Goal: Information Seeking & Learning: Learn about a topic

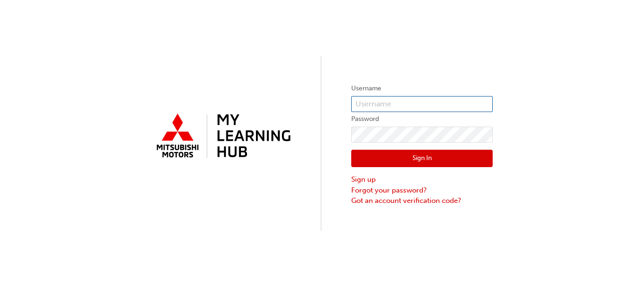
click at [375, 99] on input "text" at bounding box center [421, 104] width 141 height 16
click at [385, 100] on input "5520269" at bounding box center [421, 104] width 141 height 16
type input "5"
click at [387, 108] on input "text" at bounding box center [421, 104] width 141 height 16
type input "0005520269"
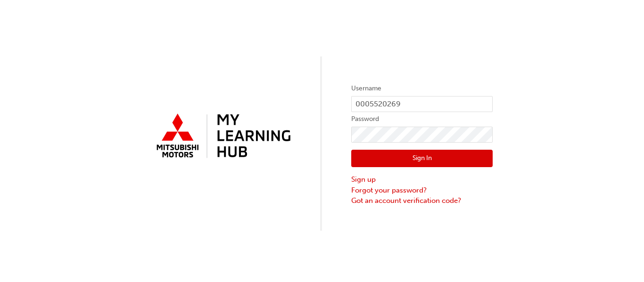
click at [412, 158] on button "Sign In" at bounding box center [421, 159] width 141 height 18
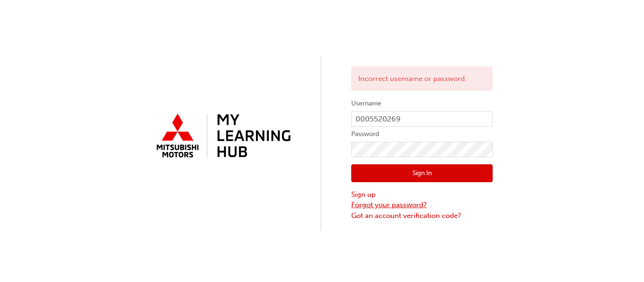
click at [399, 206] on link "Forgot your password?" at bounding box center [421, 205] width 141 height 11
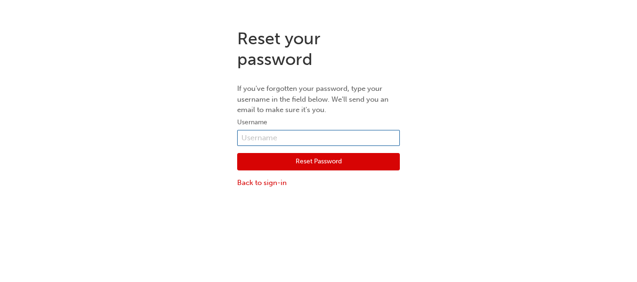
click at [260, 140] on input "text" at bounding box center [318, 138] width 163 height 16
type input "0005520269"
click at [288, 168] on button "Reset Password" at bounding box center [318, 162] width 163 height 18
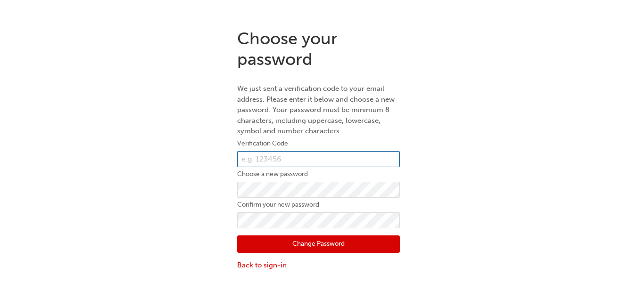
click at [315, 163] on input "text" at bounding box center [318, 159] width 163 height 16
type input "046703"
click at [345, 180] on label "Choose a new password" at bounding box center [318, 174] width 163 height 11
click at [320, 237] on button "Change Password" at bounding box center [318, 245] width 163 height 18
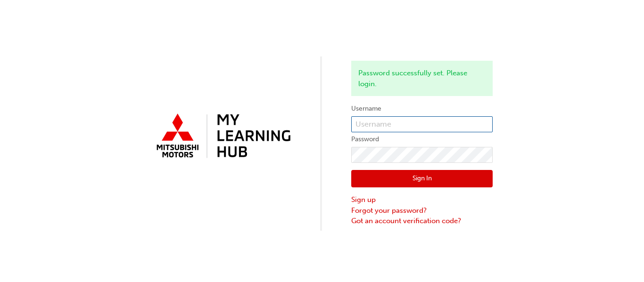
click at [448, 122] on input "text" at bounding box center [421, 124] width 141 height 16
type input "0005520269"
click at [420, 181] on button "Sign In" at bounding box center [421, 179] width 141 height 18
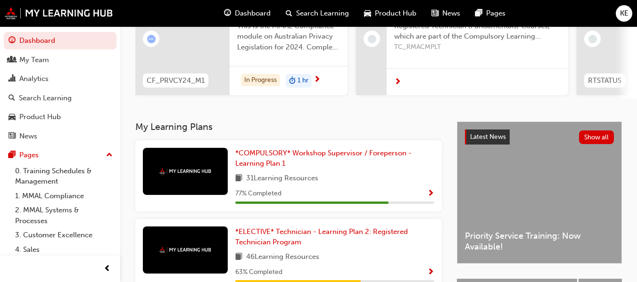
scroll to position [141, 0]
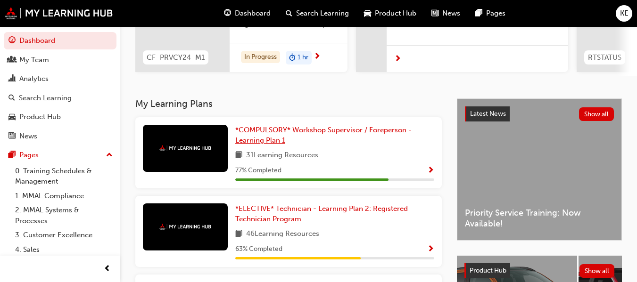
click at [341, 137] on span "*COMPULSORY* Workshop Supervisor / Foreperson - Learning Plan 1" at bounding box center [323, 135] width 176 height 19
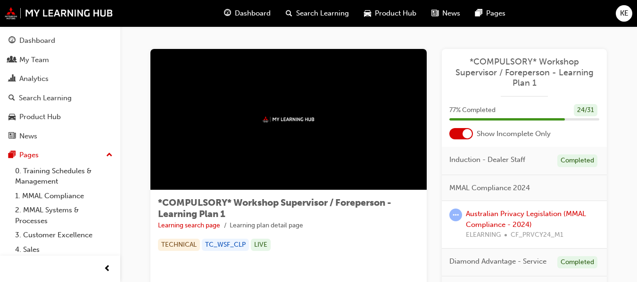
click at [531, 67] on span "*COMPULSORY* Workshop Supervisor / Foreperson - Learning Plan 1" at bounding box center [524, 73] width 150 height 32
click at [42, 69] on button "Dashboard My Team Analytics Search Learning Product Hub News Pages" at bounding box center [60, 88] width 113 height 116
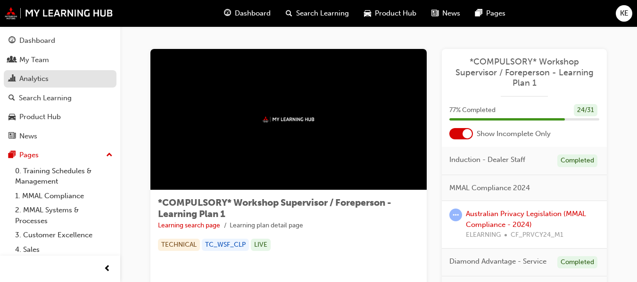
click at [40, 76] on div "Analytics" at bounding box center [33, 79] width 29 height 11
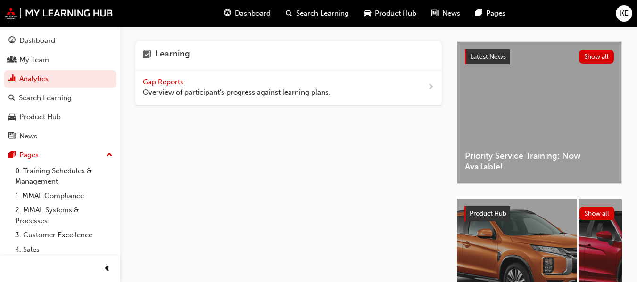
click at [154, 84] on span "Gap Reports" at bounding box center [164, 82] width 42 height 8
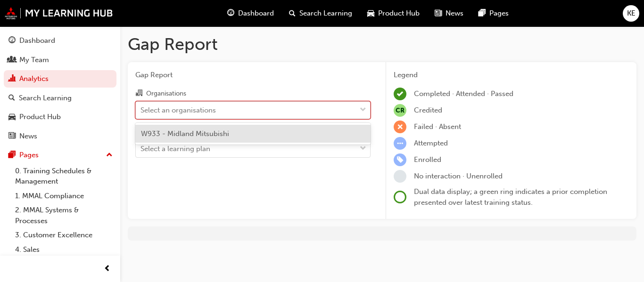
click at [243, 107] on div "Select an organisations" at bounding box center [246, 110] width 220 height 17
click at [141, 107] on input "Organisations option W933 - Midland Mitsubishi focused, 1 of 1. 1 result availa…" at bounding box center [140, 110] width 1 height 8
drag, startPoint x: 214, startPoint y: 132, endPoint x: 216, endPoint y: 137, distance: 4.9
click at [215, 132] on span "W933 - Midland Mitsubishi" at bounding box center [185, 134] width 88 height 8
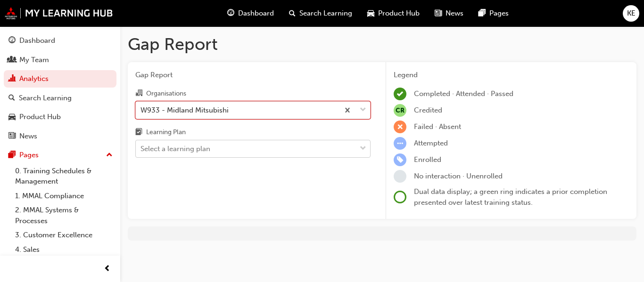
click at [231, 147] on div "Select a learning plan" at bounding box center [246, 149] width 220 height 17
click at [141, 147] on input "Learning Plan Select a learning plan" at bounding box center [140, 149] width 1 height 8
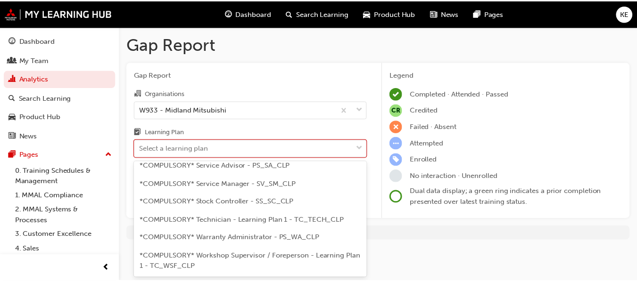
scroll to position [393, 0]
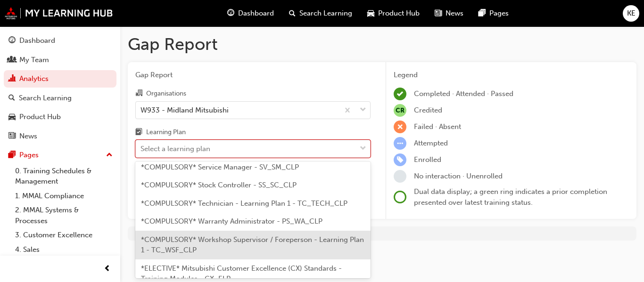
click at [301, 243] on span "*COMPULSORY* Workshop Supervisor / Foreperson - Learning Plan 1 - TC_WSF_CLP" at bounding box center [252, 245] width 223 height 19
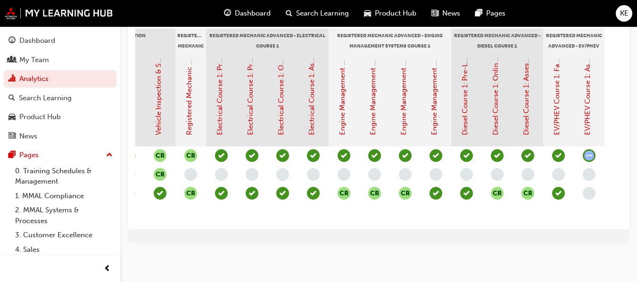
scroll to position [0, 617]
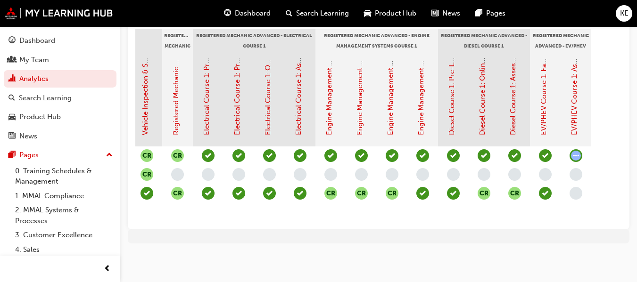
click at [575, 187] on span "learningRecordVerb_NONE-icon" at bounding box center [576, 193] width 13 height 13
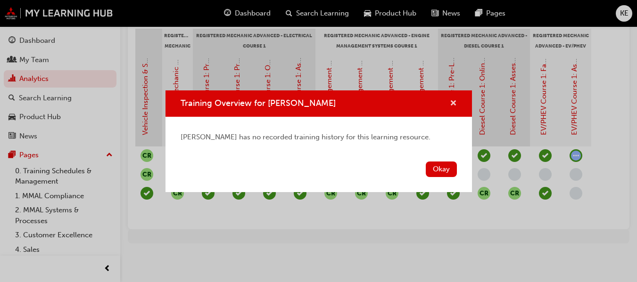
click at [456, 104] on span "cross-icon" at bounding box center [453, 104] width 7 height 8
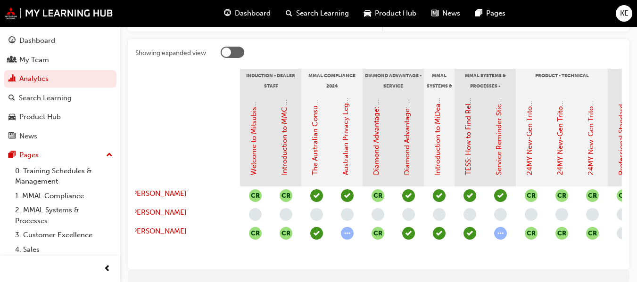
scroll to position [0, 0]
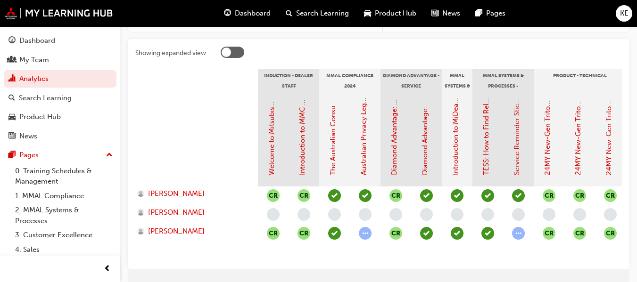
click at [365, 236] on span "learningRecordVerb_ATTEMPT-icon" at bounding box center [365, 233] width 13 height 13
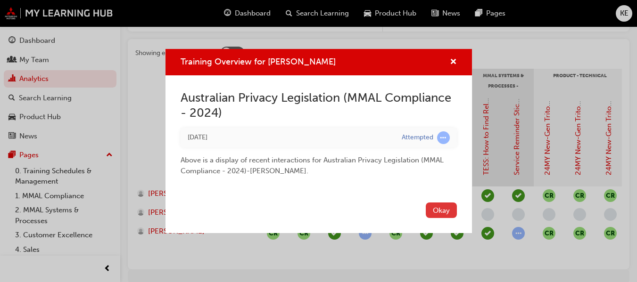
click at [446, 210] on button "Okay" at bounding box center [441, 211] width 31 height 16
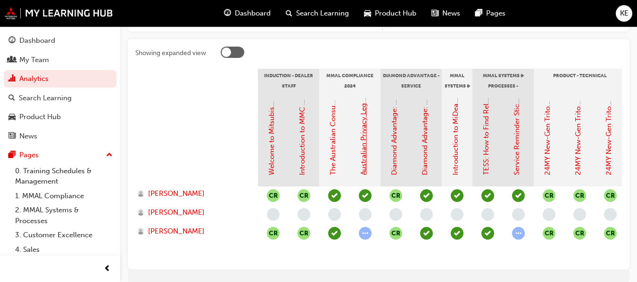
click at [365, 149] on link "Australian Privacy Legislation (MMAL Compliance - 2024)" at bounding box center [363, 81] width 8 height 188
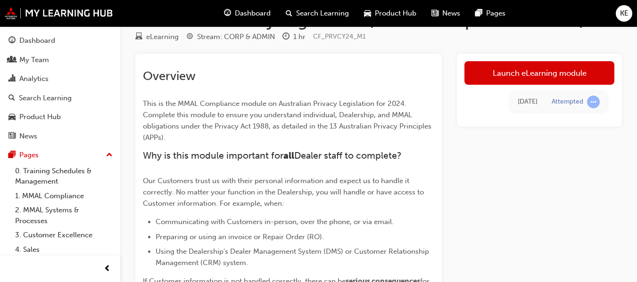
scroll to position [47, 0]
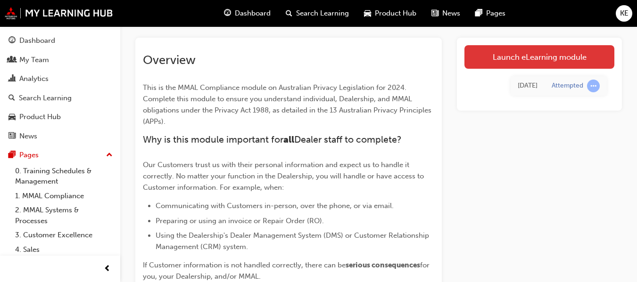
click at [528, 56] on link "Launch eLearning module" at bounding box center [539, 57] width 150 height 24
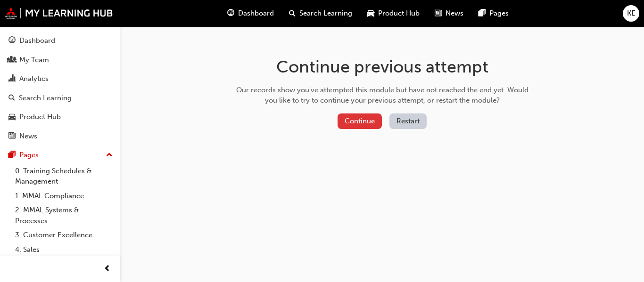
click at [341, 121] on button "Continue" at bounding box center [360, 122] width 44 height 16
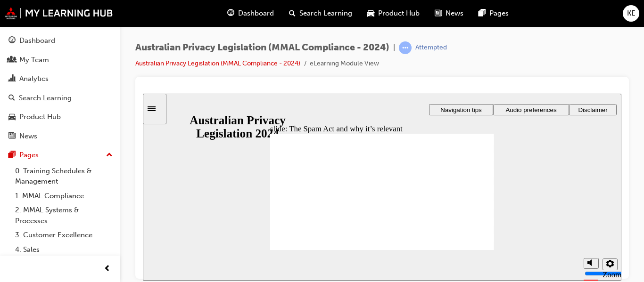
click at [566, 173] on div "slide: The Spam Act and why it’s relevant Rectangle 1 Rectangle 3 The Spam Act …" at bounding box center [382, 186] width 479 height 187
click at [156, 108] on icon "Sidebar Toggle" at bounding box center [152, 108] width 8 height 5
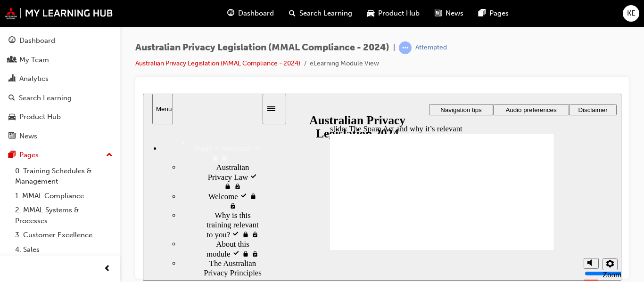
click at [278, 109] on icon "Sidebar Toggle" at bounding box center [274, 108] width 14 height 6
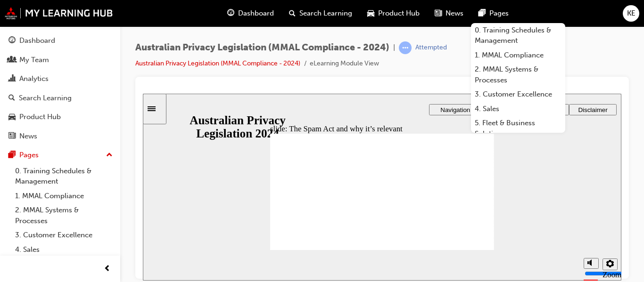
drag, startPoint x: 380, startPoint y: 93, endPoint x: 239, endPoint y: 144, distance: 150.8
click at [239, 144] on div "slide: The Spam Act and why it’s relevant Rectangle 1 Rectangle 3 The Spam Act …" at bounding box center [382, 186] width 479 height 187
click at [569, 163] on div "slide: The Spam Act and why it’s relevant Rectangle 1 Rectangle 3 The Spam Act …" at bounding box center [382, 186] width 479 height 187
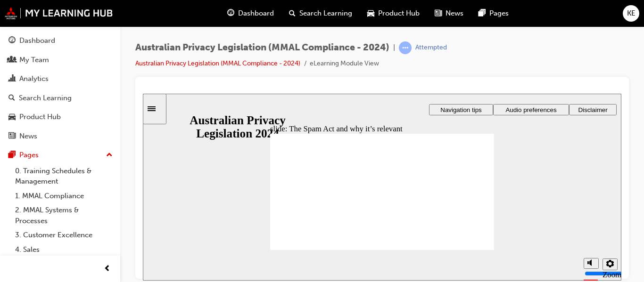
click at [612, 264] on icon "Settings" at bounding box center [610, 264] width 8 height 8
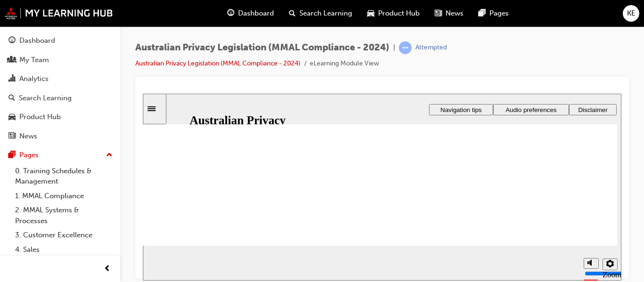
scroll to position [94, 0]
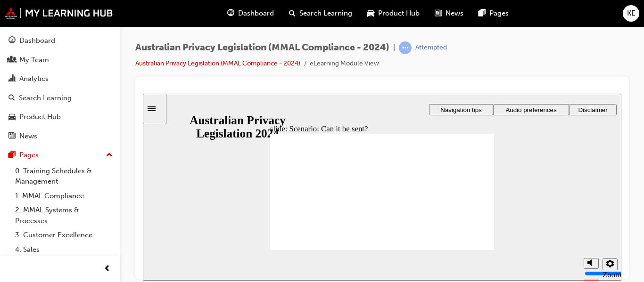
click at [564, 172] on div "slide: Scenario: Can it be sent? Rectangle 1 Rectangle 3 Scenario: Can it be se…" at bounding box center [382, 186] width 479 height 187
radio input "true"
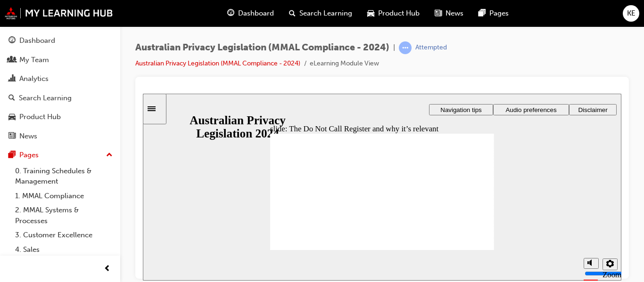
radio input "true"
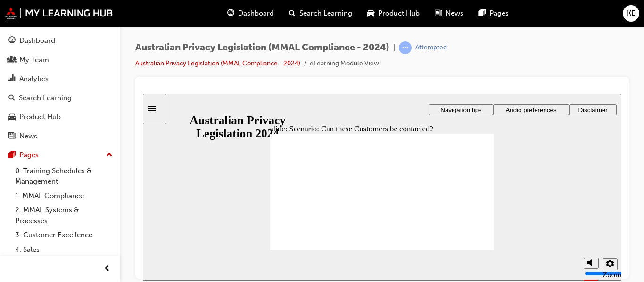
click at [611, 267] on icon "Settings" at bounding box center [610, 264] width 8 height 8
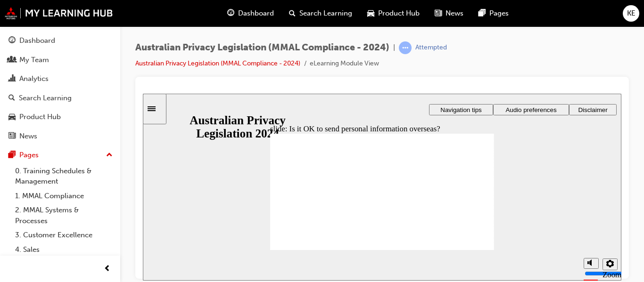
click at [546, 137] on div "slide: Is it OK to send personal information overseas? Rectangle 1 Rectangle 3 …" at bounding box center [382, 186] width 479 height 187
click at [608, 265] on icon "Settings" at bounding box center [610, 264] width 8 height 8
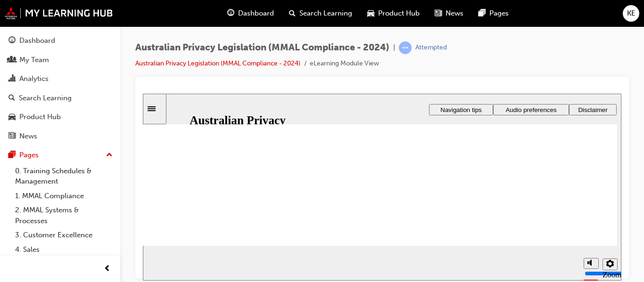
scroll to position [171, 0]
drag, startPoint x: 423, startPoint y: 243, endPoint x: 522, endPoint y: 247, distance: 99.5
click at [526, 251] on div "slide: Is it OK to send personal information overseas? Rectangle 1 Rectangle 3 …" at bounding box center [382, 186] width 479 height 187
drag, startPoint x: 494, startPoint y: 242, endPoint x: 530, endPoint y: 250, distance: 37.1
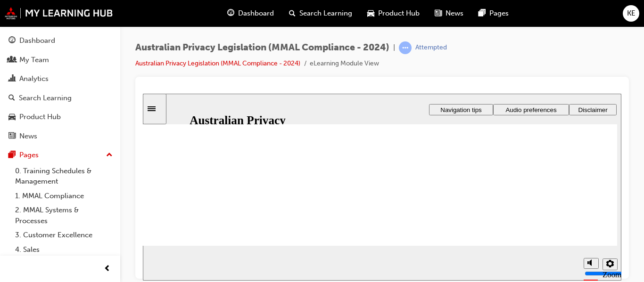
click at [539, 249] on div "slide: Is it OK to send personal information overseas? Rectangle 1 Rectangle 3 …" at bounding box center [382, 186] width 479 height 187
drag, startPoint x: 501, startPoint y: 247, endPoint x: 611, endPoint y: 248, distance: 109.4
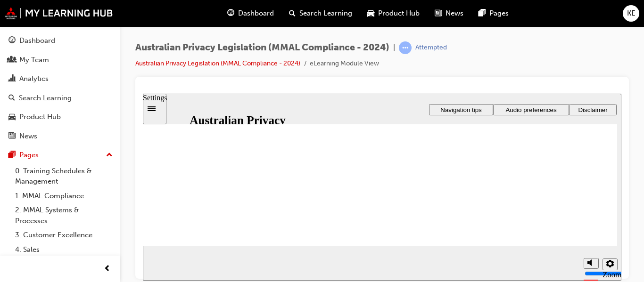
click at [611, 265] on icon "Settings" at bounding box center [610, 264] width 8 height 8
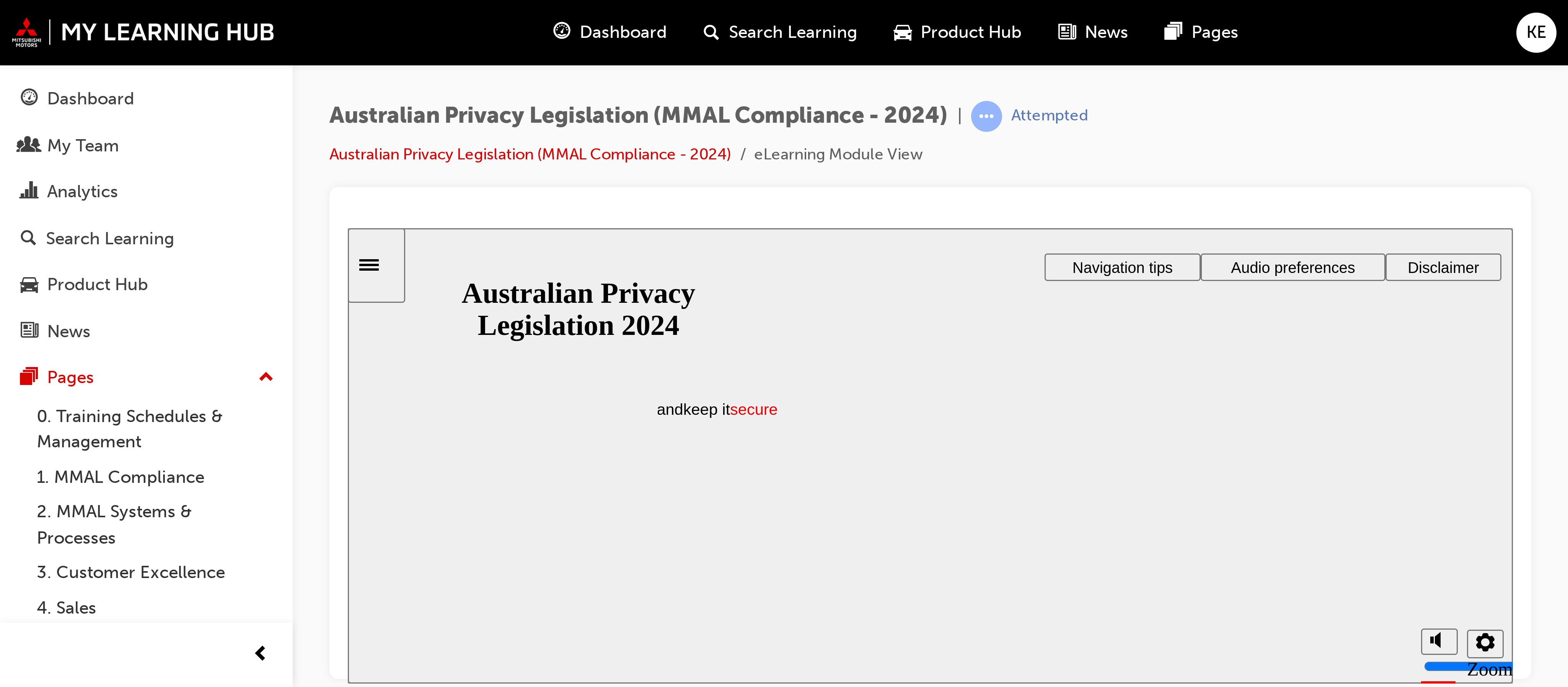
scroll to position [0, 0]
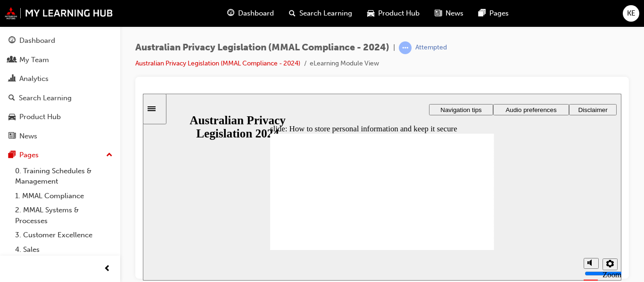
radio input "true"
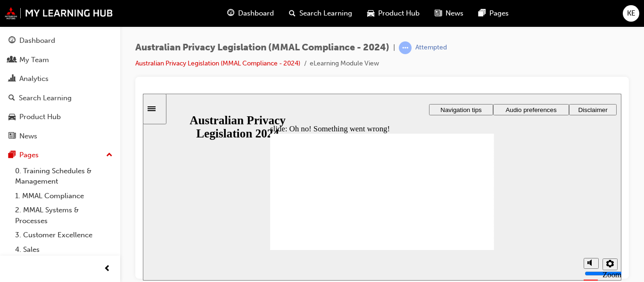
radio input "true"
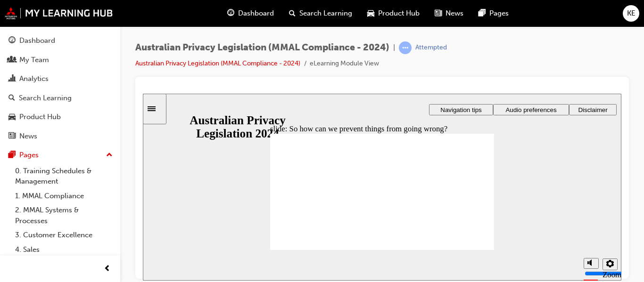
radio input "true"
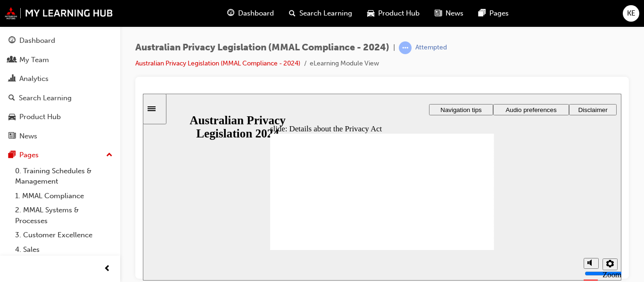
drag, startPoint x: 512, startPoint y: 179, endPoint x: 248, endPoint y: 207, distance: 266.5
drag, startPoint x: 248, startPoint y: 207, endPoint x: 564, endPoint y: 247, distance: 319.3
click at [564, 247] on div "slide: Details about the Privacy Act Rectangle 1 Rectangle 3 Details about the …" at bounding box center [382, 186] width 479 height 187
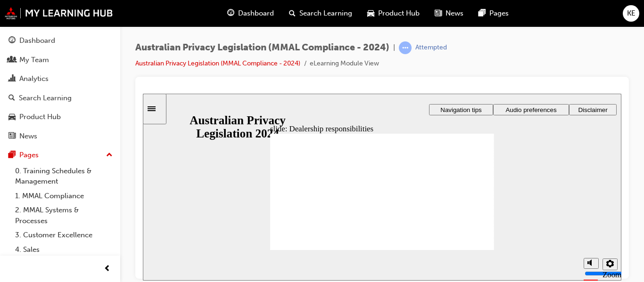
drag, startPoint x: 414, startPoint y: 173, endPoint x: 421, endPoint y: 174, distance: 6.7
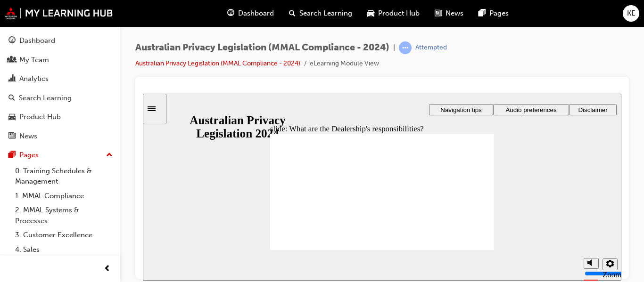
drag, startPoint x: 427, startPoint y: 165, endPoint x: 425, endPoint y: 169, distance: 5.1
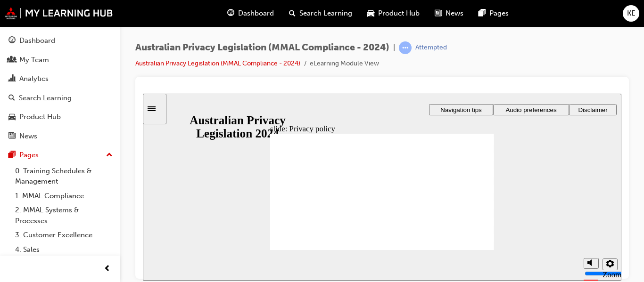
checkbox input "true"
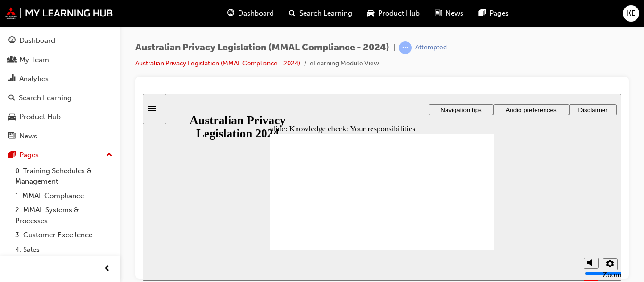
checkbox input "true"
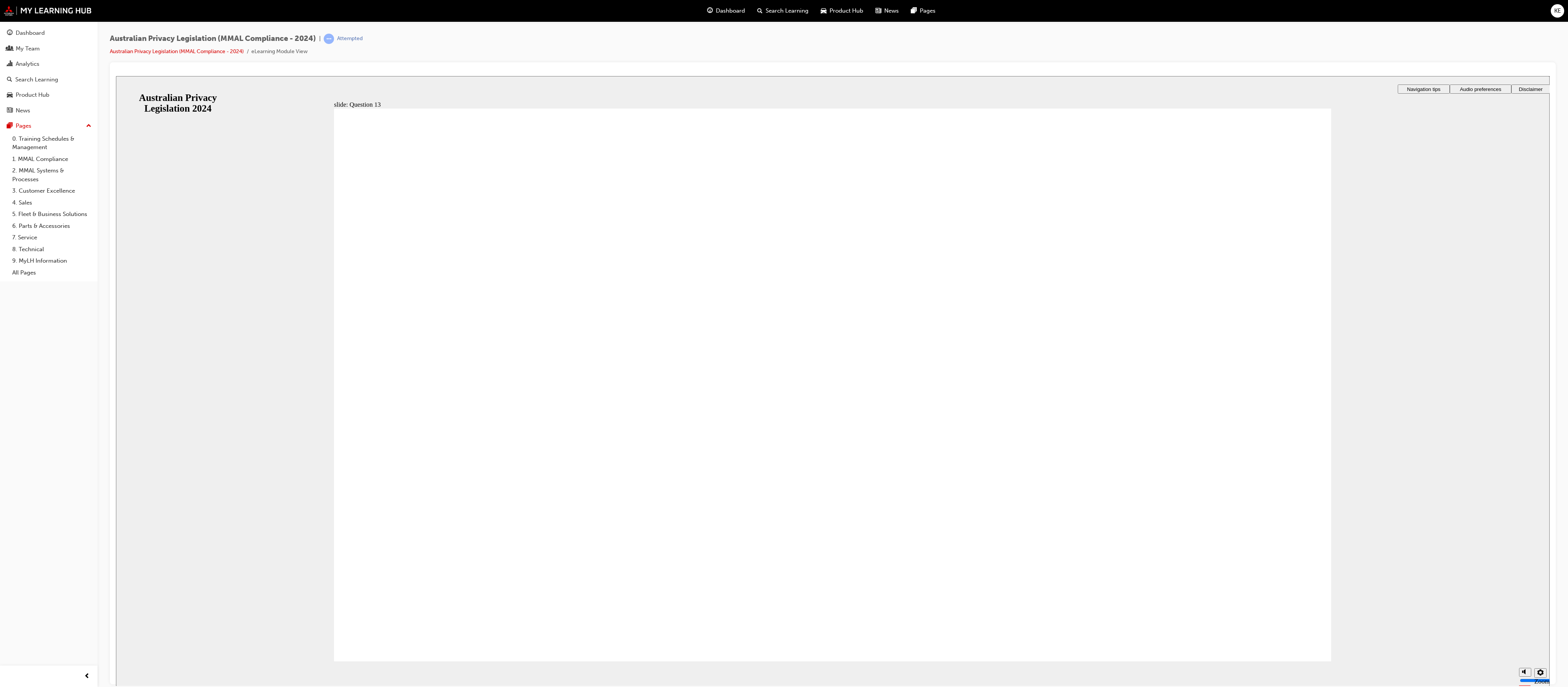
drag, startPoint x: 512, startPoint y: 1, endPoint x: 908, endPoint y: 39, distance: 397.8
click at [523, 39] on div "Australian Privacy Legislation (MMAL Compliance - 2024) | Attempted Australian …" at bounding box center [833, 47] width 1446 height 28
radio input "true"
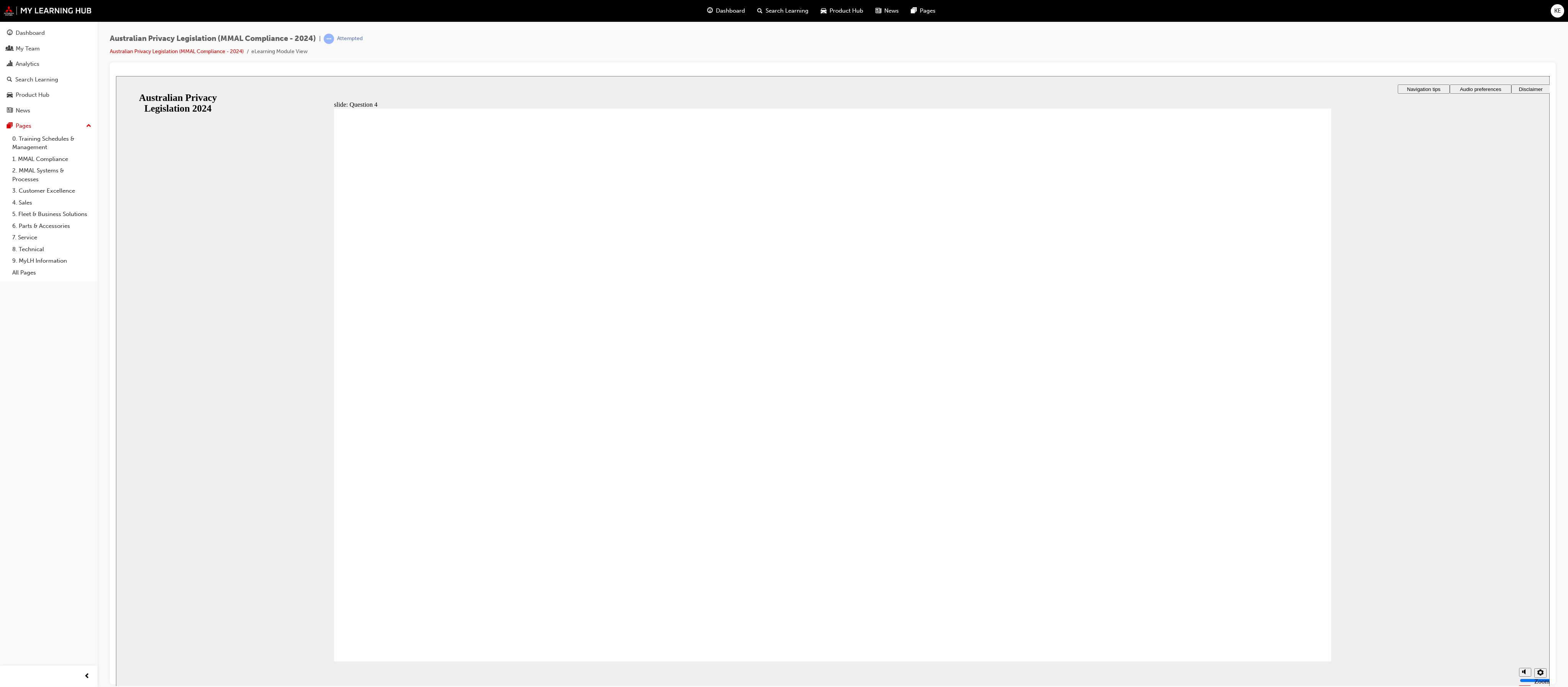
radio input "true"
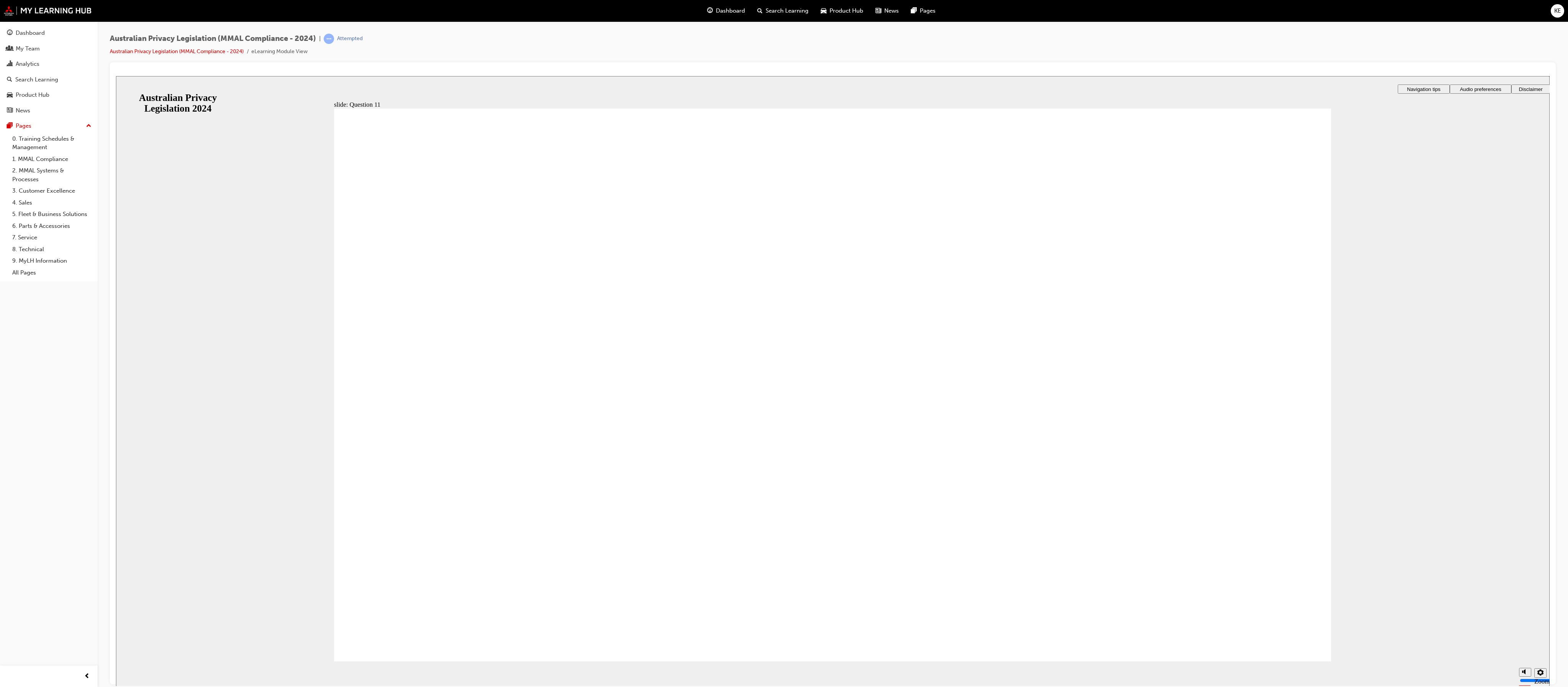
radio input "true"
drag, startPoint x: 628, startPoint y: 415, endPoint x: 498, endPoint y: 606, distance: 231.0
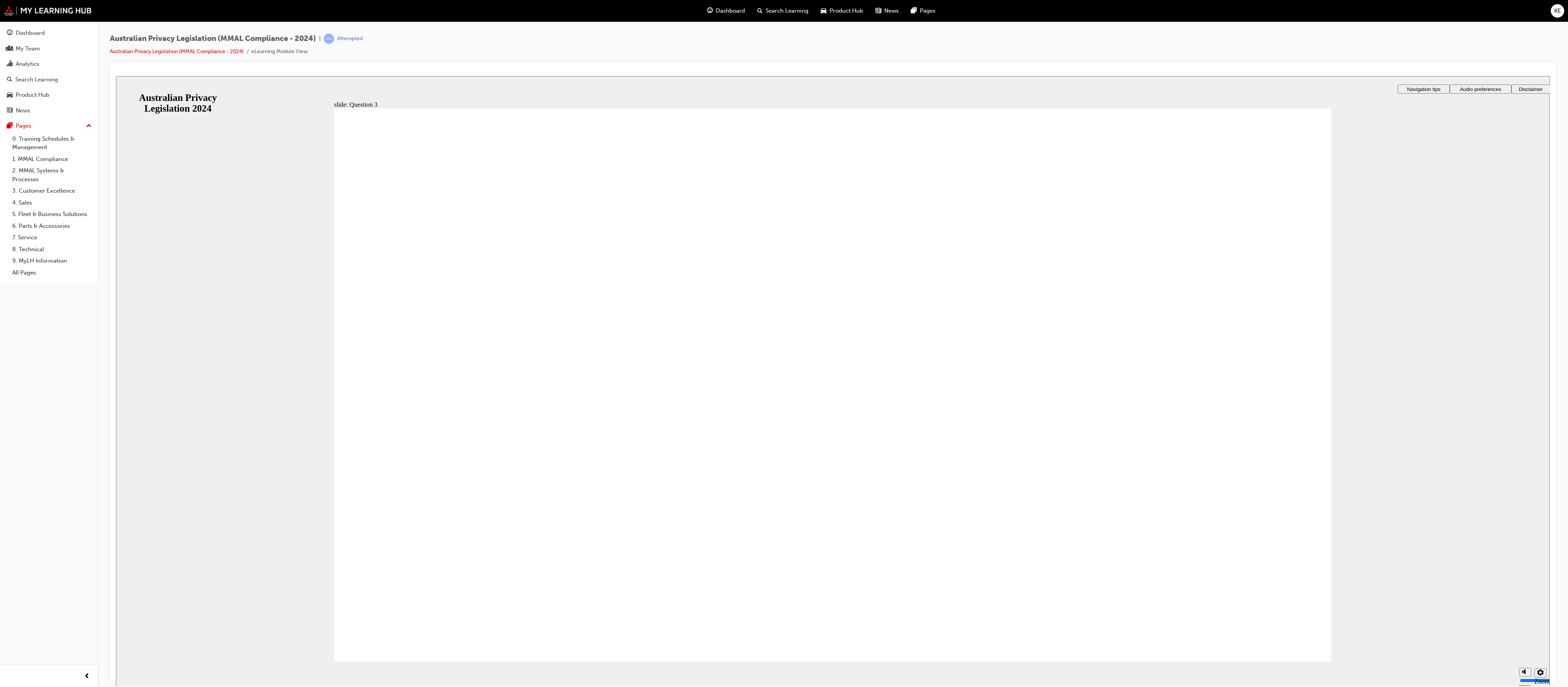
checkbox input "true"
radio input "true"
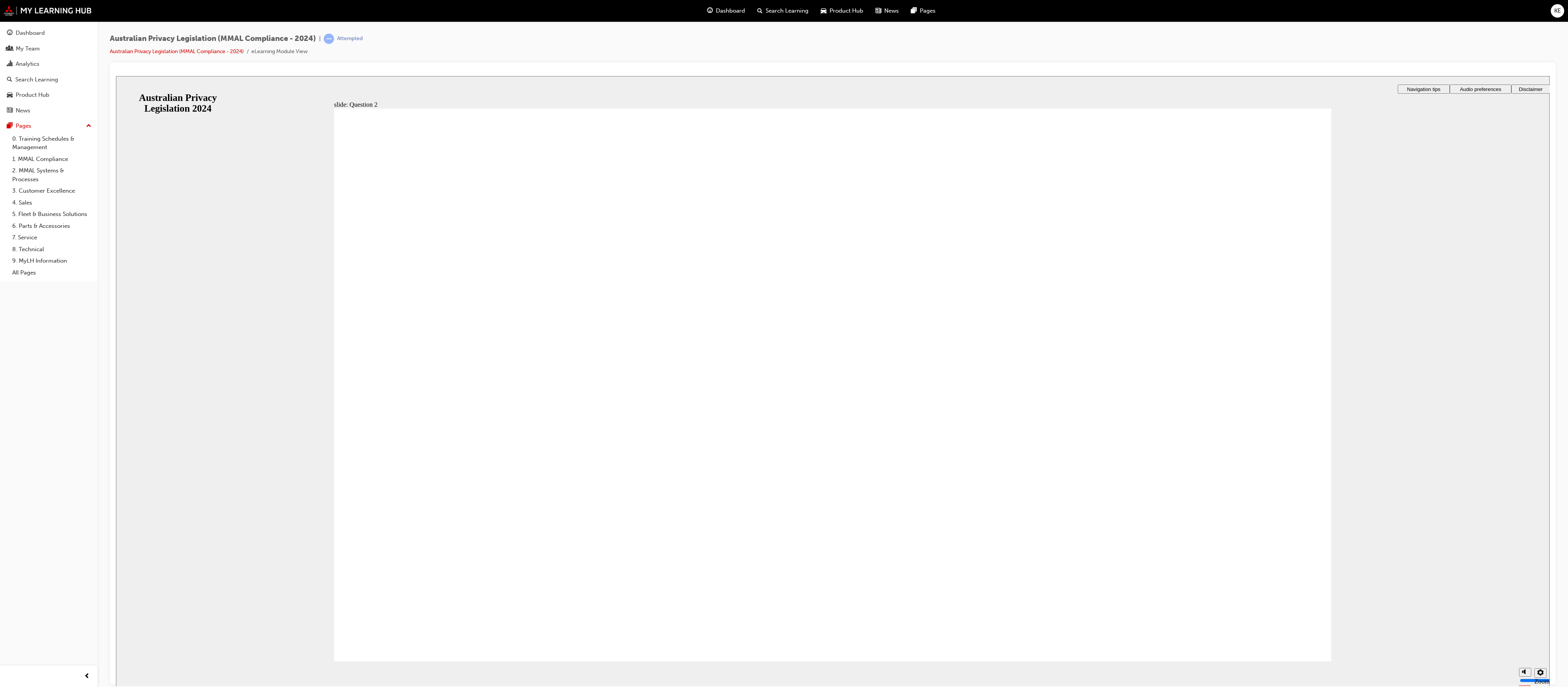
drag, startPoint x: 1290, startPoint y: 661, endPoint x: 1290, endPoint y: 670, distance: 9.0
click at [523, 229] on section "Playback Speed 2 1.75 1.5 1.25 0.75" at bounding box center [841, 682] width 1434 height 25
radio input "true"
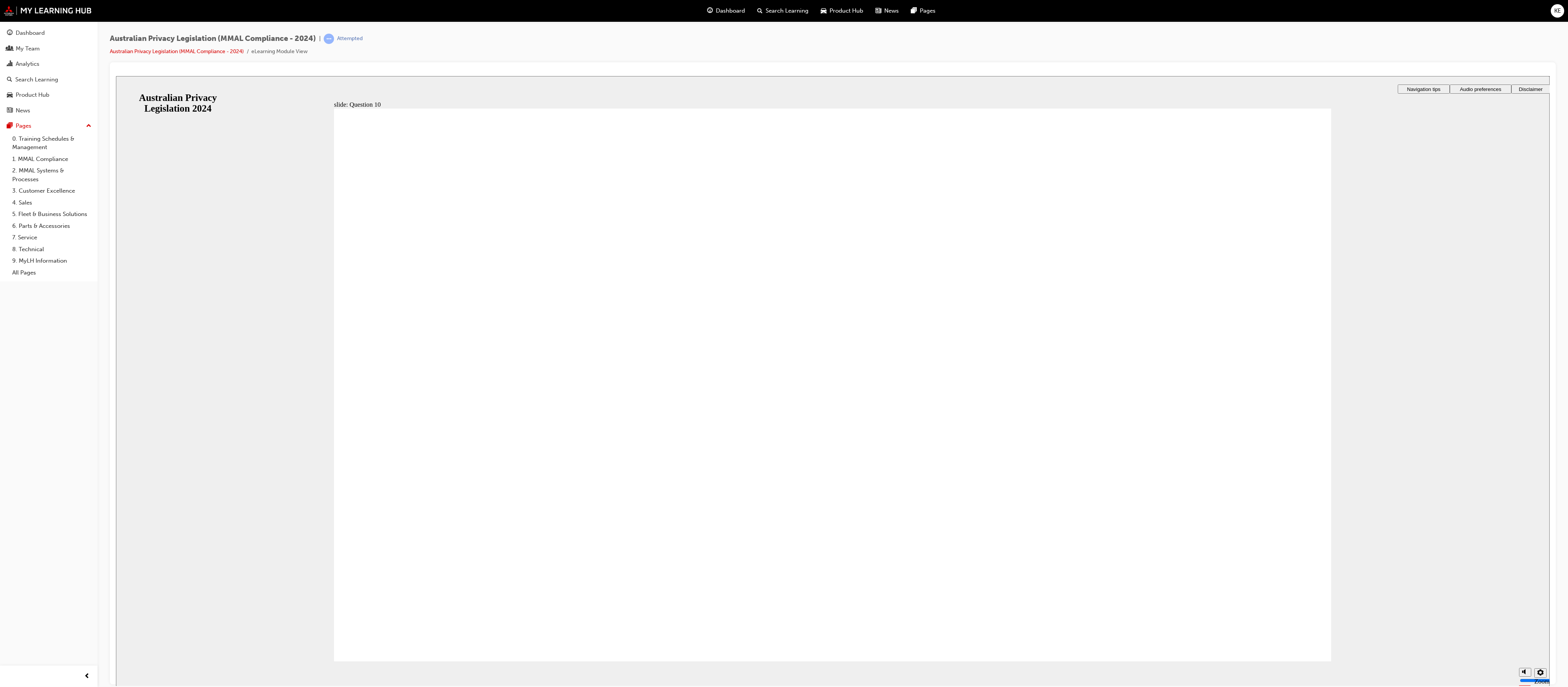
checkbox input "true"
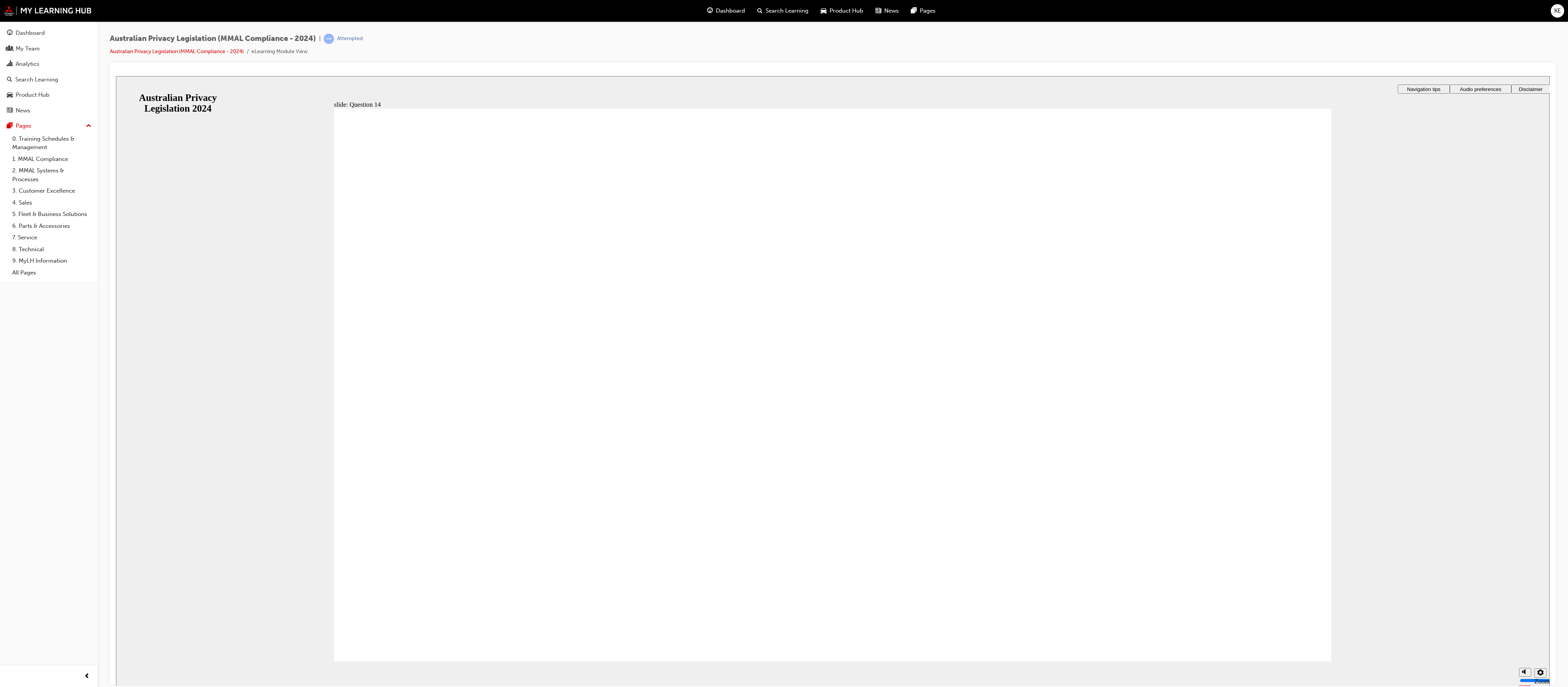
radio input "true"
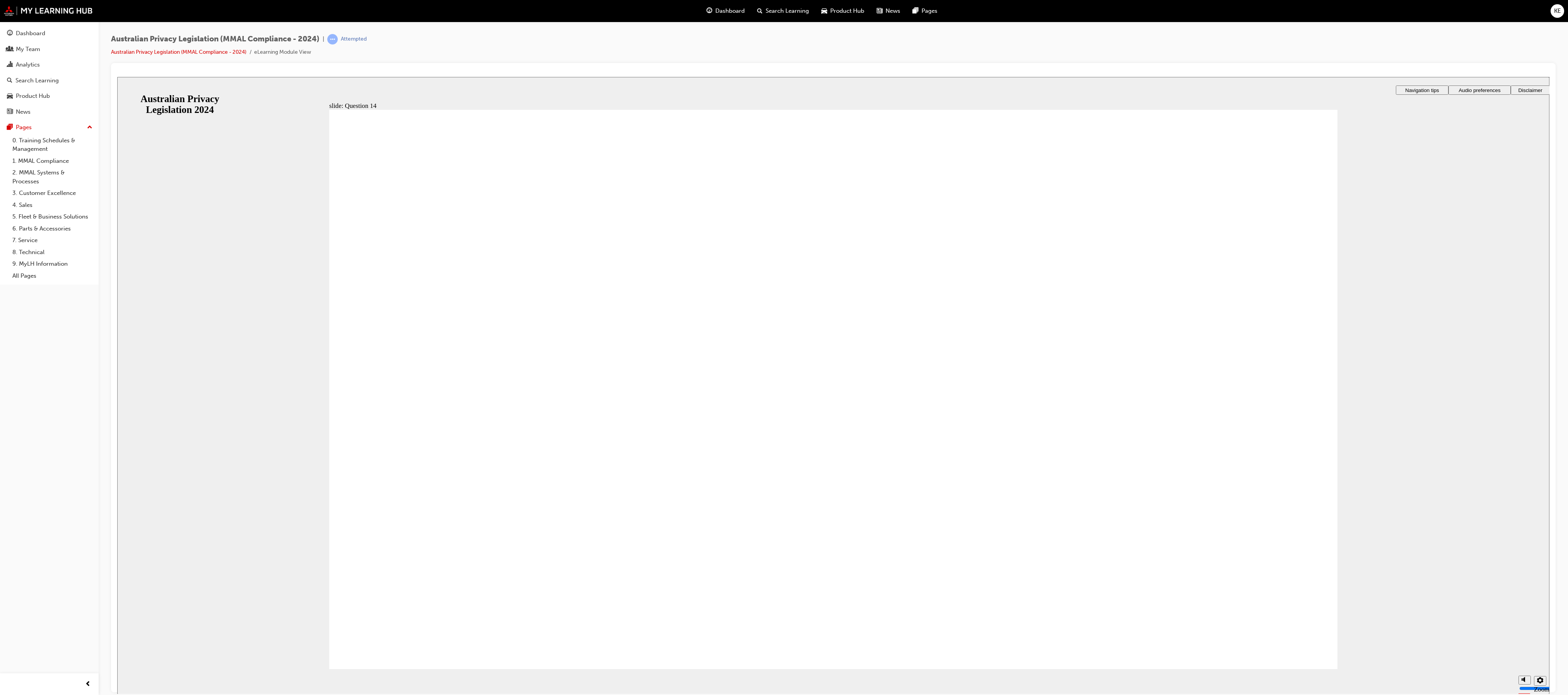
drag, startPoint x: 1257, startPoint y: 633, endPoint x: 1259, endPoint y: 641, distance: 8.2
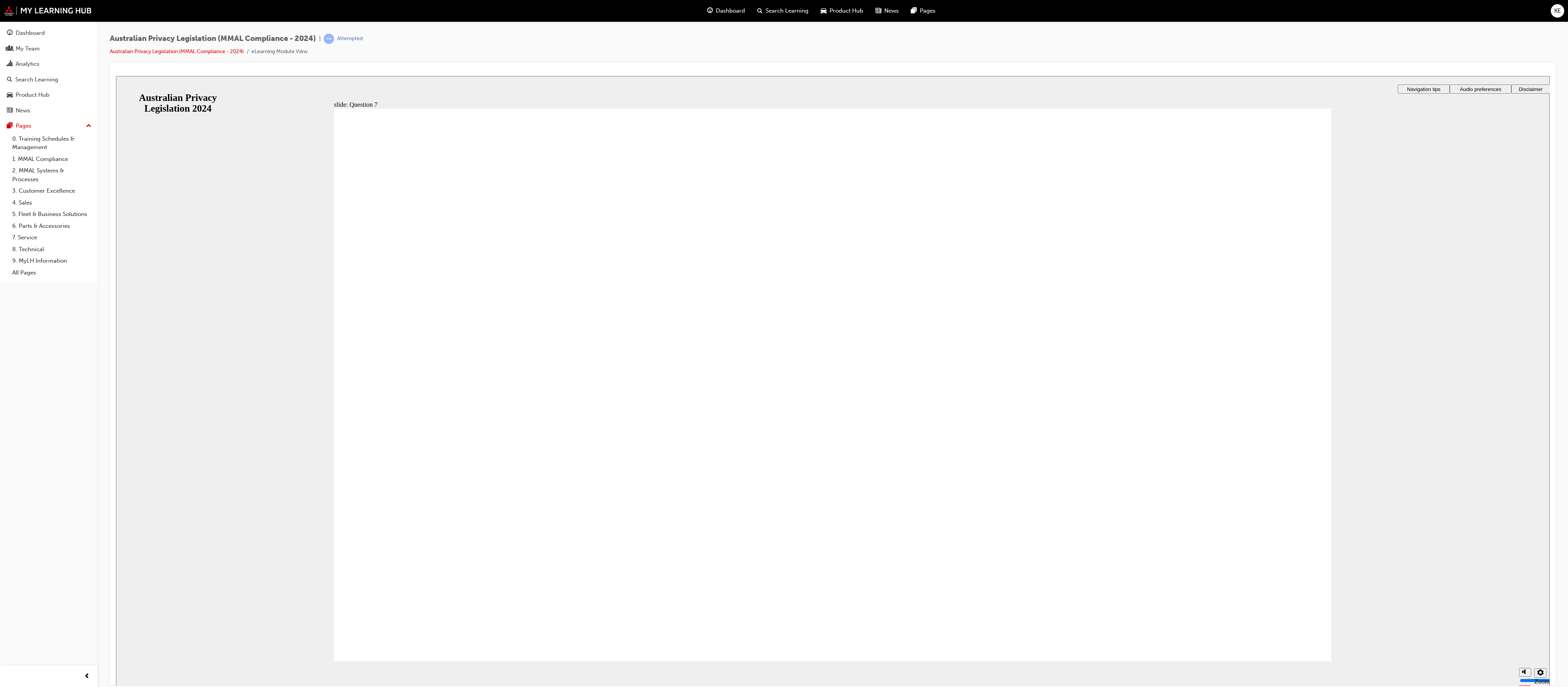
radio input "true"
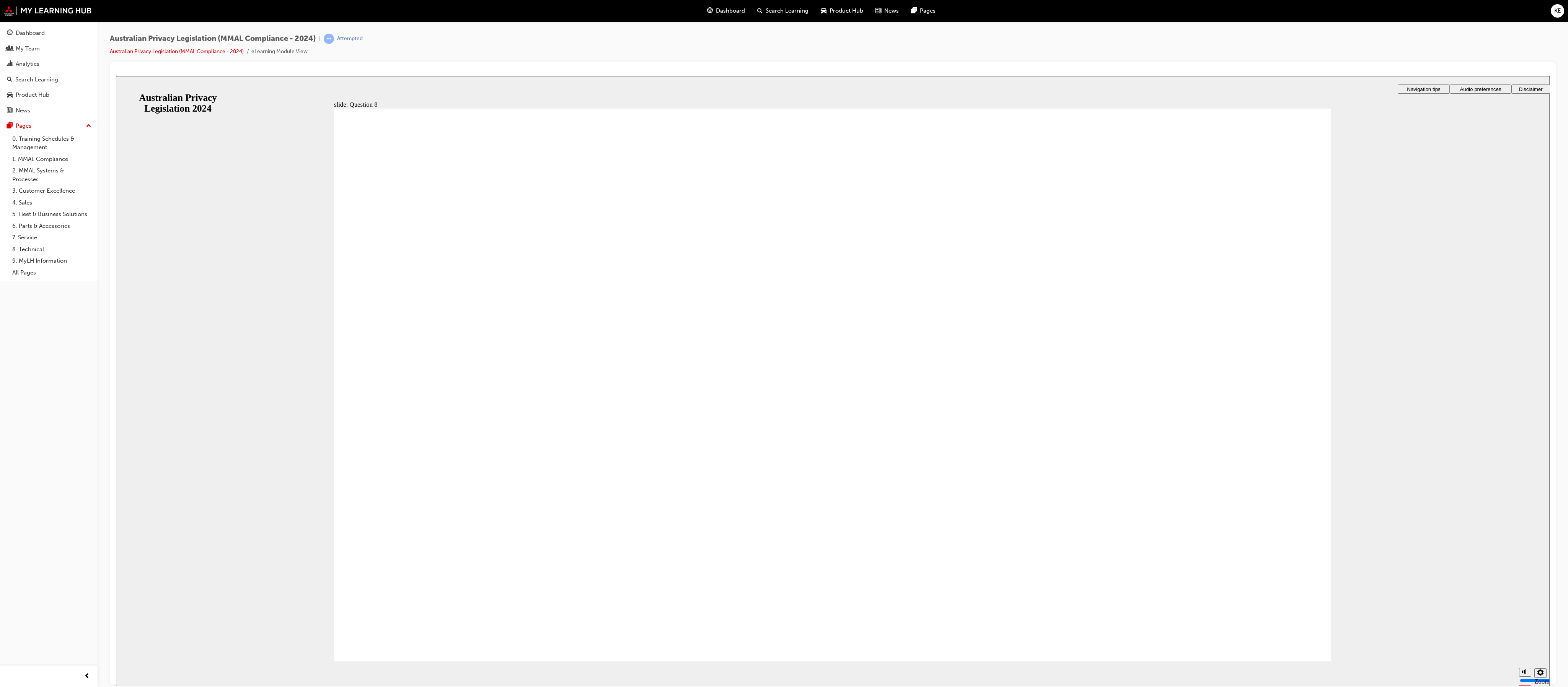
radio input "true"
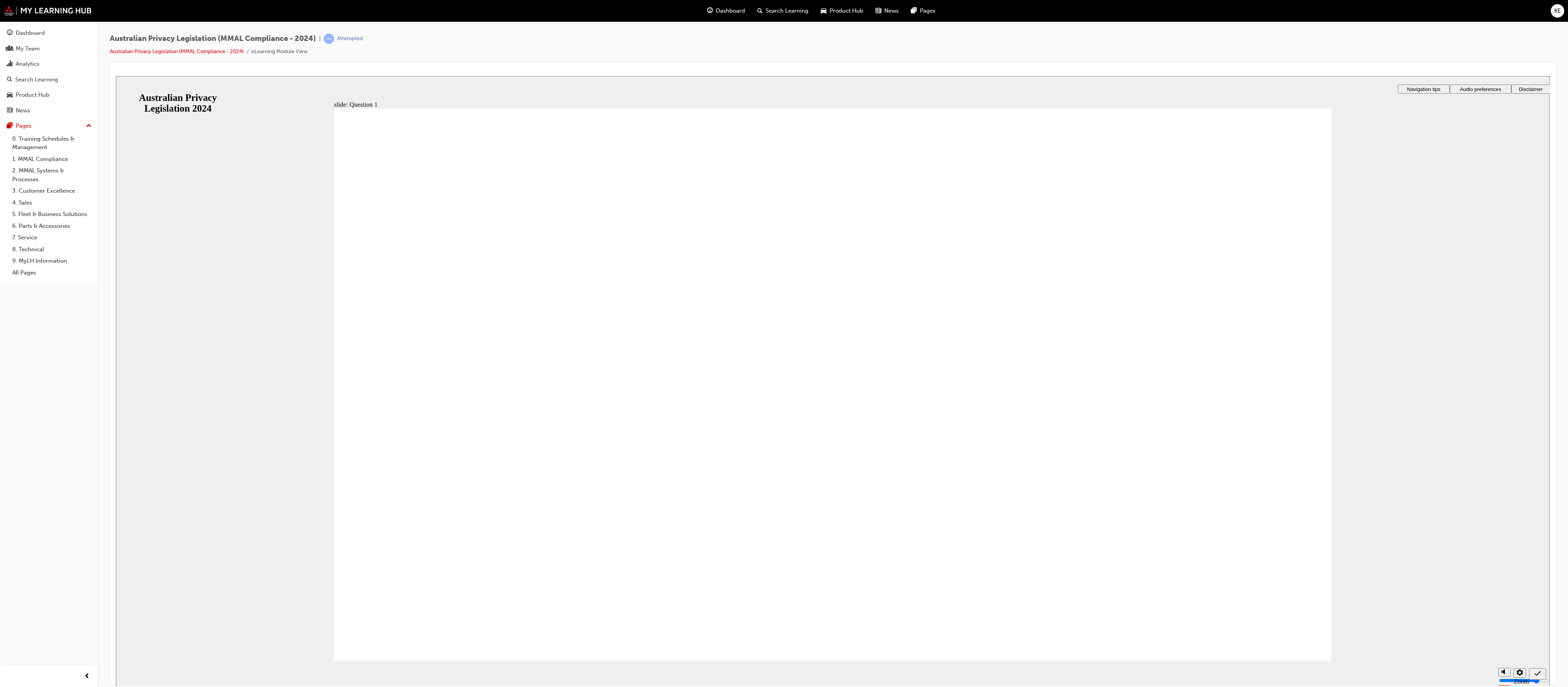
radio input "true"
drag, startPoint x: 419, startPoint y: 449, endPoint x: 462, endPoint y: 604, distance: 160.9
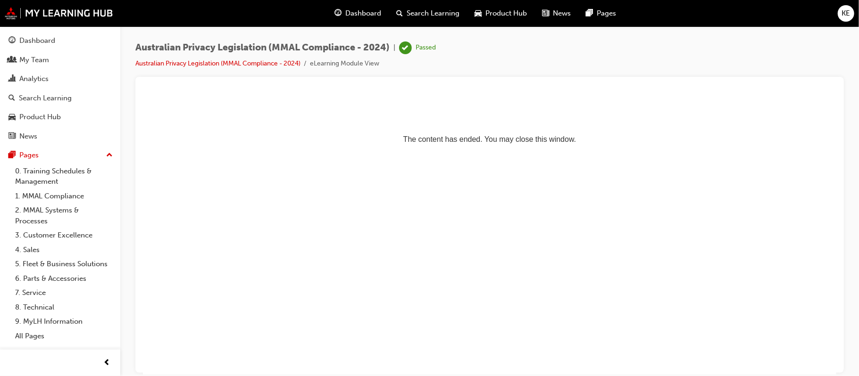
drag, startPoint x: 1980, startPoint y: 95, endPoint x: 468, endPoint y: 231, distance: 1517.6
click at [508, 151] on html "The content has ended. You may close this window." at bounding box center [488, 122] width 693 height 58
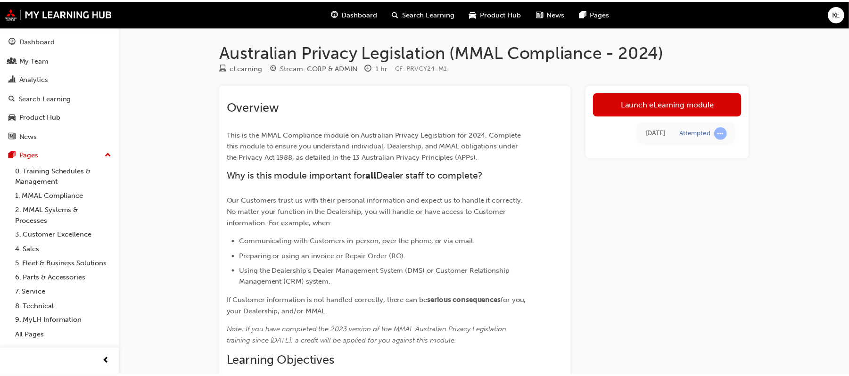
scroll to position [63, 0]
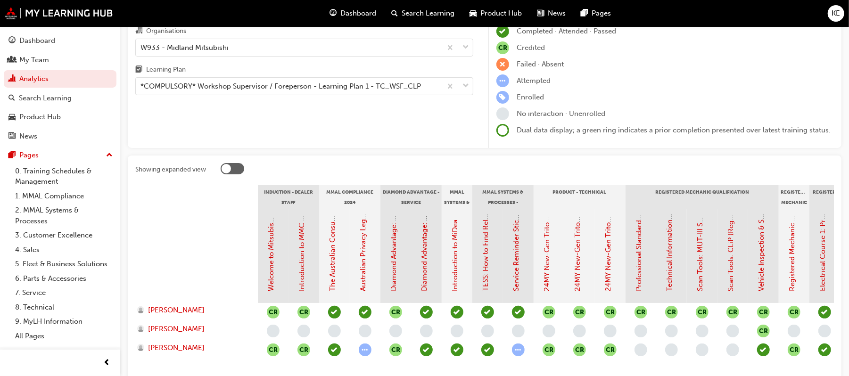
scroll to position [134, 0]
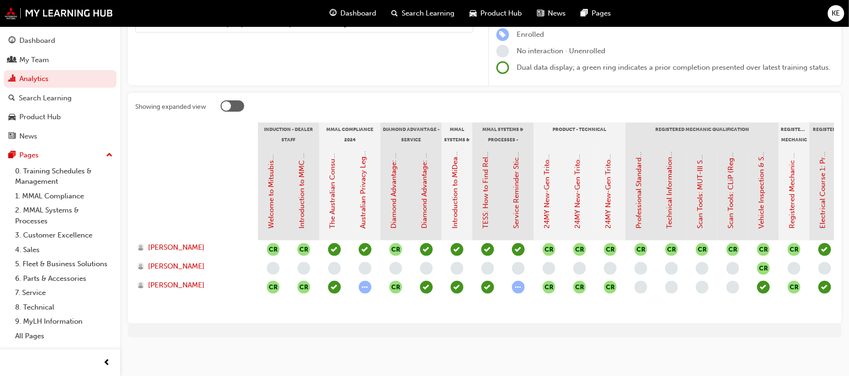
drag, startPoint x: 359, startPoint y: 316, endPoint x: 387, endPoint y: 315, distance: 28.3
click at [387, 282] on div "Showing expanded view Induction - Dealer Staff MMAL Compliance 2024 Diamond Adv…" at bounding box center [485, 208] width 714 height 231
click at [44, 76] on link "Analytics" at bounding box center [60, 78] width 113 height 17
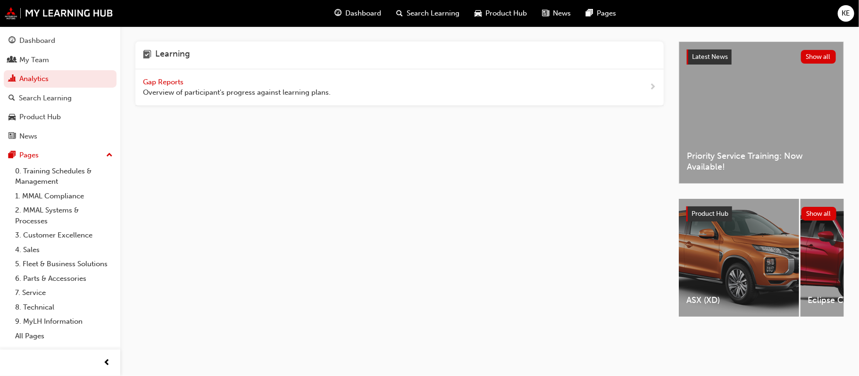
click at [172, 81] on span "Gap Reports" at bounding box center [164, 82] width 42 height 8
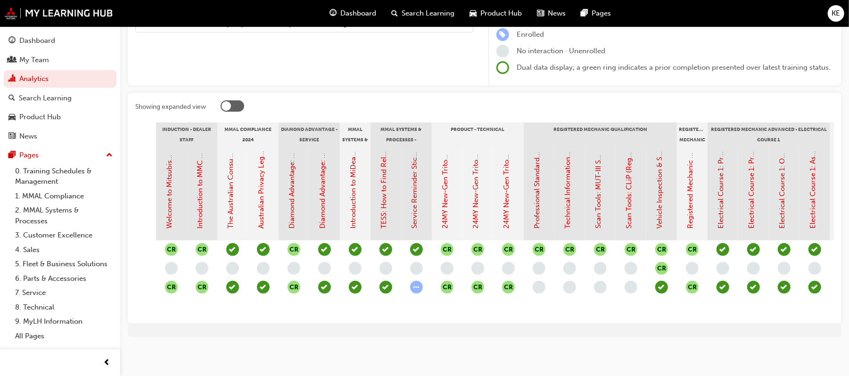
scroll to position [0, 76]
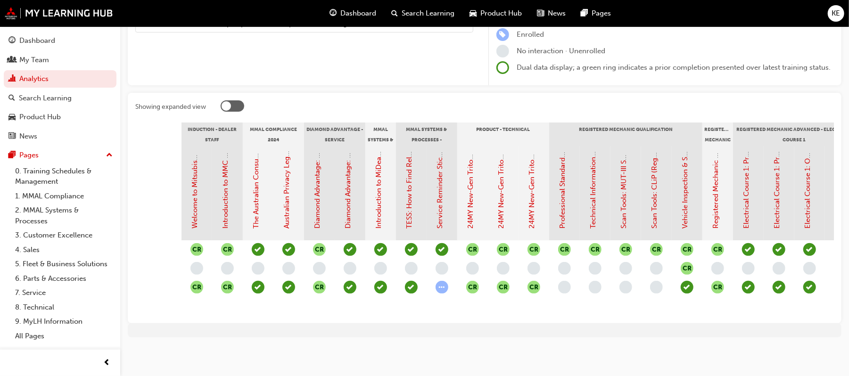
click at [442, 282] on span "learningRecordVerb_ATTEMPT-icon" at bounding box center [442, 287] width 13 height 13
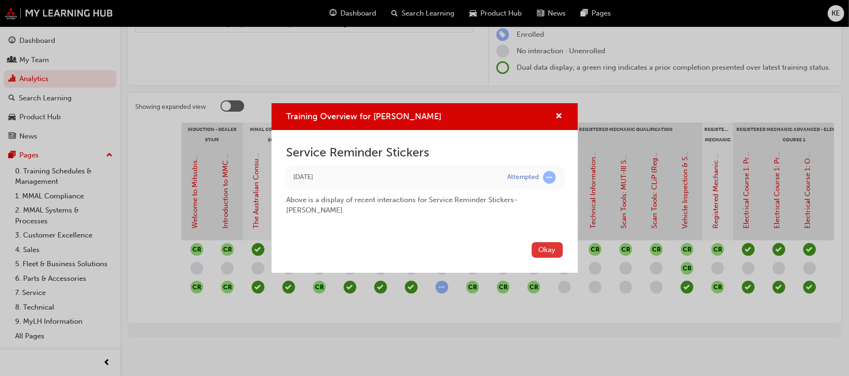
click at [542, 244] on button "Okay" at bounding box center [547, 250] width 31 height 16
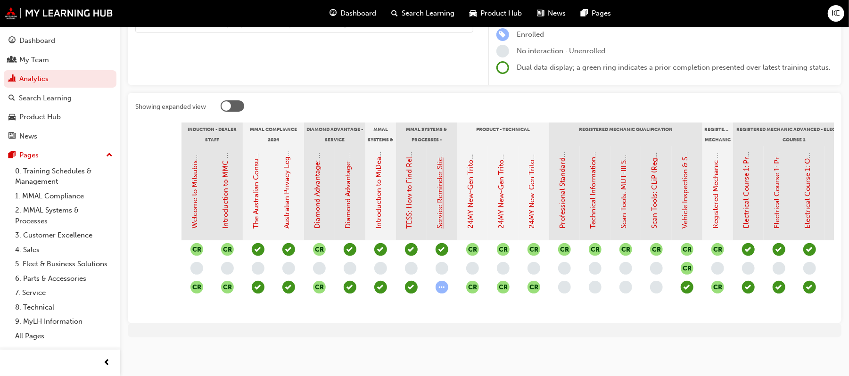
click at [441, 189] on link "Service Reminder Stickers" at bounding box center [440, 186] width 8 height 85
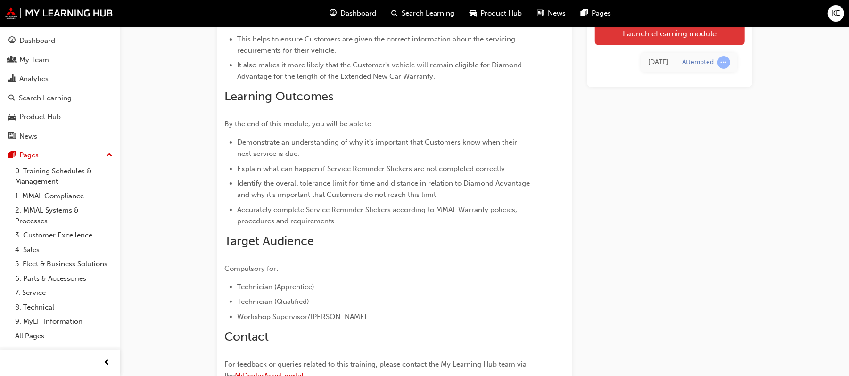
click at [644, 38] on link "Launch eLearning module" at bounding box center [670, 34] width 150 height 24
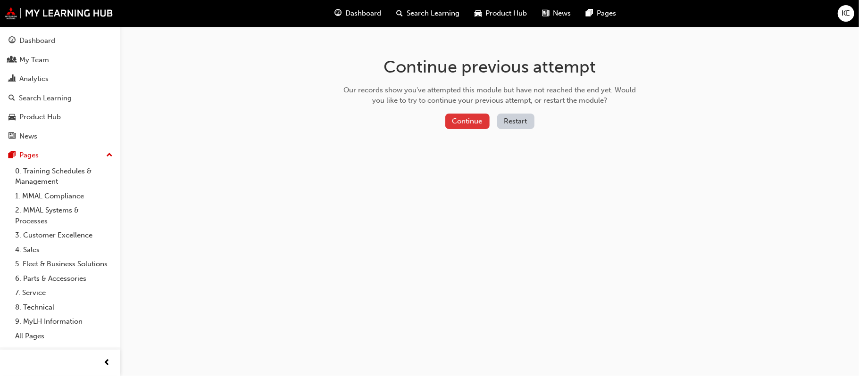
click at [461, 119] on button "Continue" at bounding box center [467, 122] width 44 height 16
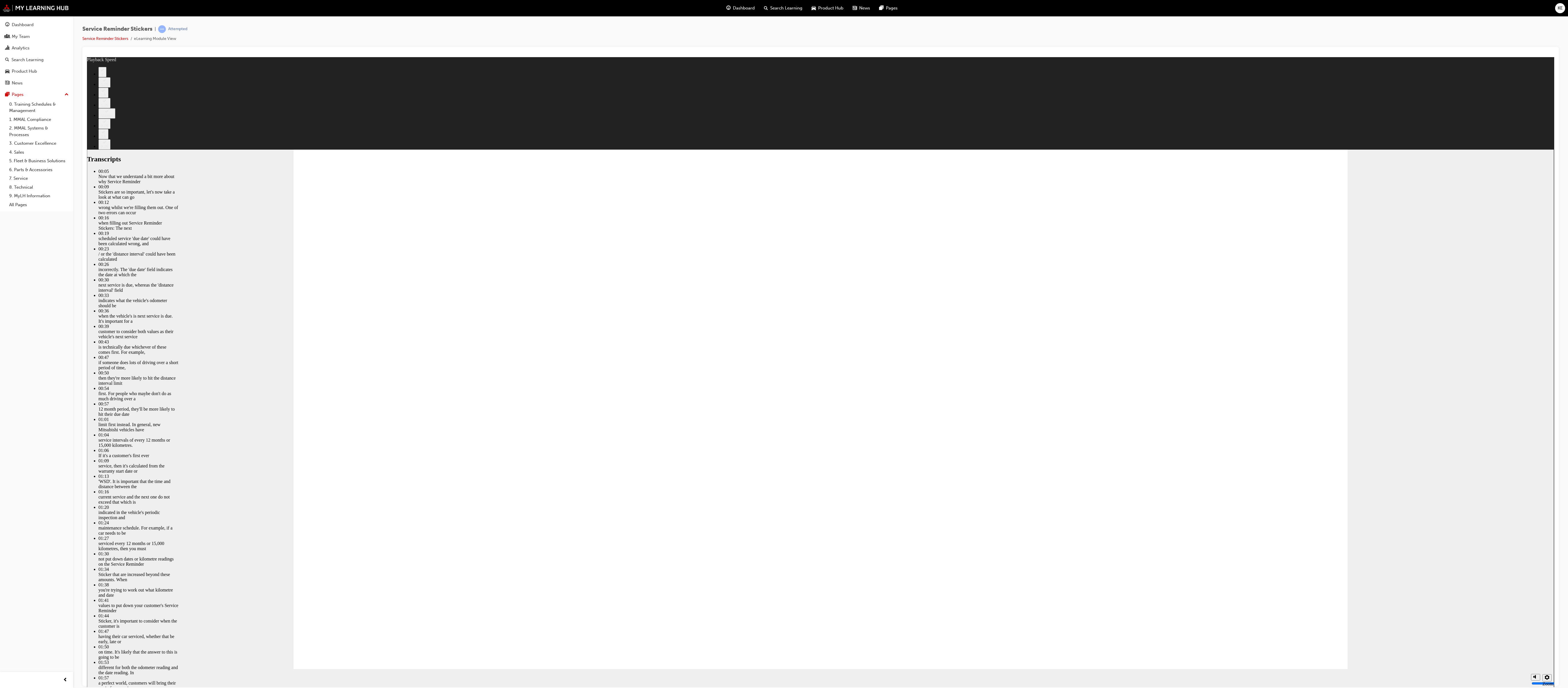
drag, startPoint x: 572, startPoint y: 57, endPoint x: 587, endPoint y: 350, distance: 293.4
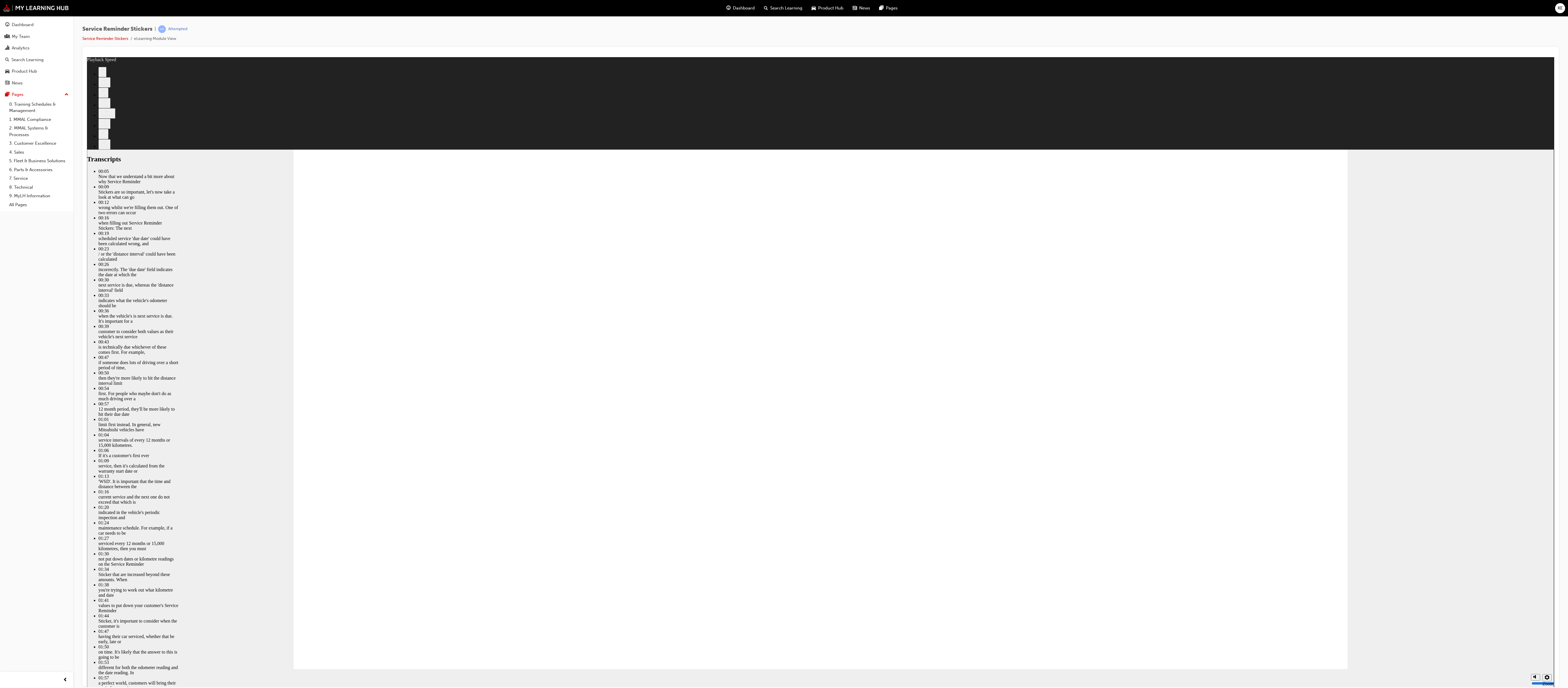
type input "135"
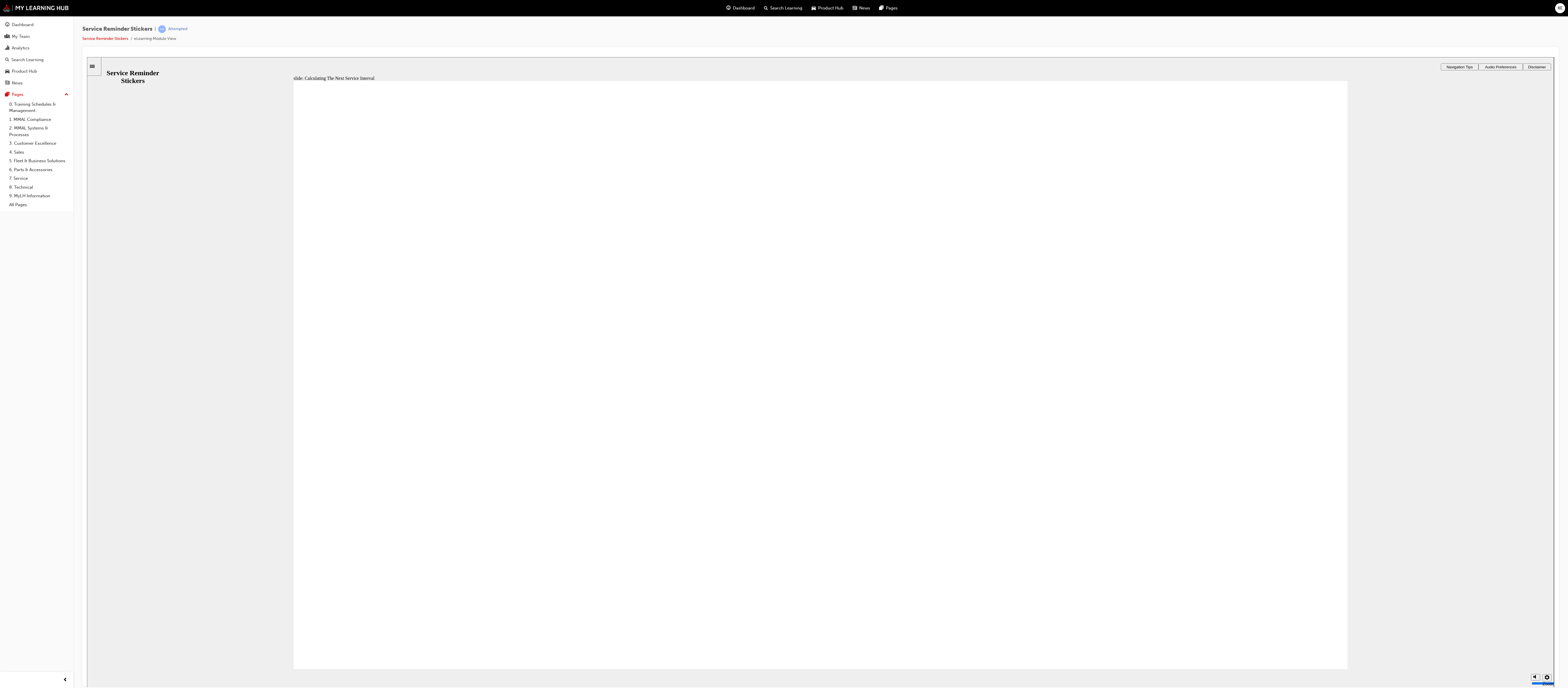
drag, startPoint x: 1305, startPoint y: 224, endPoint x: 1248, endPoint y: 275, distance: 76.5
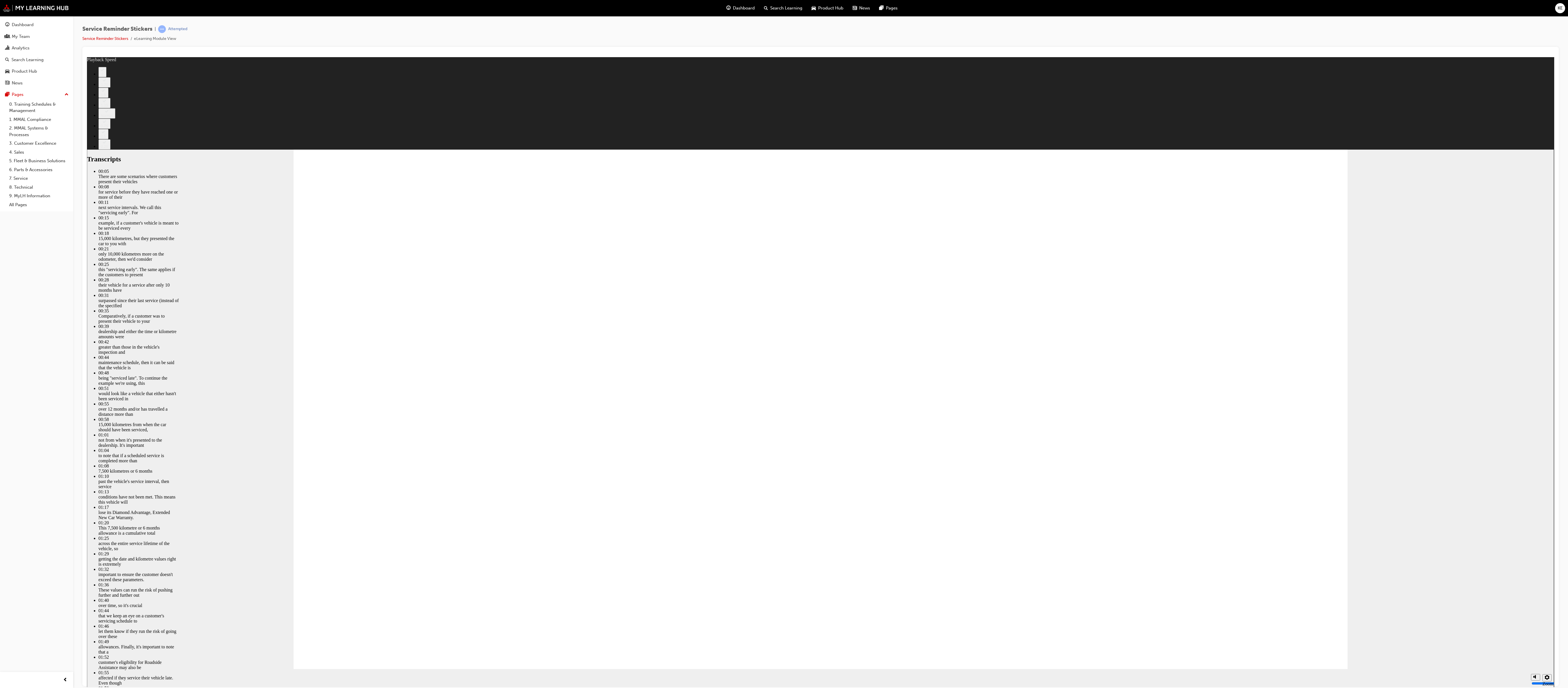
drag, startPoint x: 838, startPoint y: 418, endPoint x: 840, endPoint y: 420, distance: 2.8
type input "166"
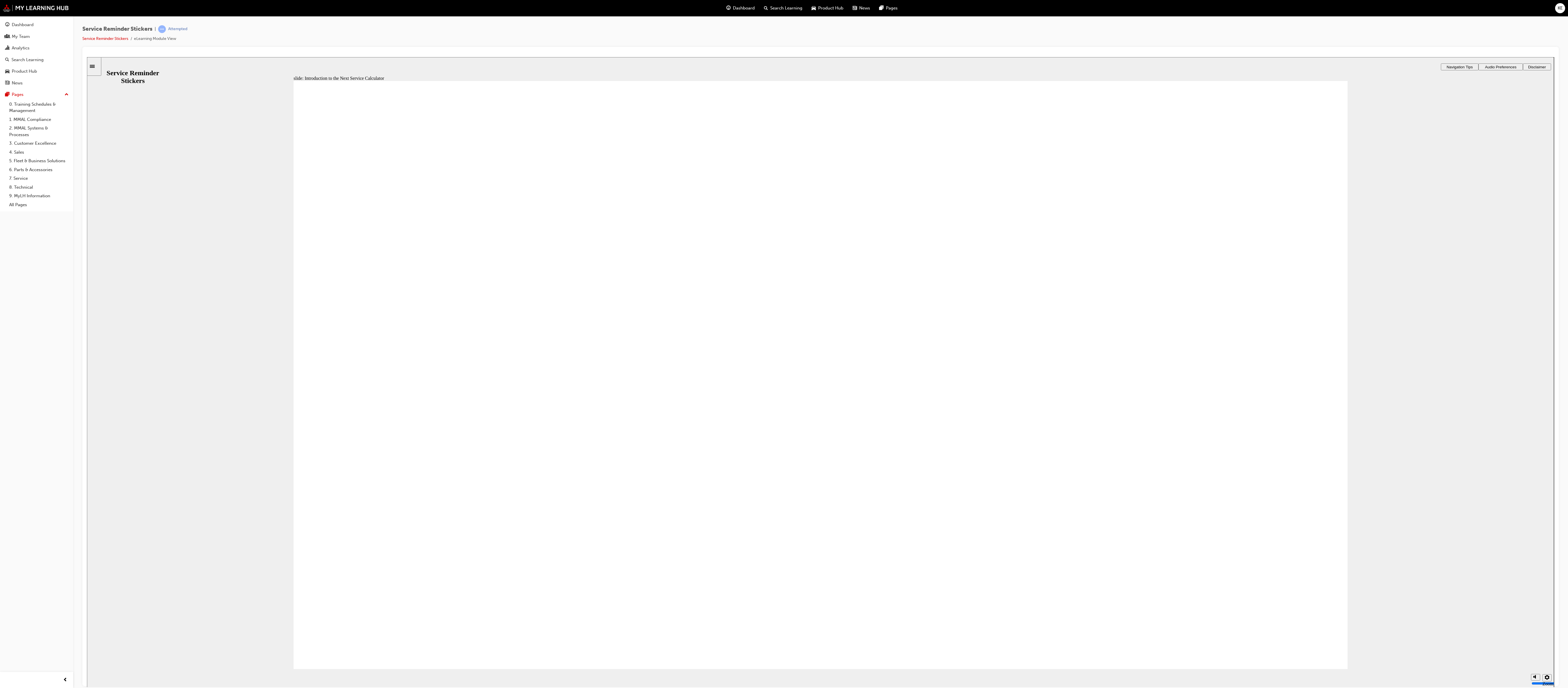
drag, startPoint x: 1296, startPoint y: 629, endPoint x: 1296, endPoint y: 633, distance: 4.0
drag, startPoint x: 600, startPoint y: 271, endPoint x: 665, endPoint y: 294, distance: 68.9
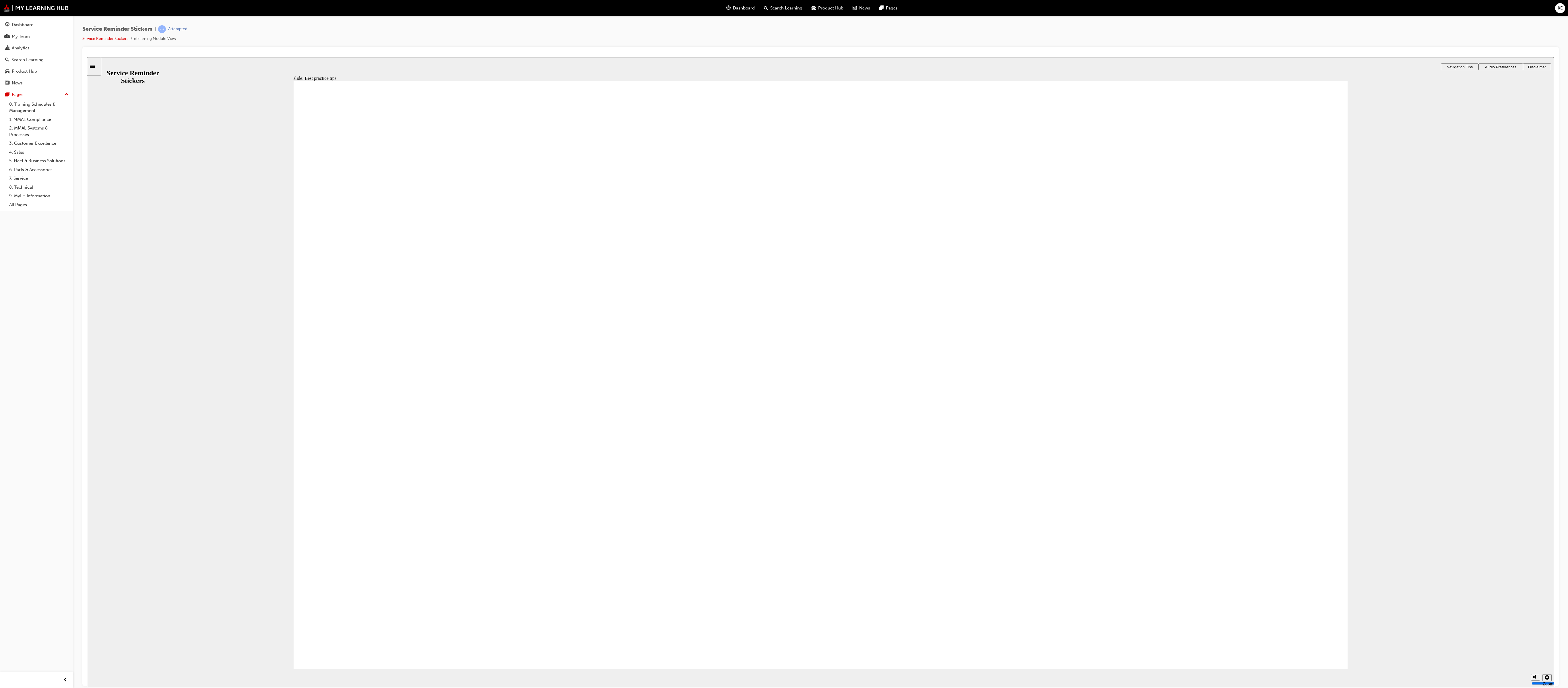
click at [392, 172] on div "Rectangle 1 Rectangle 3 Best practice tips 1 Ensure you work with the Service A…" at bounding box center [821, 377] width 1054 height 593
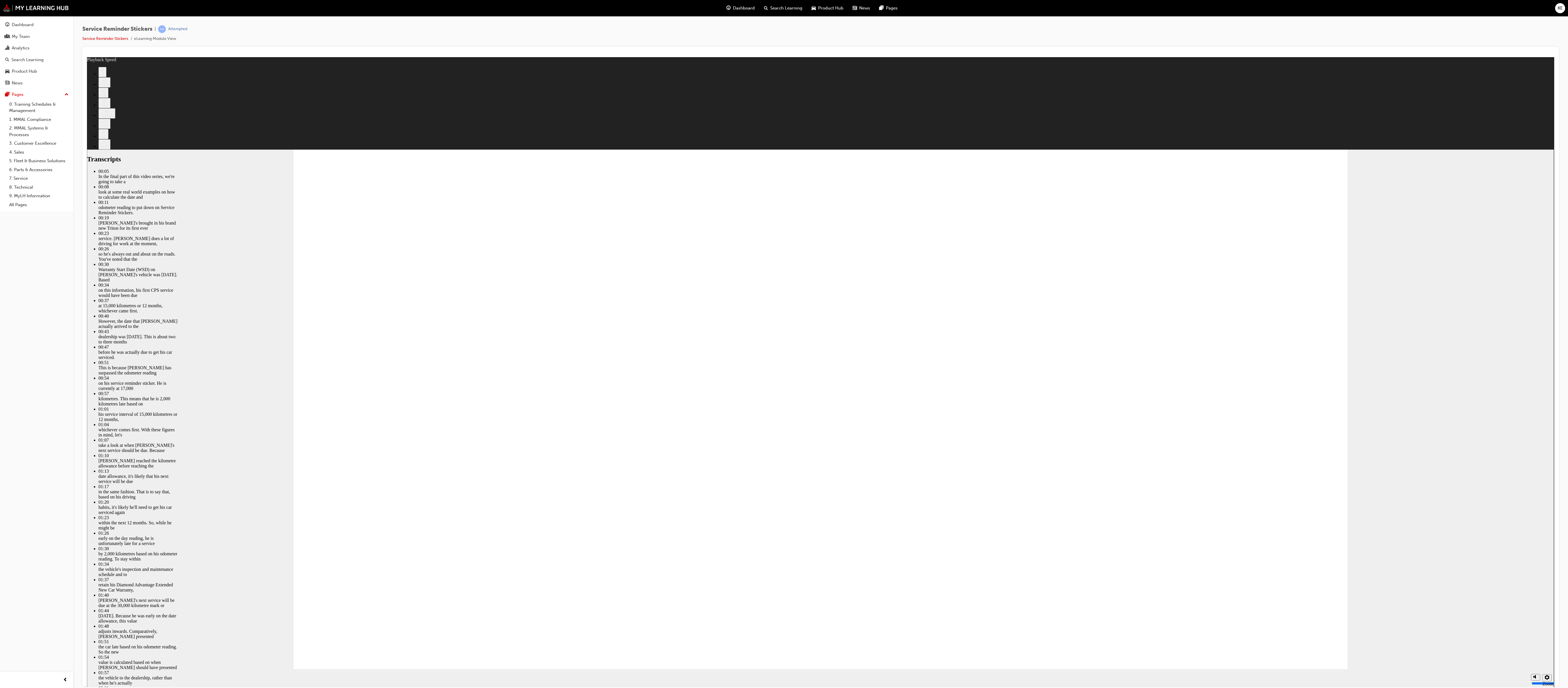
type input "1"
type input "199"
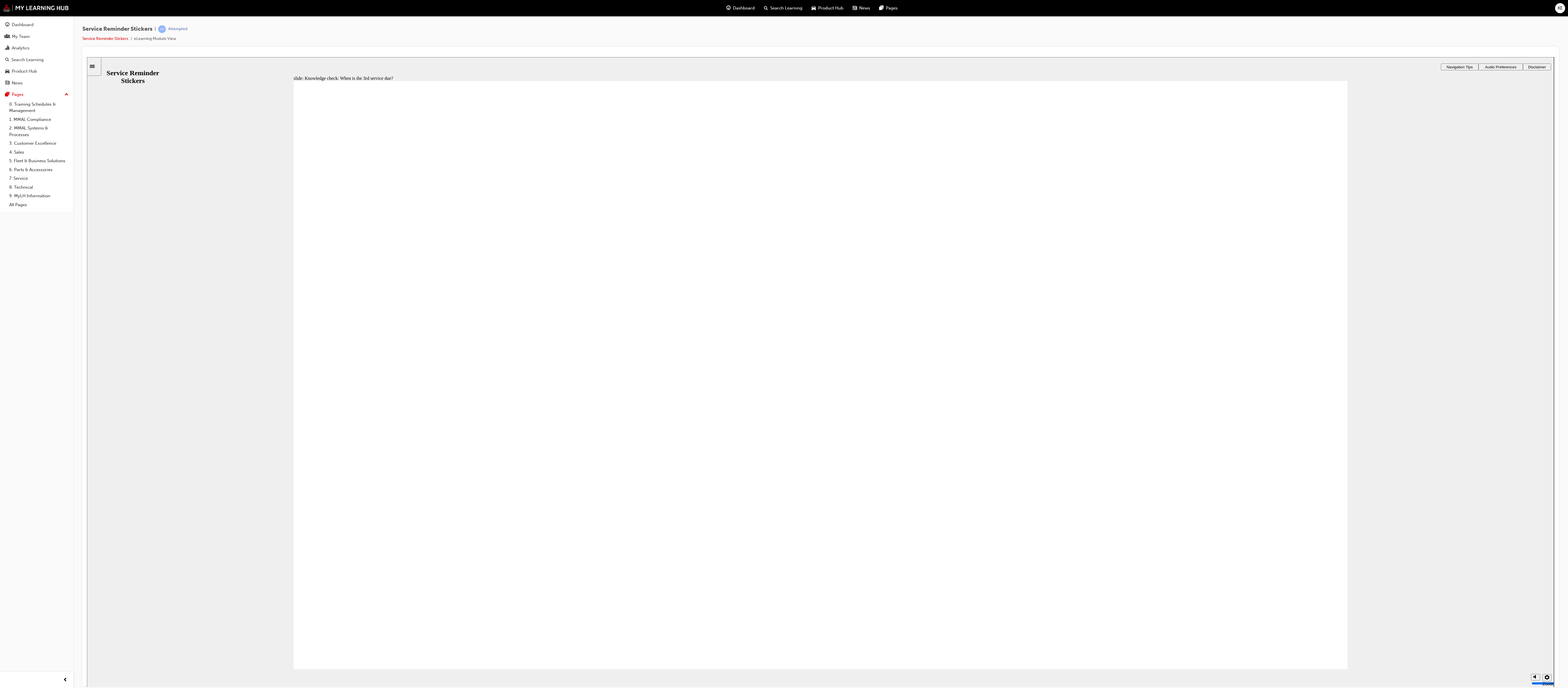
radio input "true"
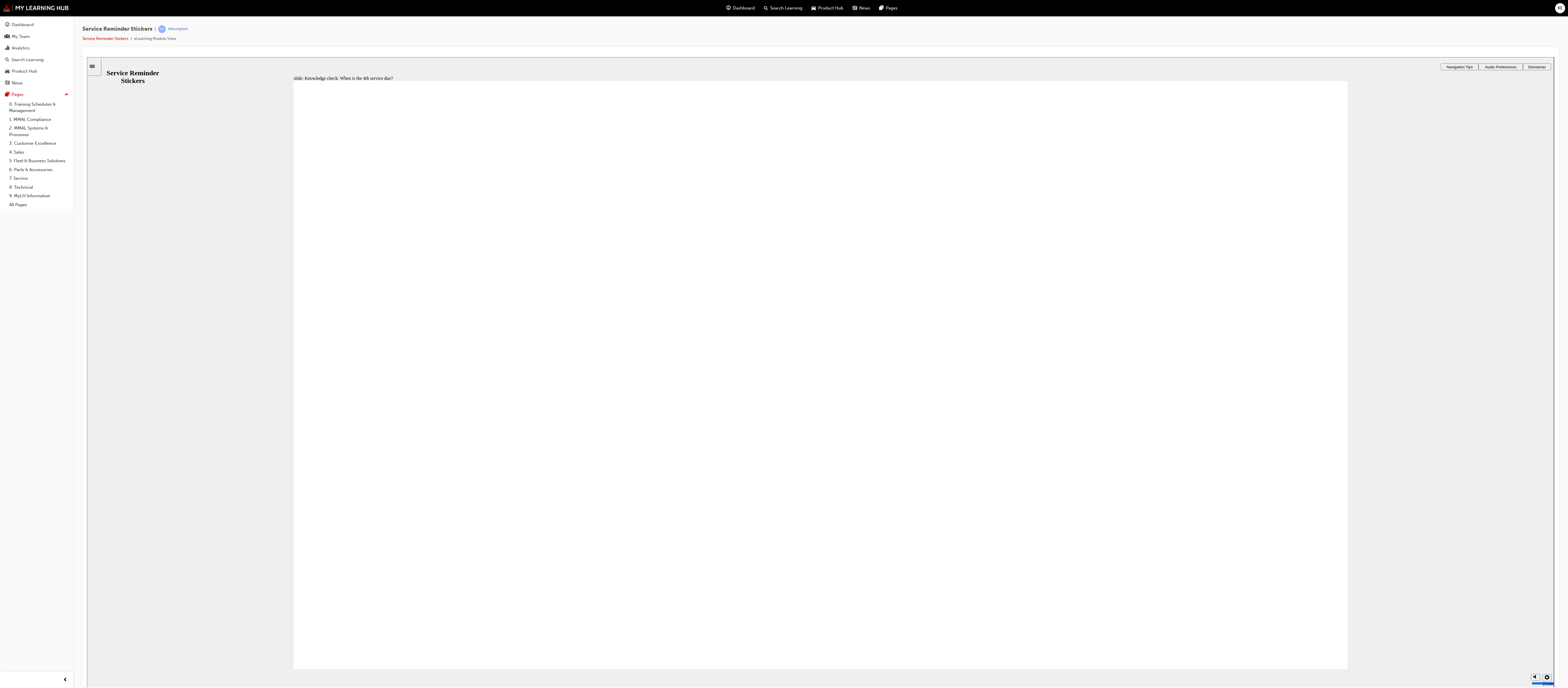
drag, startPoint x: 743, startPoint y: 511, endPoint x: 746, endPoint y: 517, distance: 6.7
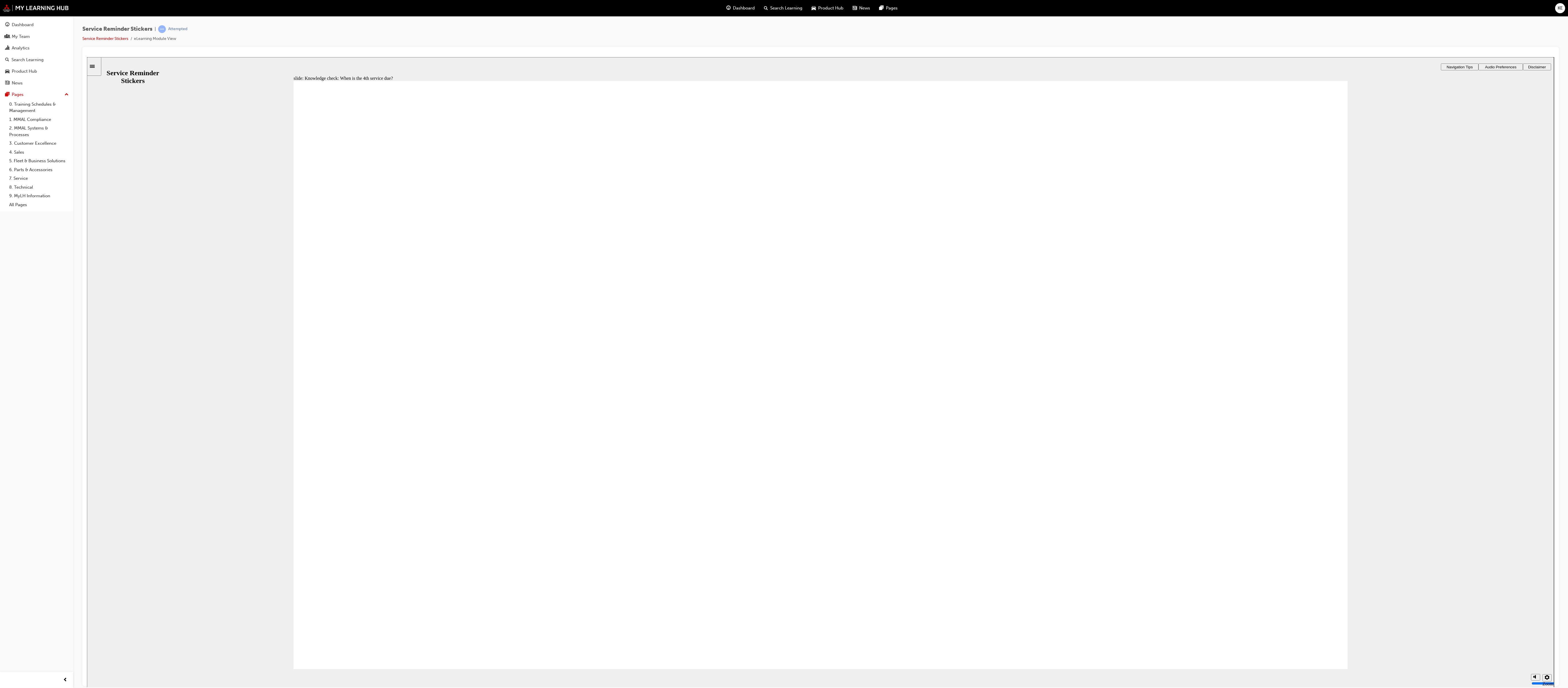
radio input "false"
radio input "true"
drag, startPoint x: 863, startPoint y: 497, endPoint x: 849, endPoint y: 503, distance: 15.2
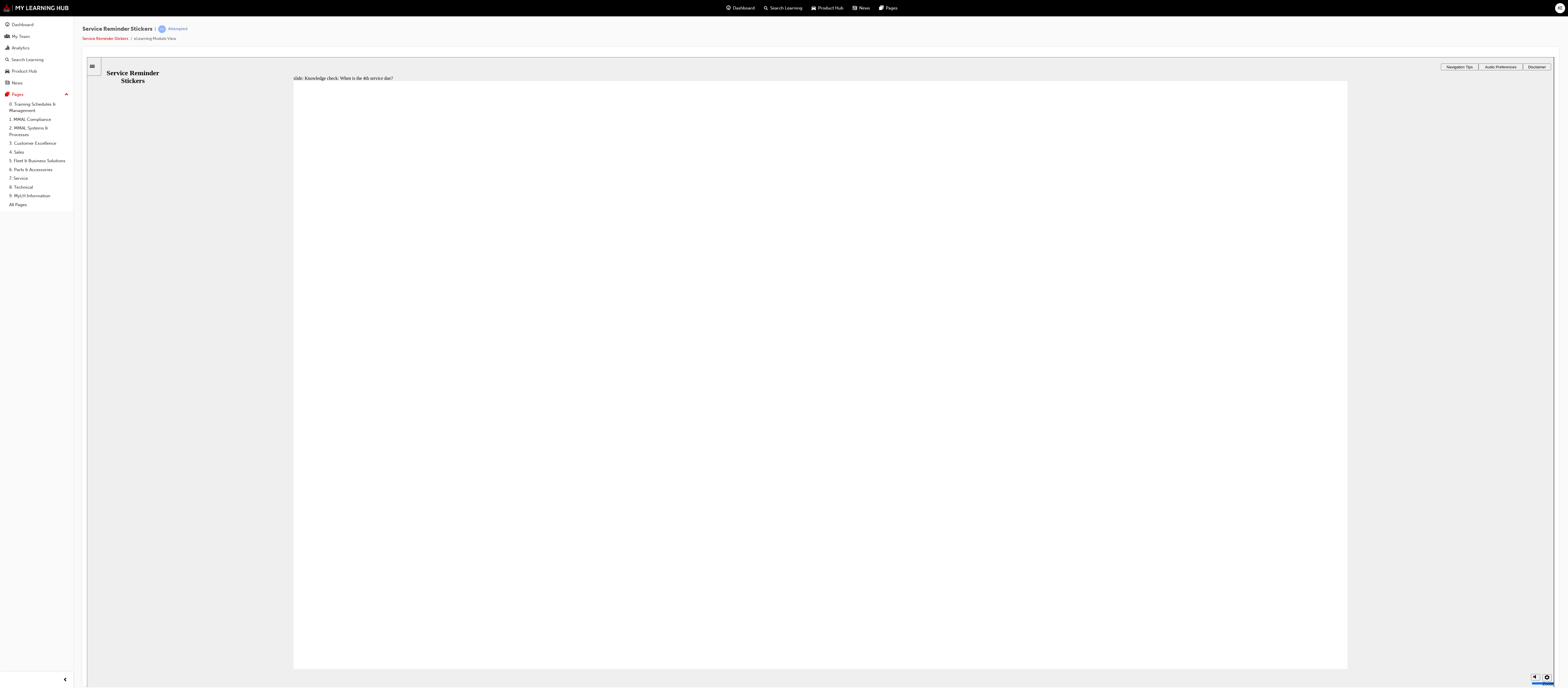
drag, startPoint x: 779, startPoint y: 409, endPoint x: 779, endPoint y: 412, distance: 3.0
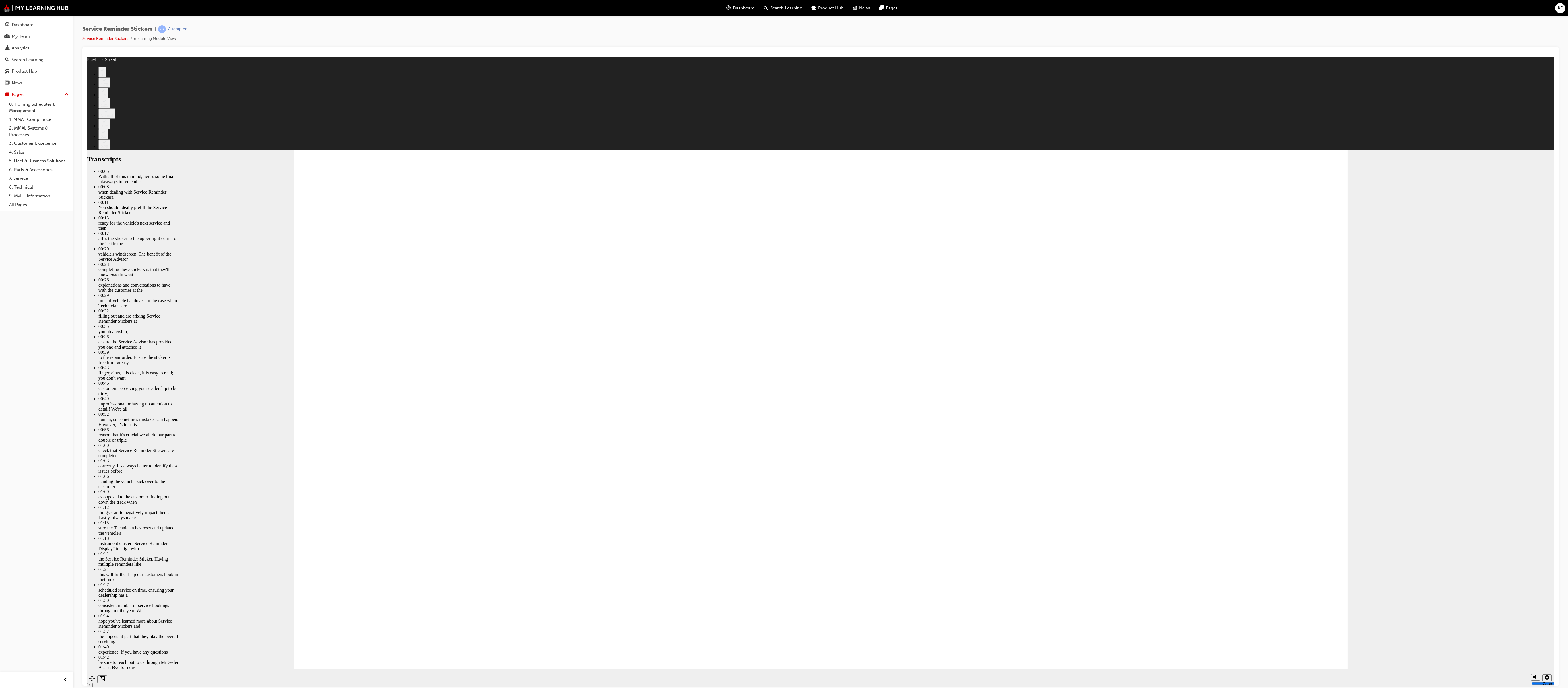
type input "110"
drag, startPoint x: 1284, startPoint y: 639, endPoint x: 1276, endPoint y: 642, distance: 8.5
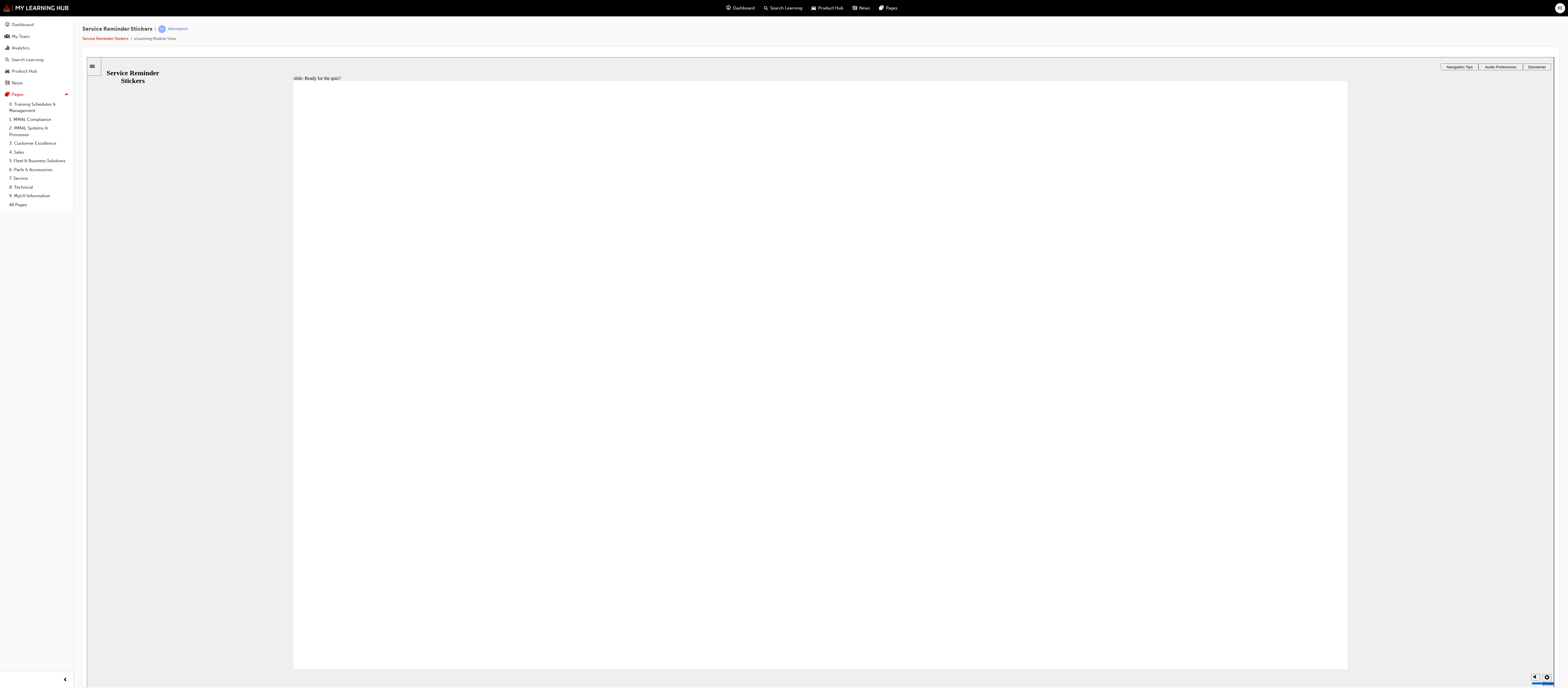
radio input "true"
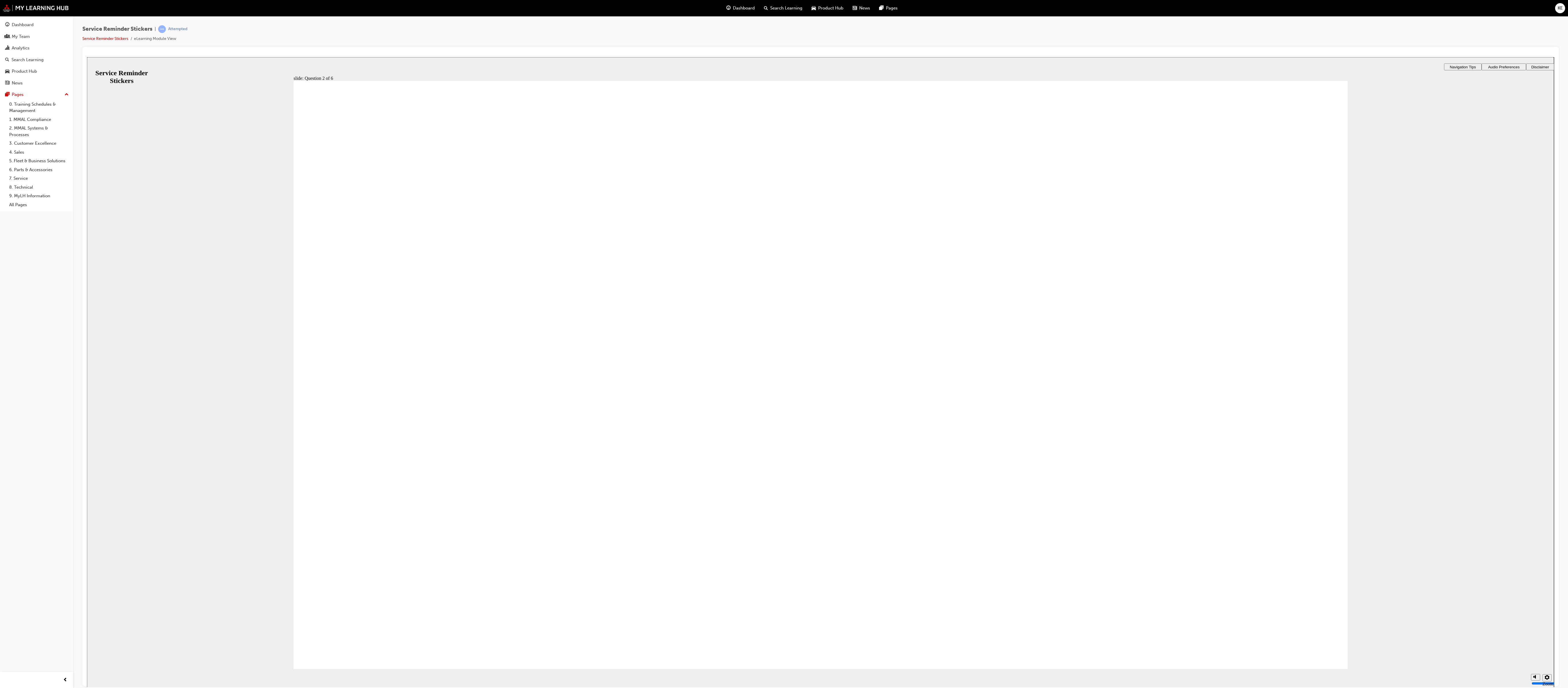
radio input "true"
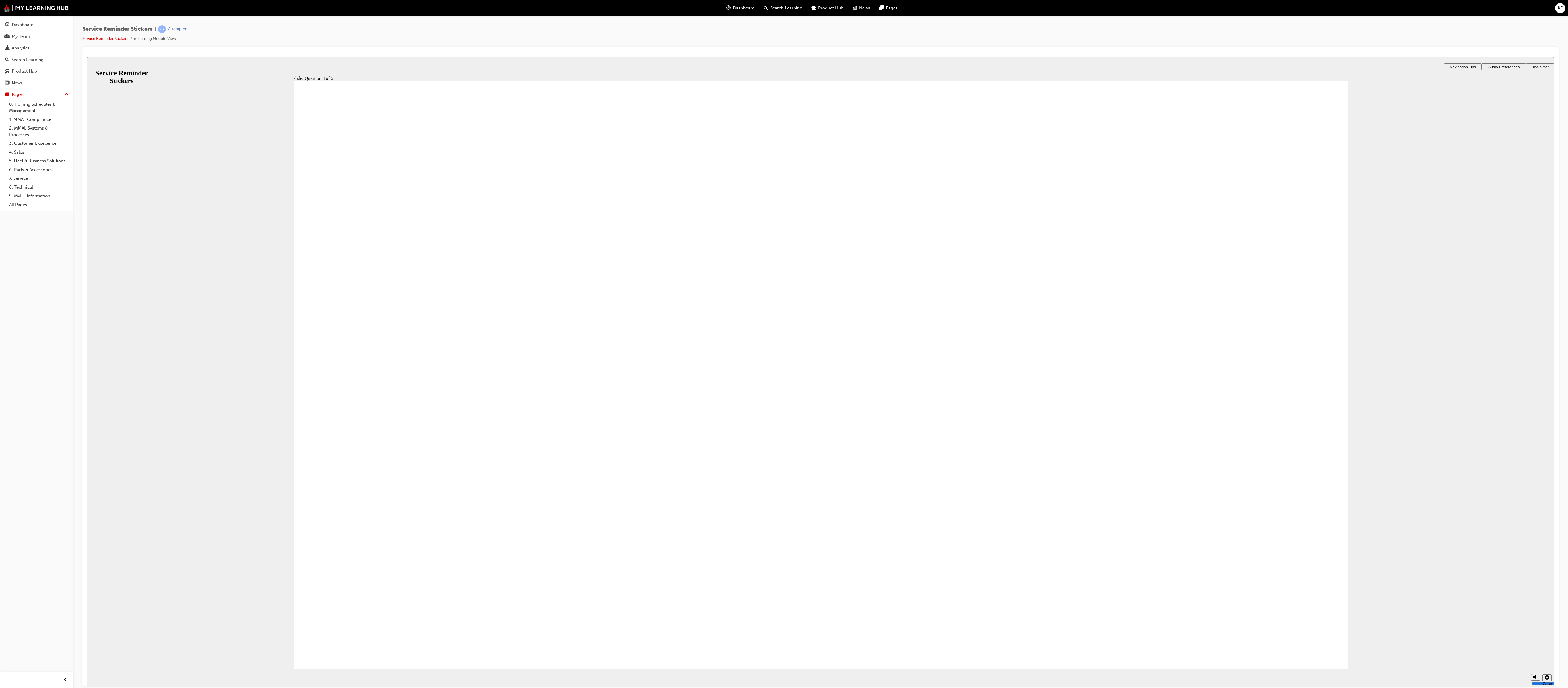
radio input "true"
drag, startPoint x: 1147, startPoint y: 390, endPoint x: 676, endPoint y: 315, distance: 476.9
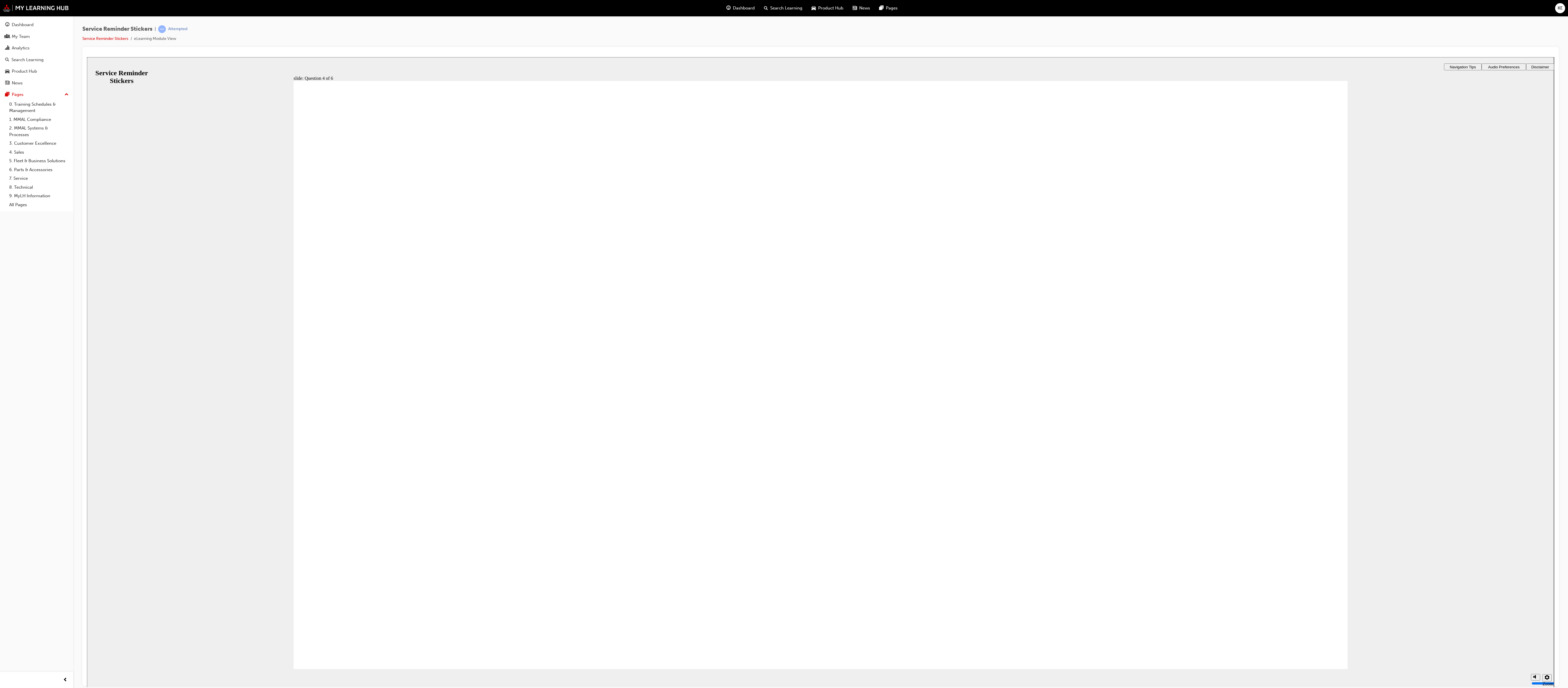
checkbox input "true"
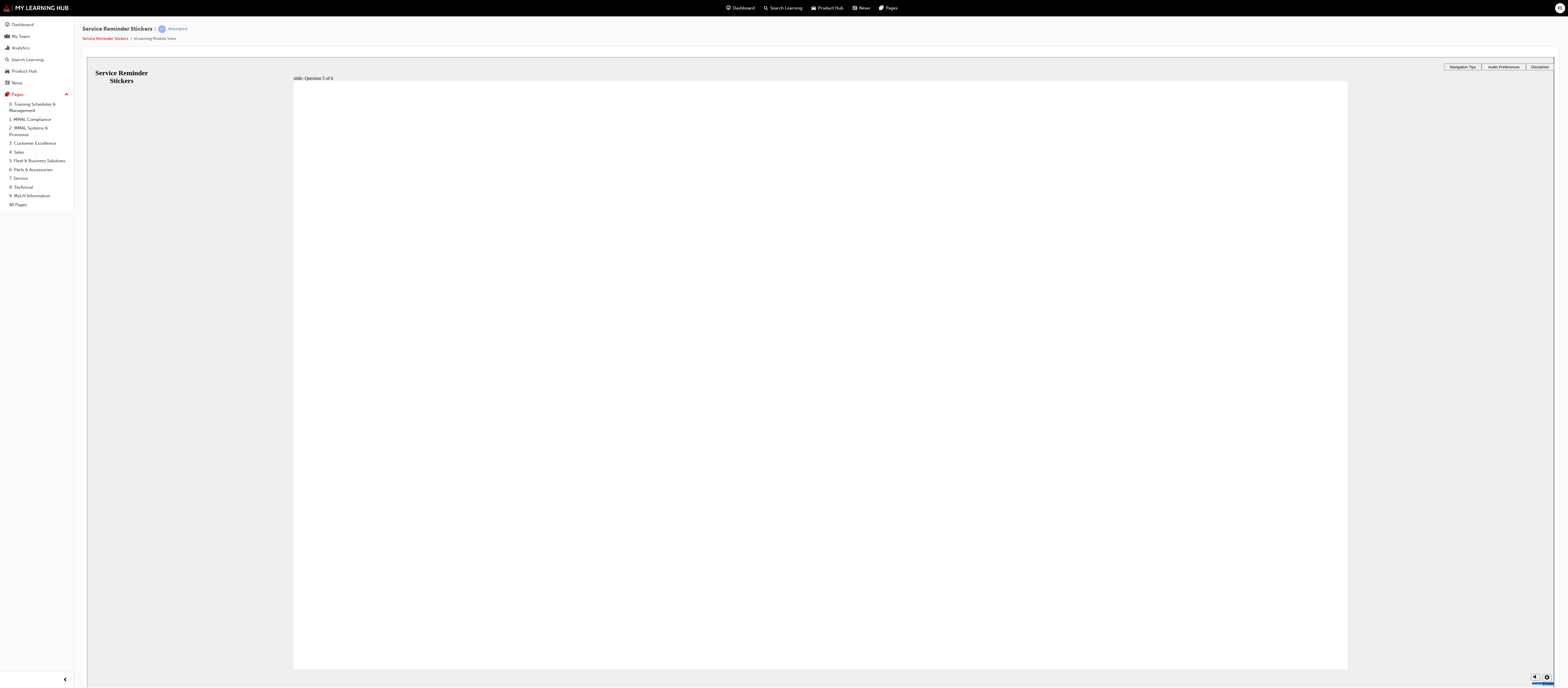
checkbox input "true"
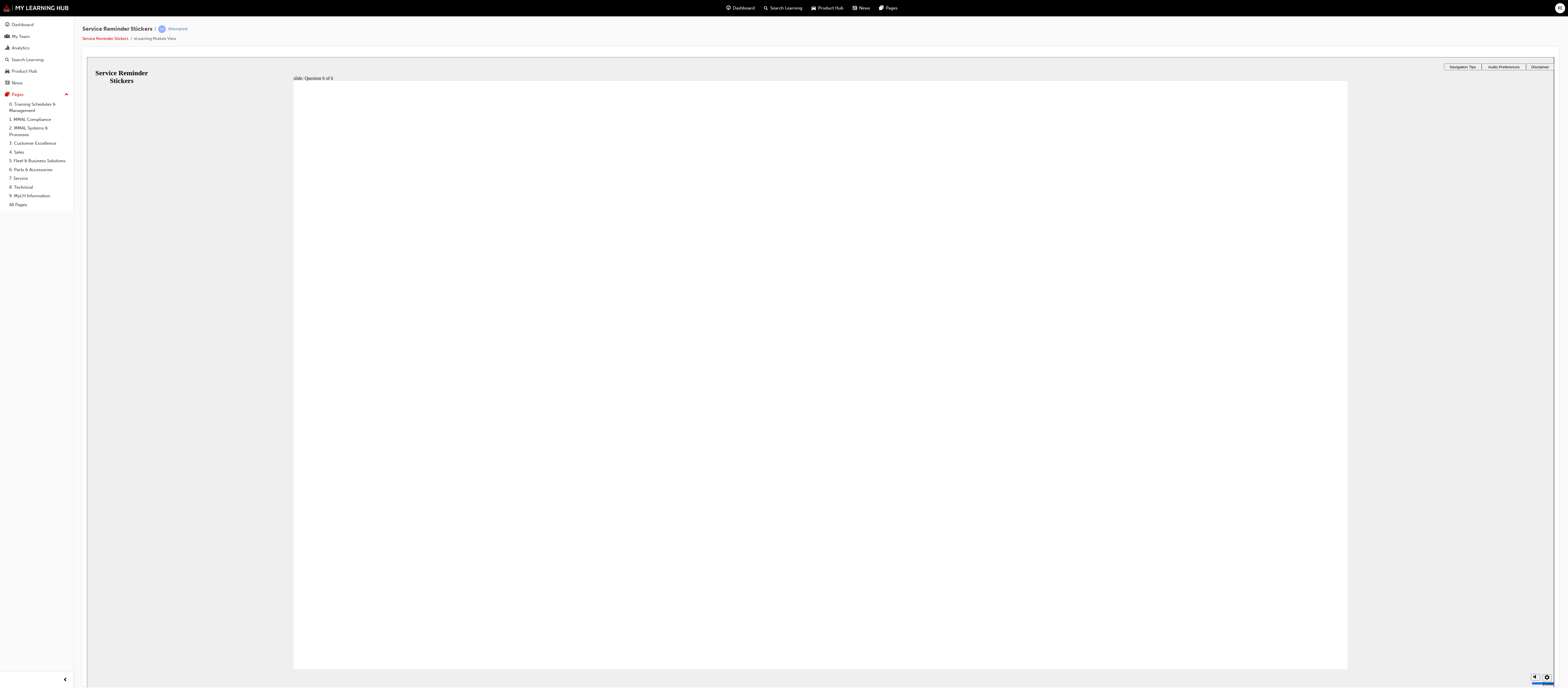
radio input "true"
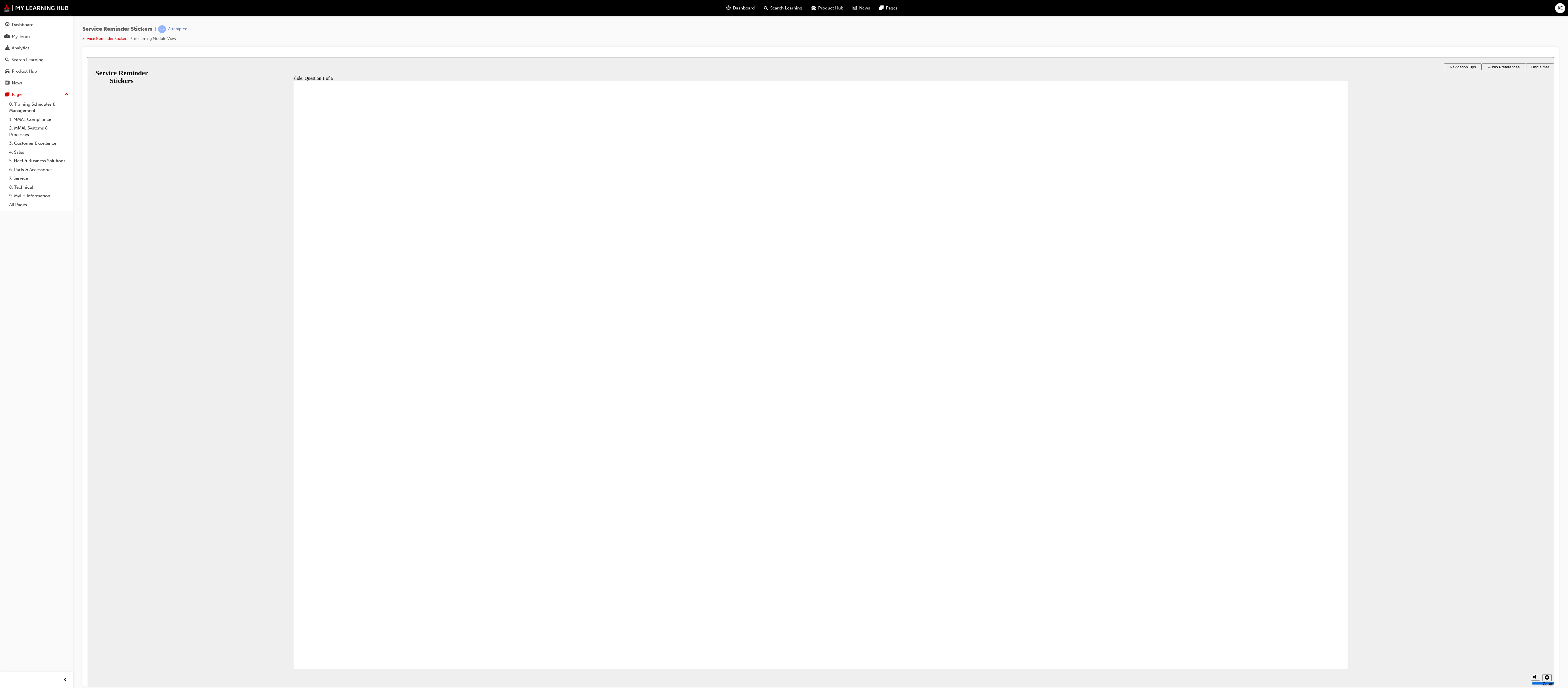
radio input "true"
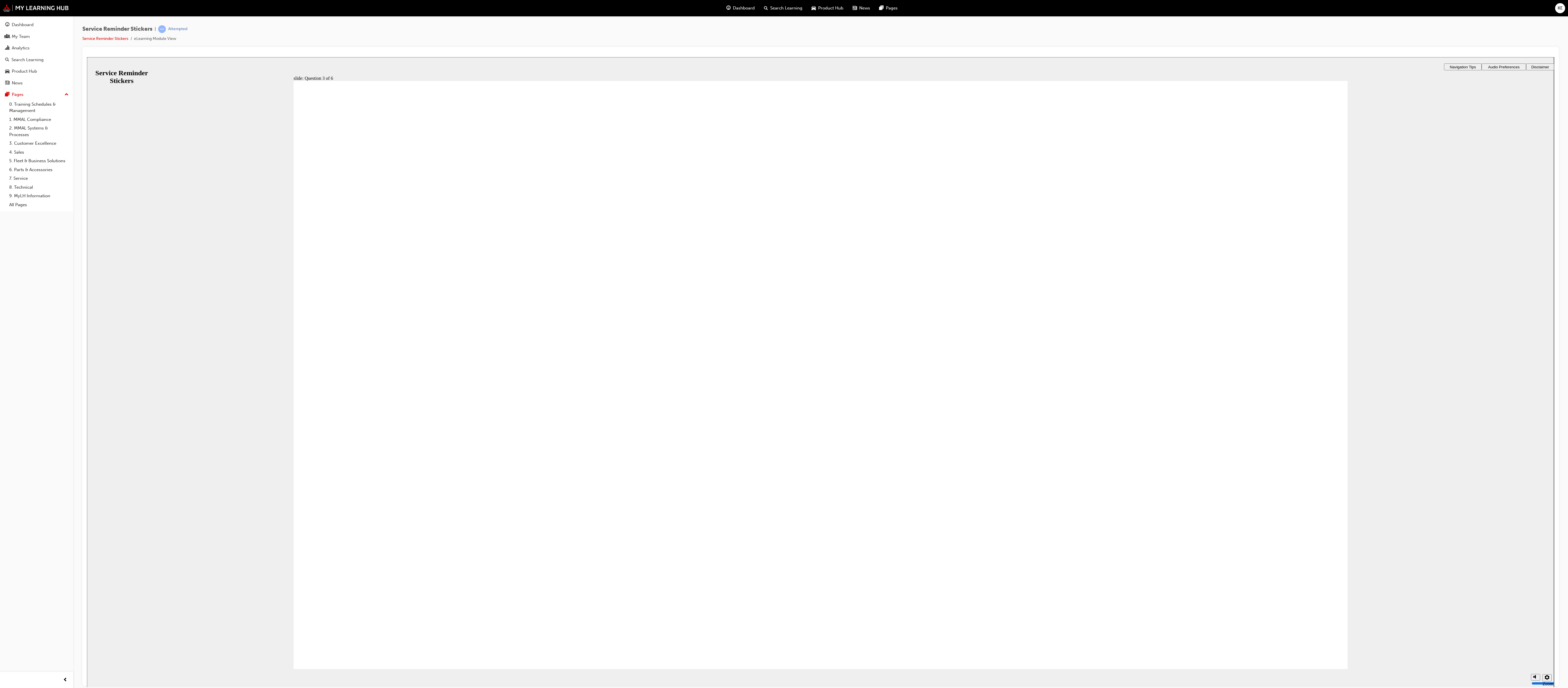
radio input "true"
drag, startPoint x: 1147, startPoint y: 417, endPoint x: 683, endPoint y: 337, distance: 470.8
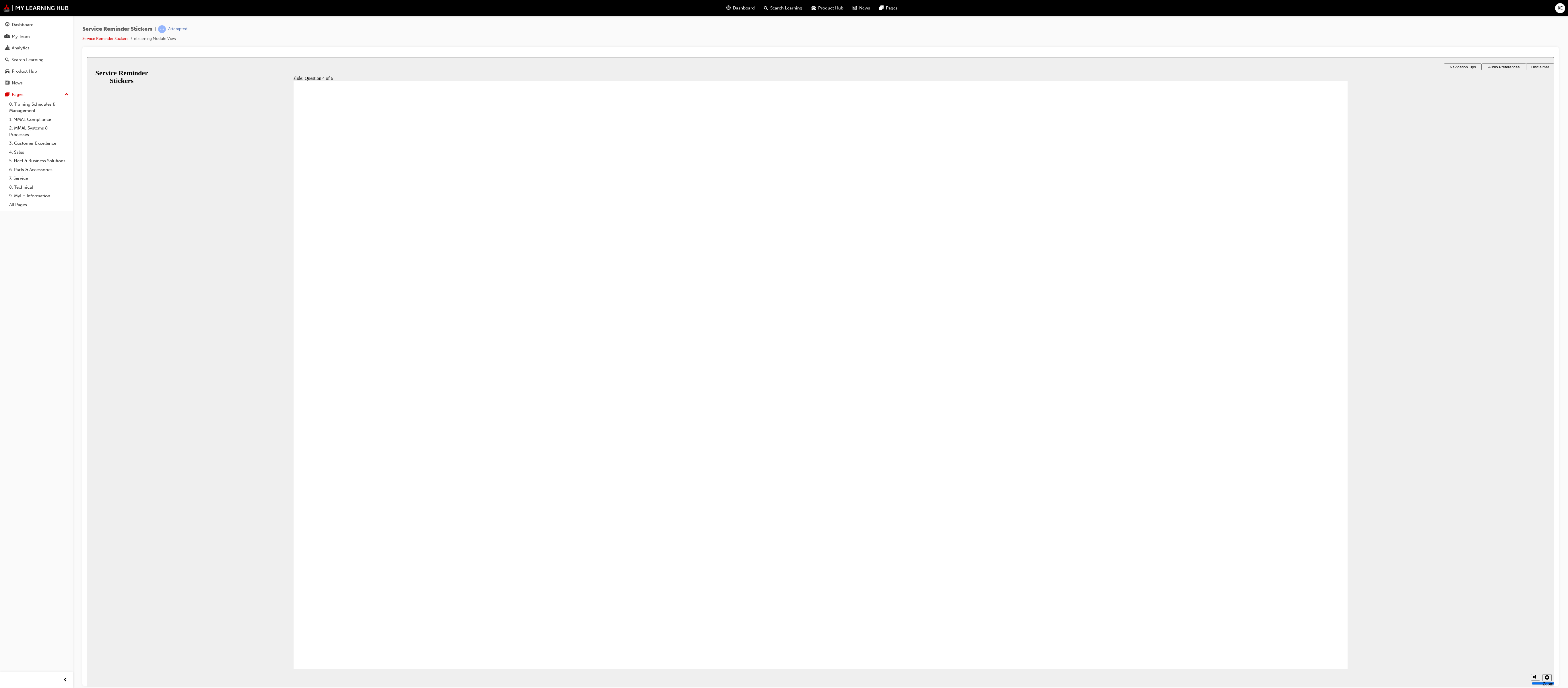
checkbox input "true"
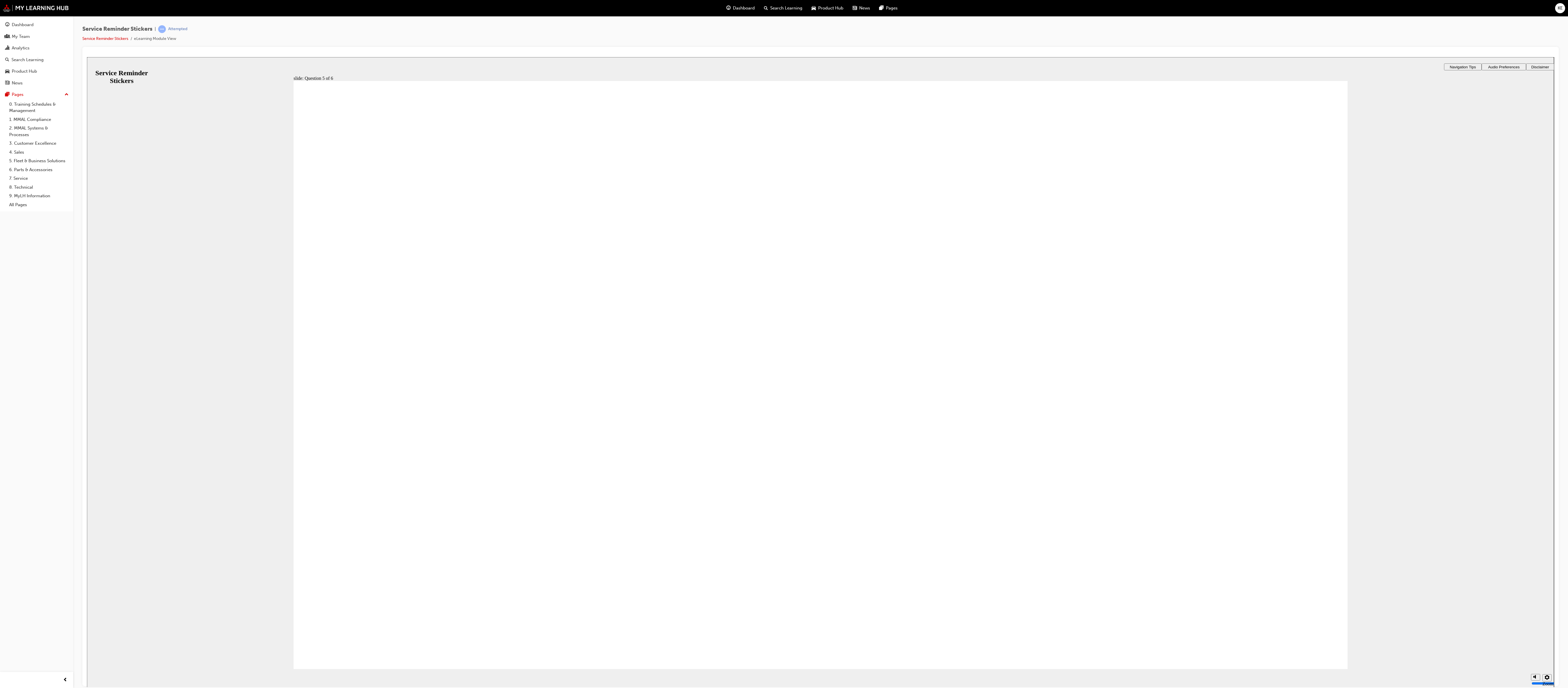
checkbox input "true"
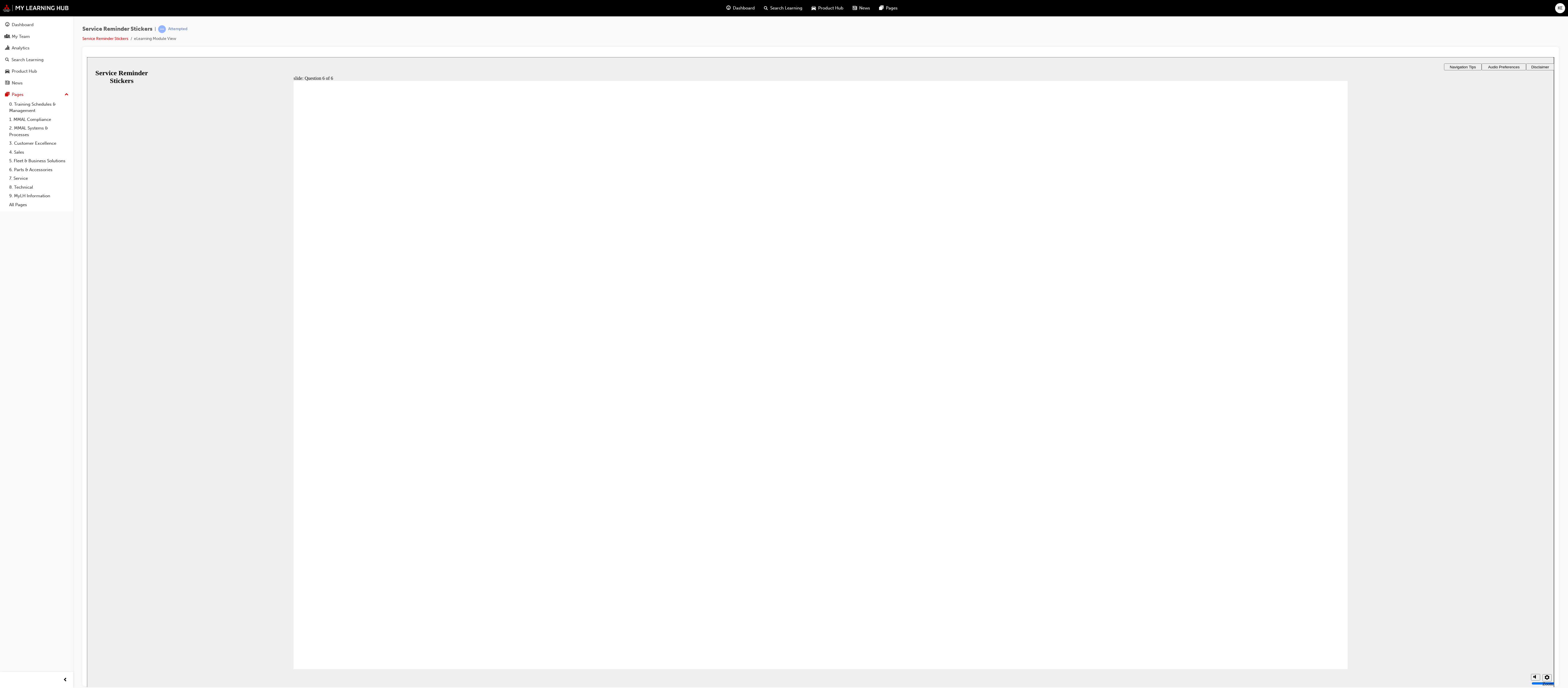
checkbox input "true"
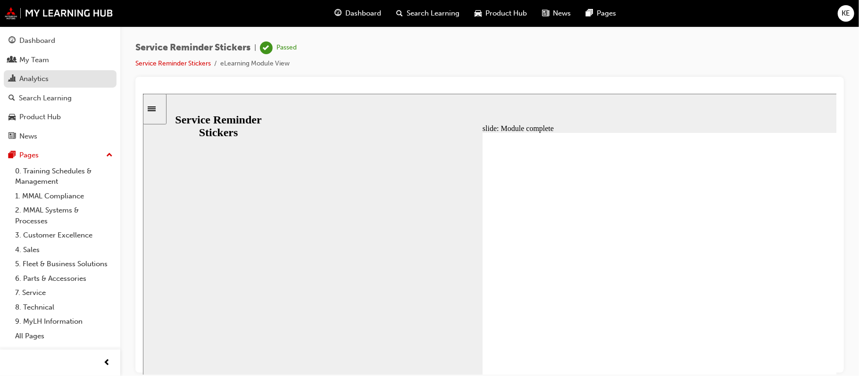
drag, startPoint x: 2487, startPoint y: 4, endPoint x: 37, endPoint y: 80, distance: 2451.8
click at [37, 78] on div "Analytics" at bounding box center [33, 79] width 29 height 11
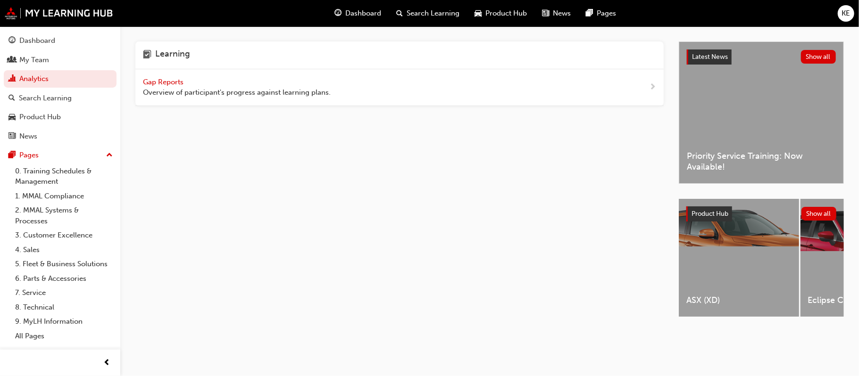
click at [156, 81] on span "Gap Reports" at bounding box center [164, 82] width 42 height 8
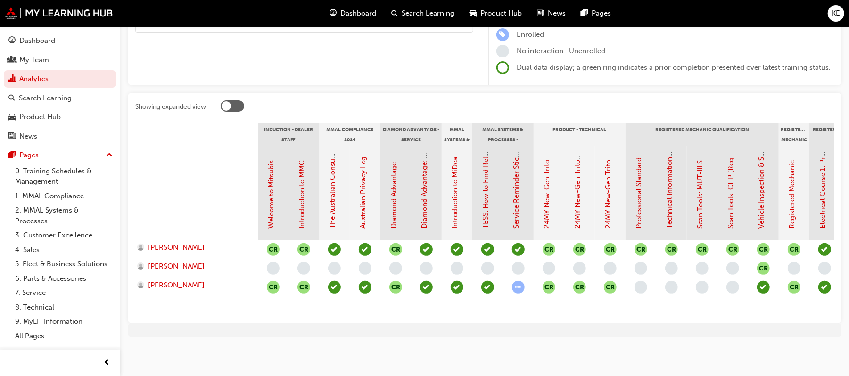
scroll to position [0, 42]
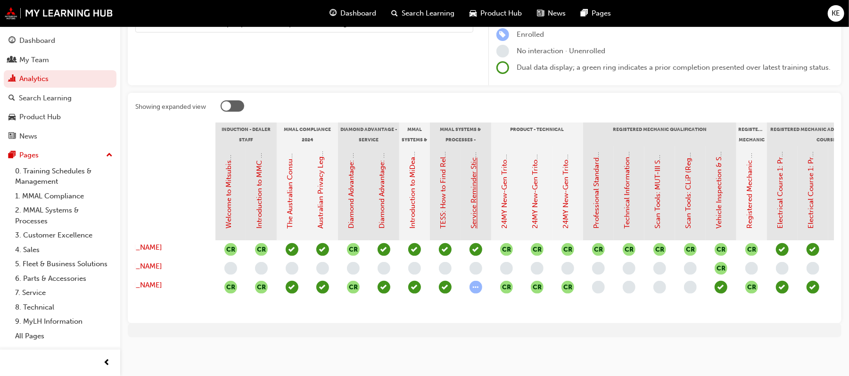
click at [473, 209] on link "Service Reminder Stickers" at bounding box center [474, 186] width 8 height 85
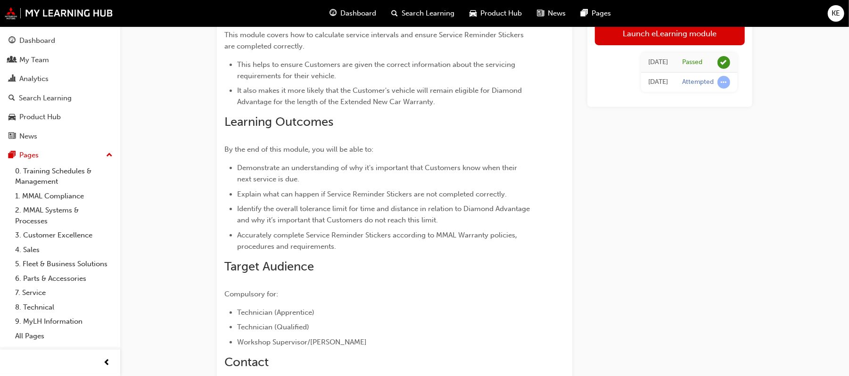
scroll to position [72, 0]
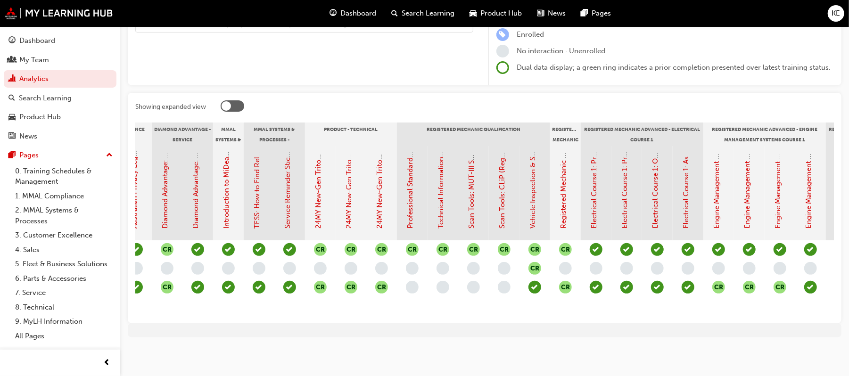
scroll to position [0, 404]
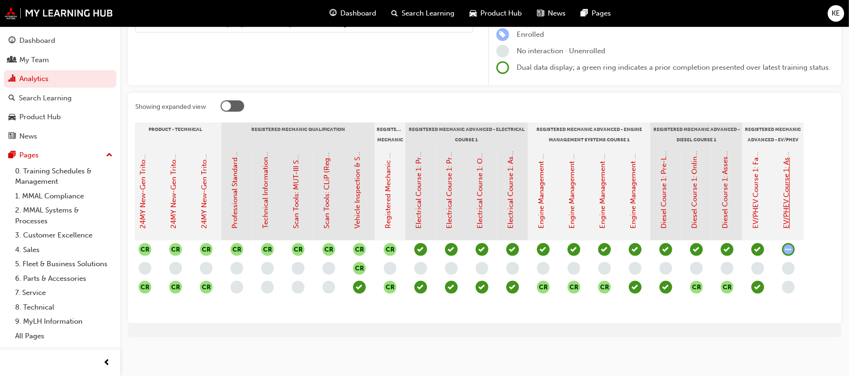
click at [789, 206] on link "EV/PHEV Course 1: Assessment Quiz (Registered Mechanic Advanced)" at bounding box center [787, 114] width 8 height 229
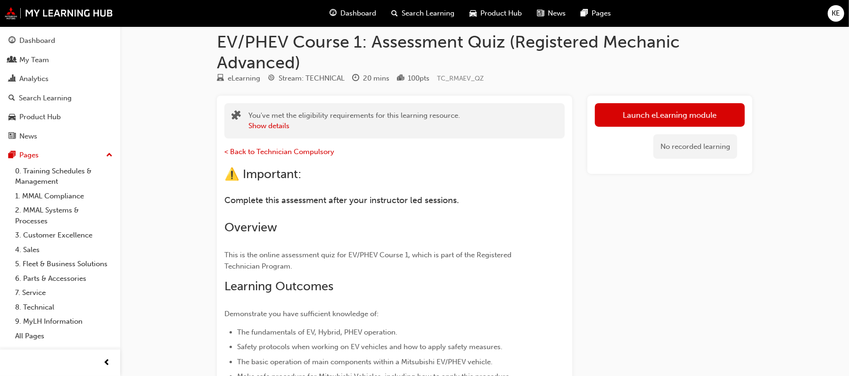
scroll to position [8, 0]
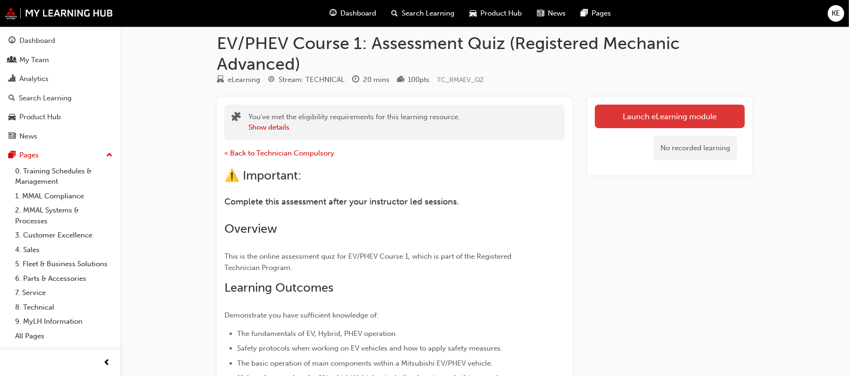
click at [671, 114] on link "Launch eLearning module" at bounding box center [670, 117] width 150 height 24
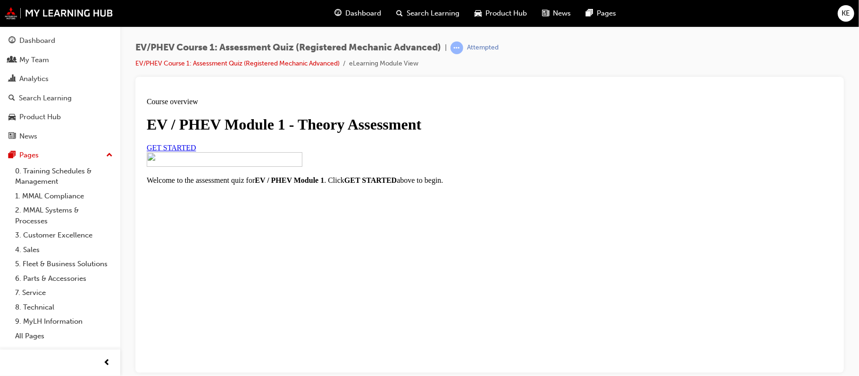
scroll to position [74, 0]
click at [236, 151] on div "EV / PHEV Module 1 - Theory Assessment GET STARTED" at bounding box center [488, 134] width 685 height 36
click at [196, 151] on span "GET STARTED" at bounding box center [171, 147] width 50 height 8
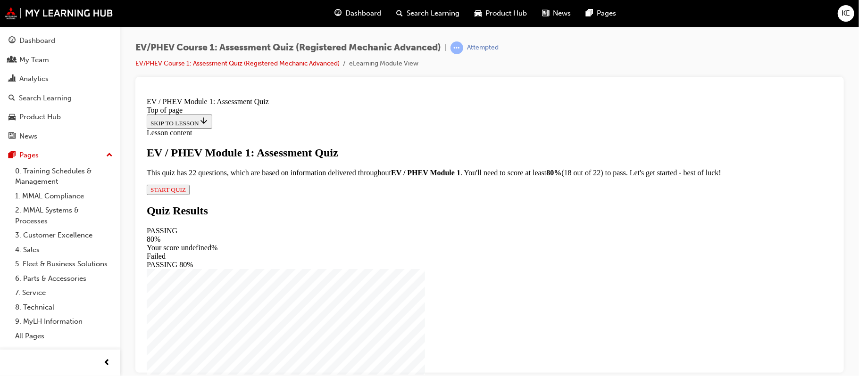
scroll to position [50, 0]
click at [185, 193] on span "START QUIZ" at bounding box center [167, 189] width 35 height 7
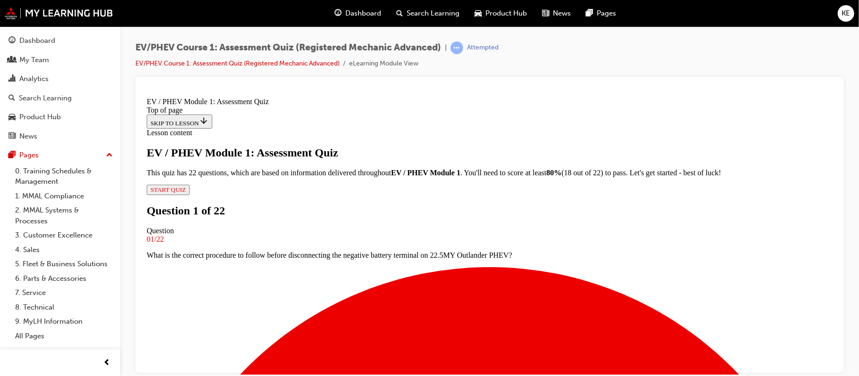
scroll to position [175, 0]
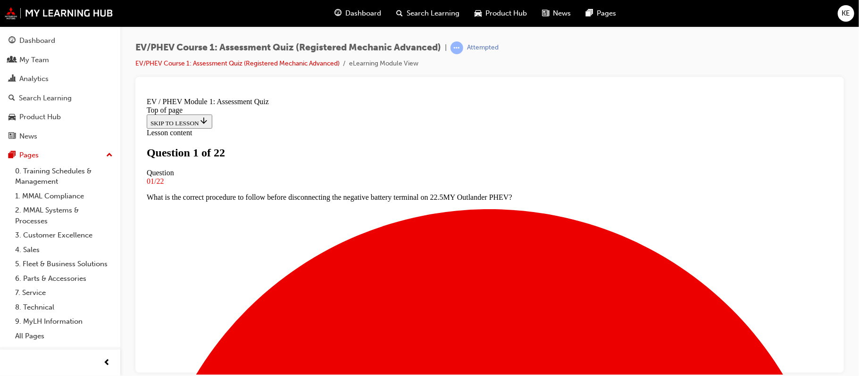
scroll to position [63, 0]
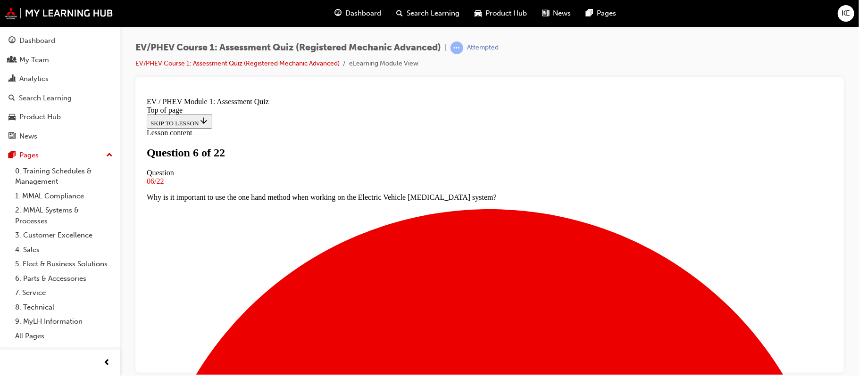
scroll to position [125, 0]
drag, startPoint x: 380, startPoint y: 265, endPoint x: 394, endPoint y: 270, distance: 14.8
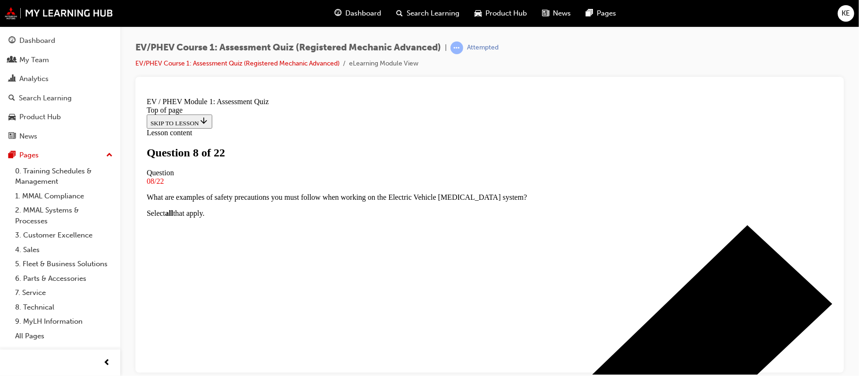
scroll to position [63, 0]
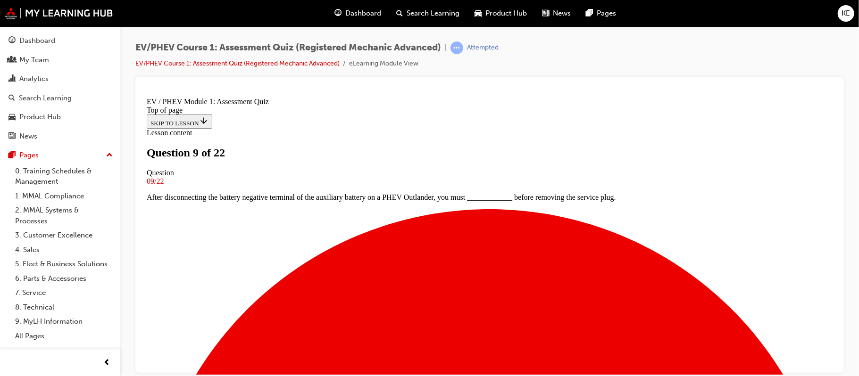
scroll to position [63, 0]
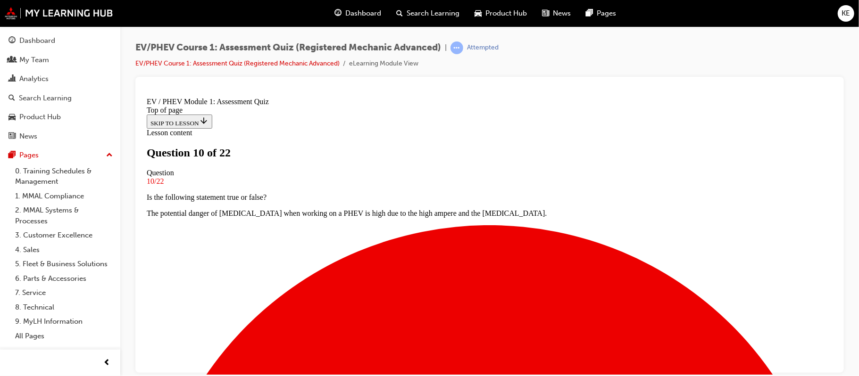
scroll to position [125, 0]
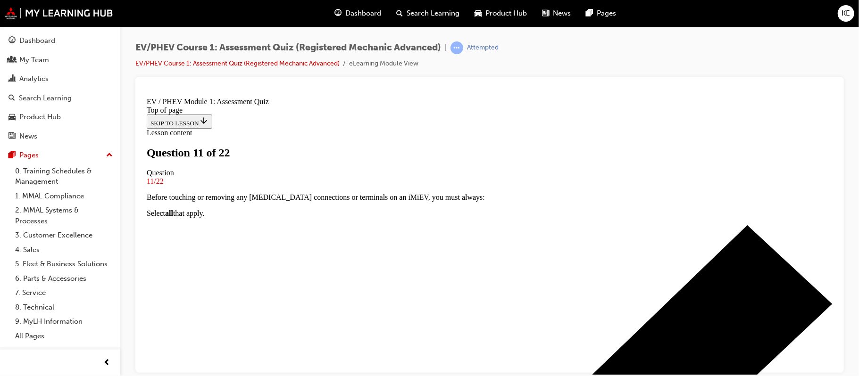
scroll to position [125, 0]
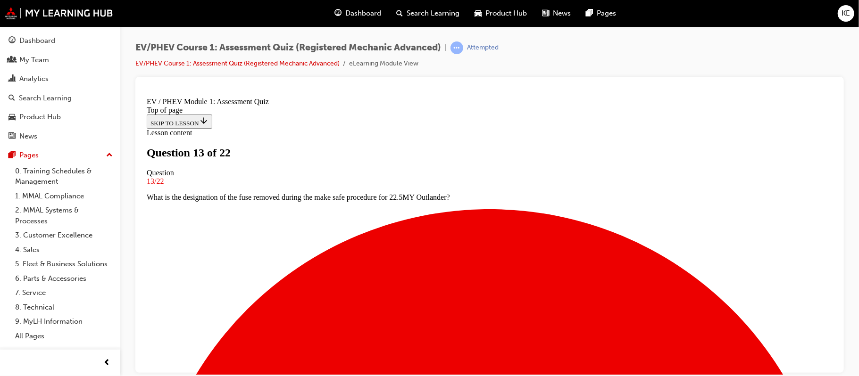
scroll to position [63, 0]
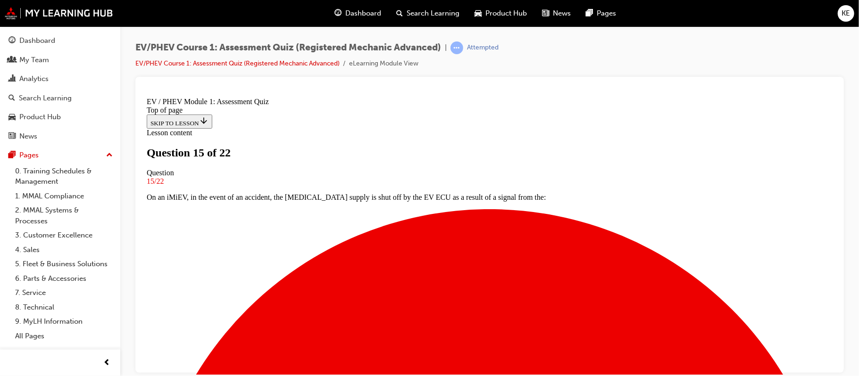
scroll to position [63, 0]
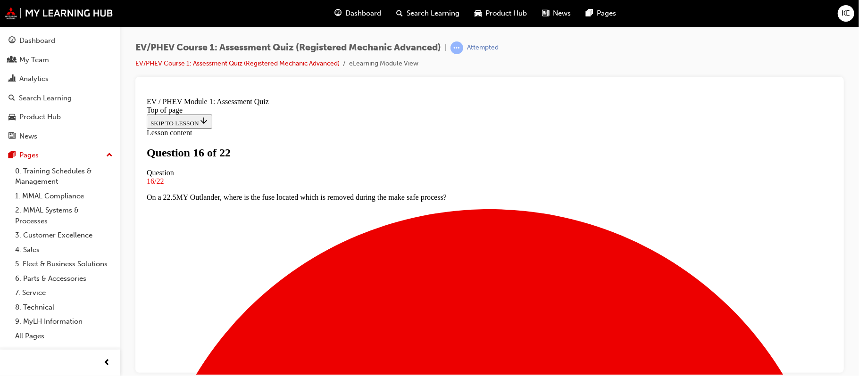
drag, startPoint x: 429, startPoint y: 289, endPoint x: 437, endPoint y: 287, distance: 8.8
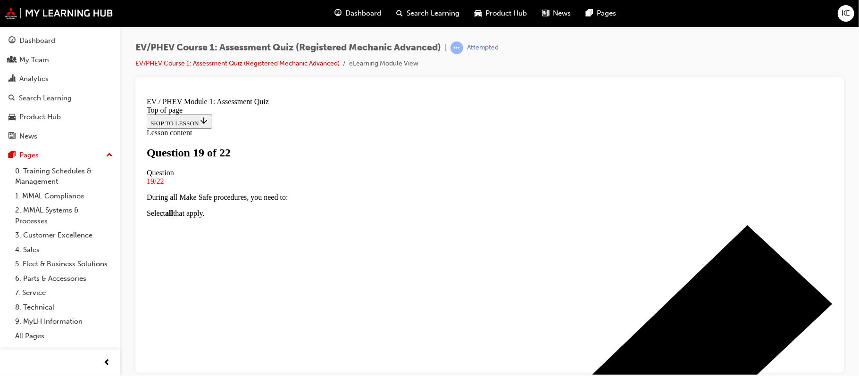
scroll to position [125, 0]
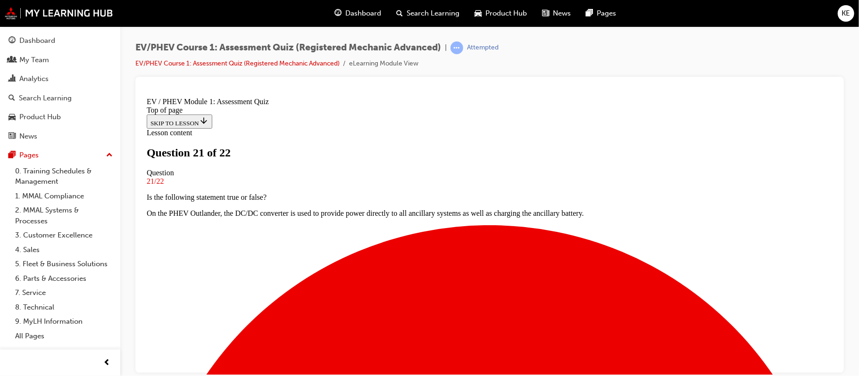
scroll to position [63, 0]
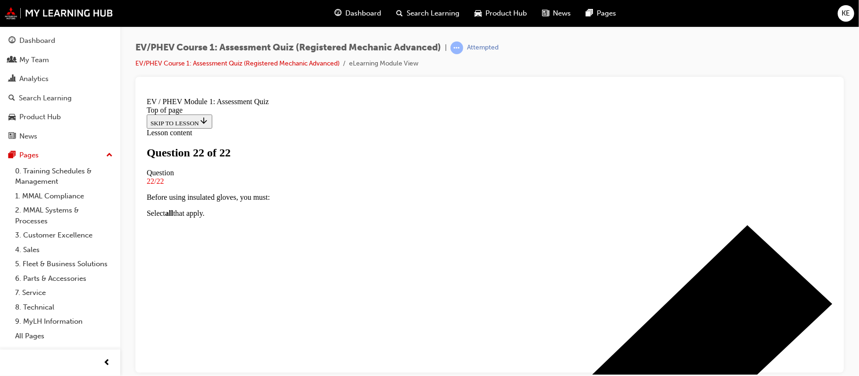
scroll to position [202, 0]
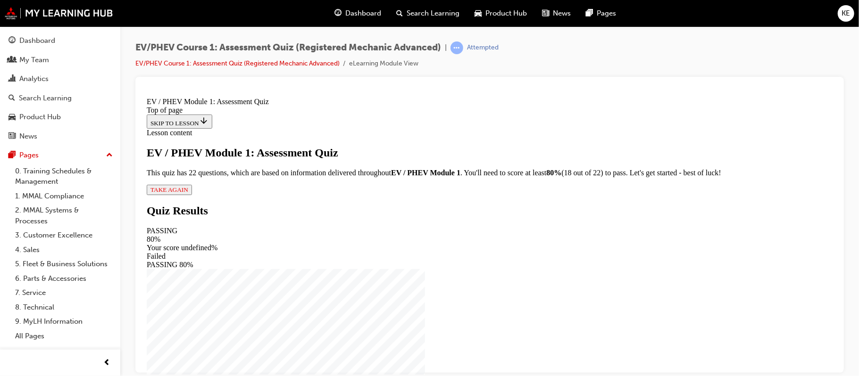
click at [350, 195] on div "EV / PHEV Module 1: Assessment Quiz This quiz has 22 questions, which are based…" at bounding box center [488, 170] width 685 height 49
click at [188, 193] on span "TAKE AGAIN" at bounding box center [169, 189] width 38 height 7
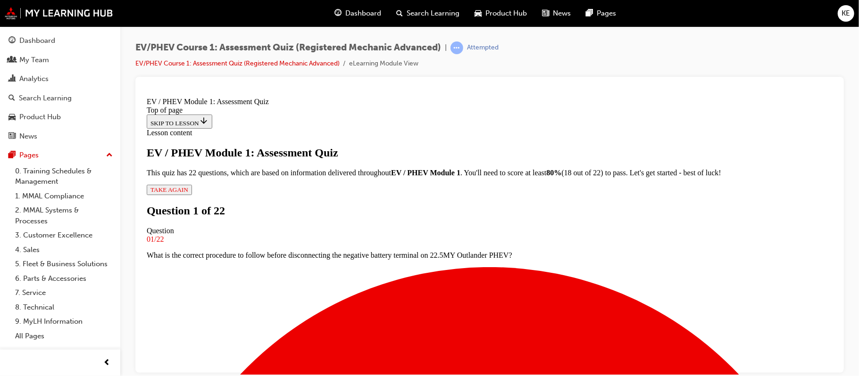
scroll to position [175, 0]
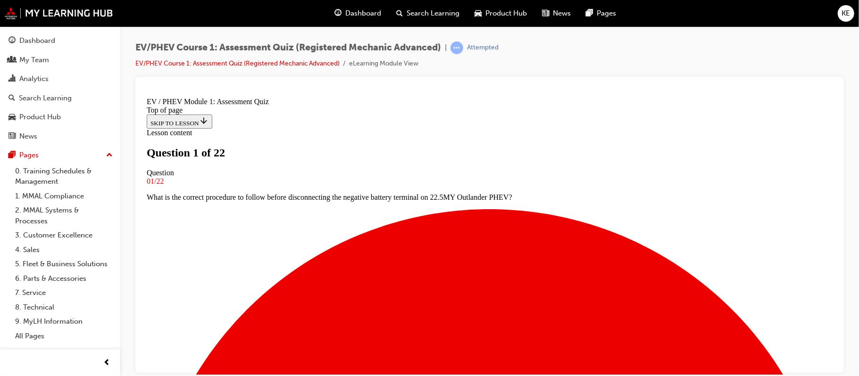
scroll to position [63, 0]
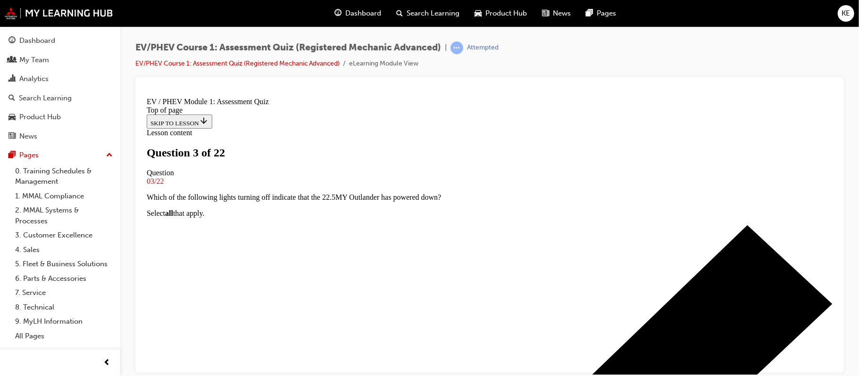
scroll to position [125, 0]
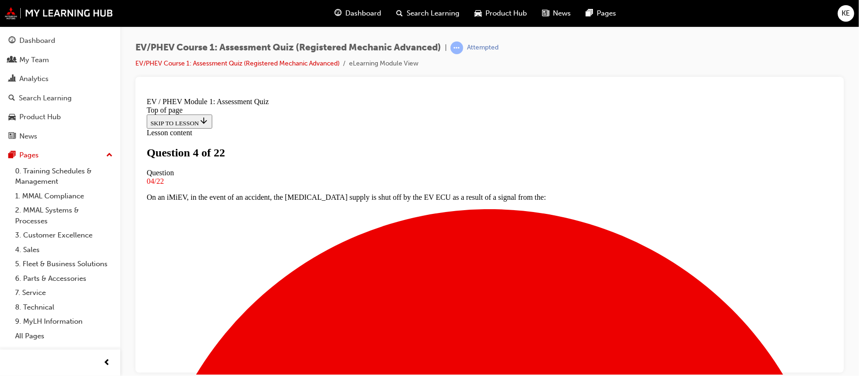
scroll to position [63, 0]
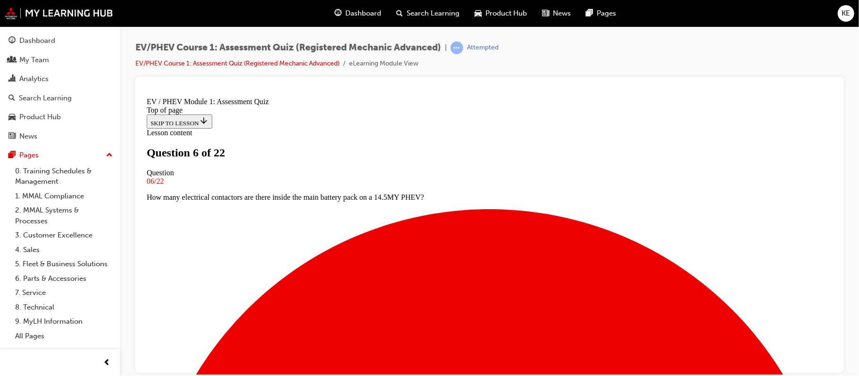
scroll to position [125, 0]
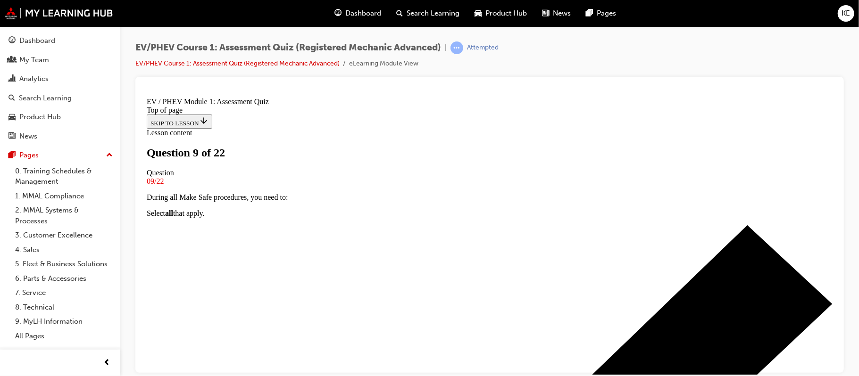
scroll to position [63, 0]
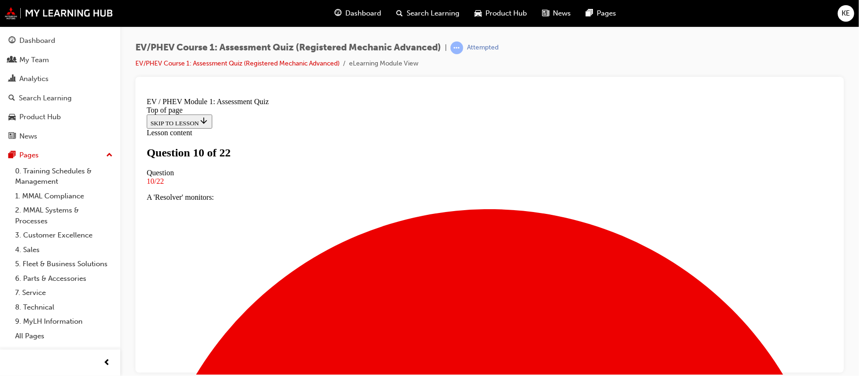
scroll to position [63, 0]
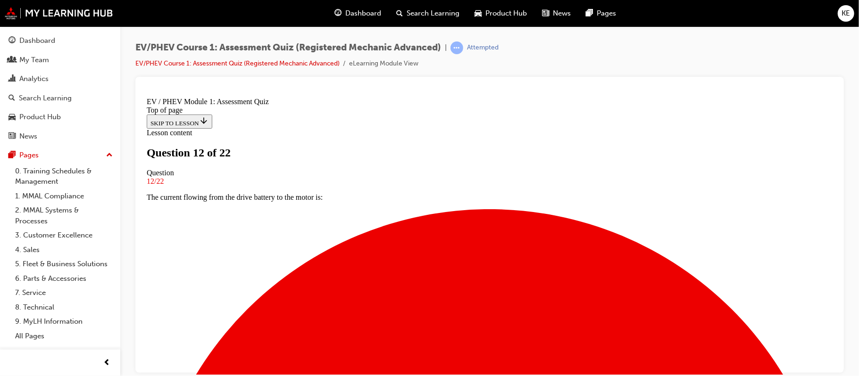
scroll to position [125, 0]
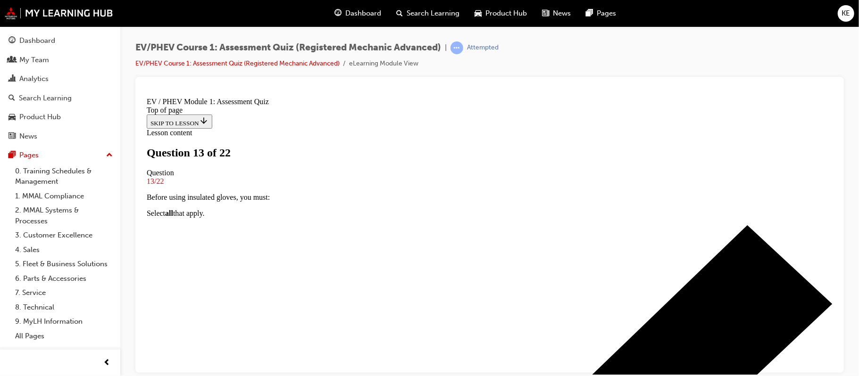
scroll to position [63, 0]
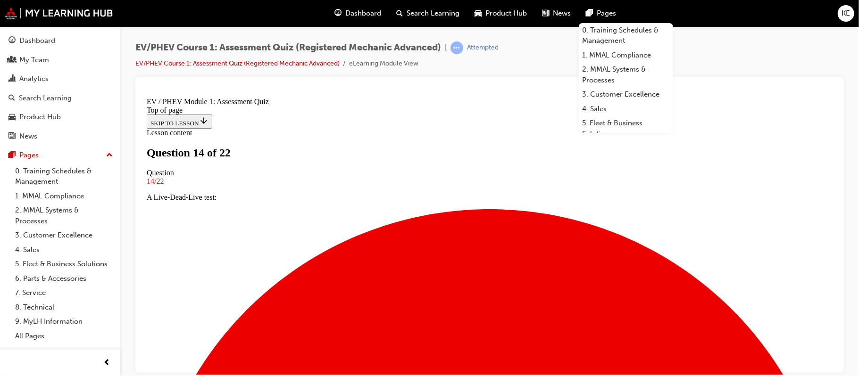
scroll to position [63, 0]
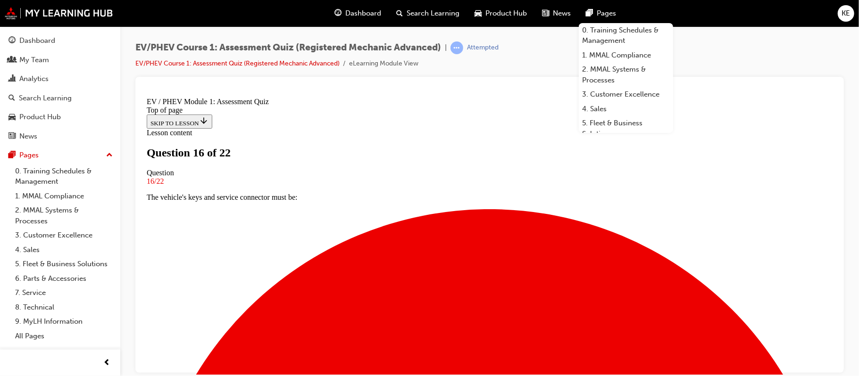
click at [540, 34] on div "EV/PHEV Course 1: Assessment Quiz (Registered Mechanic Advanced) | Attempted EV…" at bounding box center [489, 189] width 738 height 326
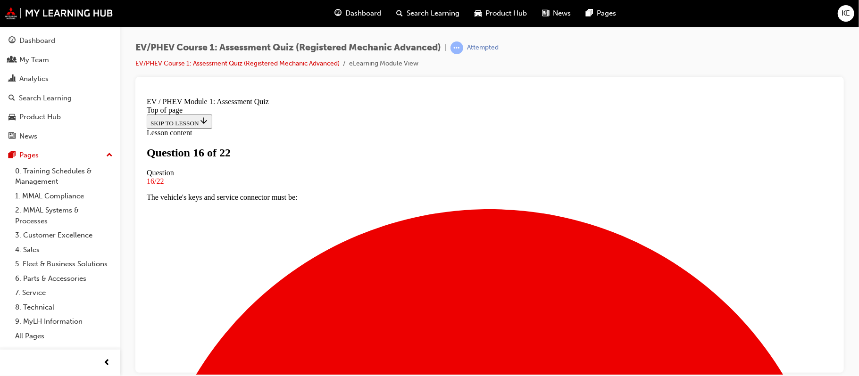
scroll to position [125, 0]
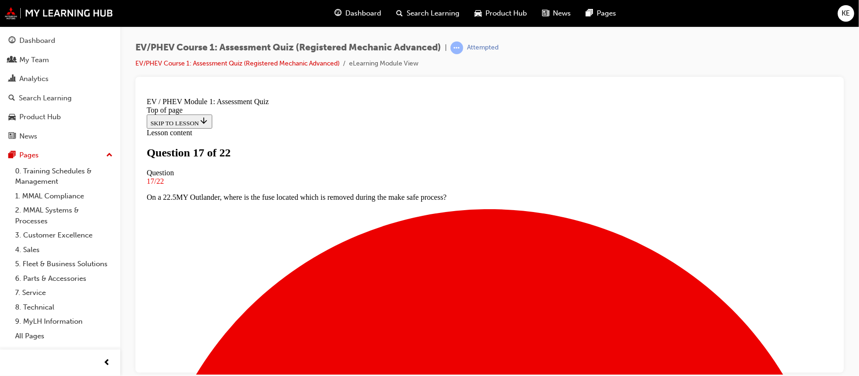
drag, startPoint x: 363, startPoint y: 304, endPoint x: 380, endPoint y: 312, distance: 18.6
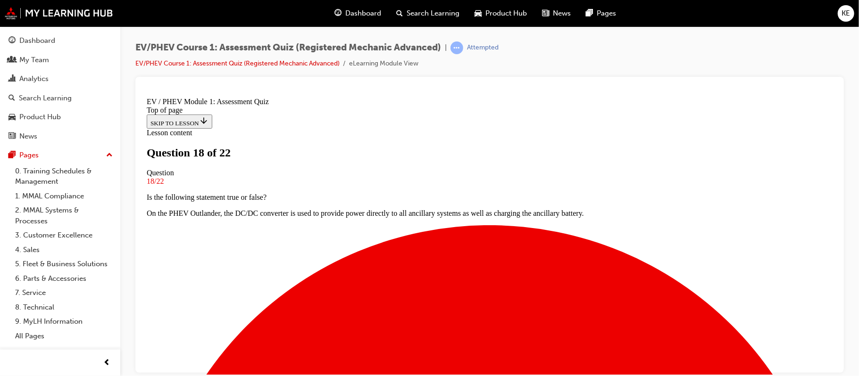
scroll to position [125, 0]
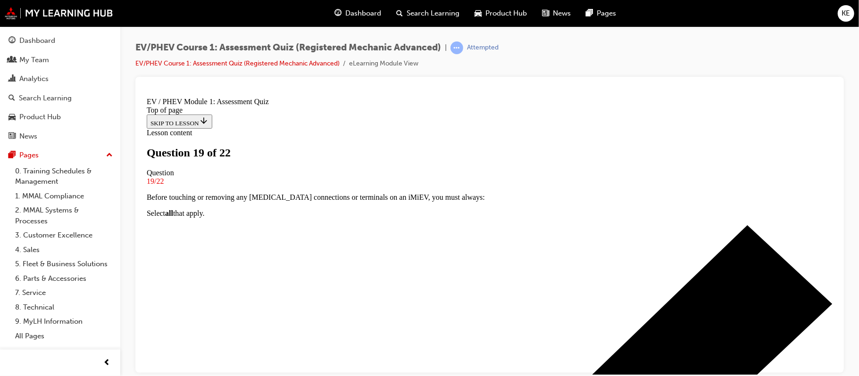
scroll to position [63, 0]
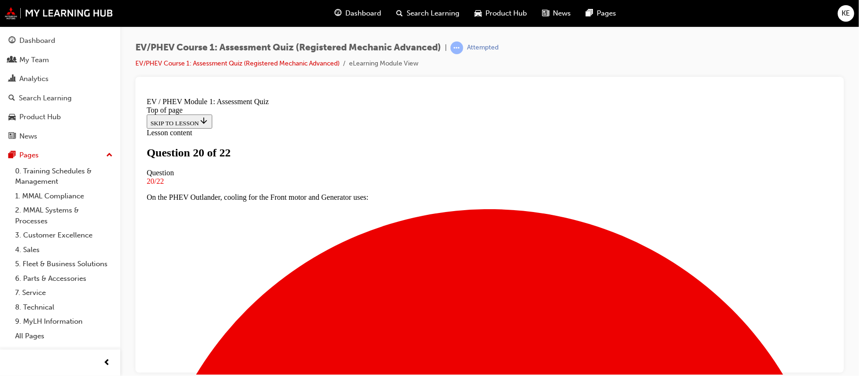
scroll to position [63, 0]
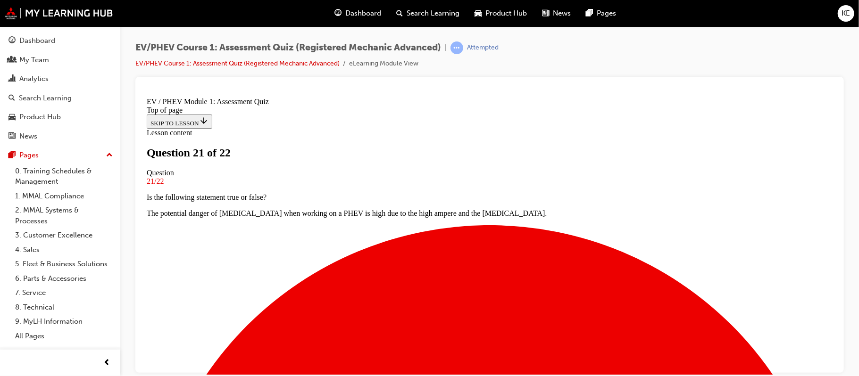
scroll to position [125, 0]
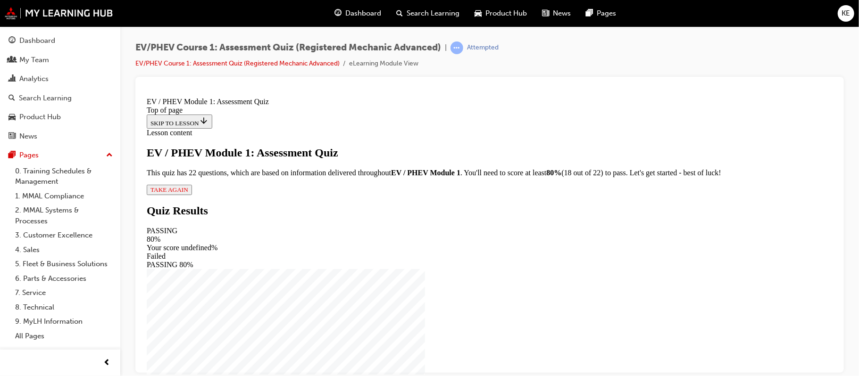
scroll to position [50, 0]
click at [191, 195] on button "TAKE AGAIN" at bounding box center [168, 189] width 45 height 10
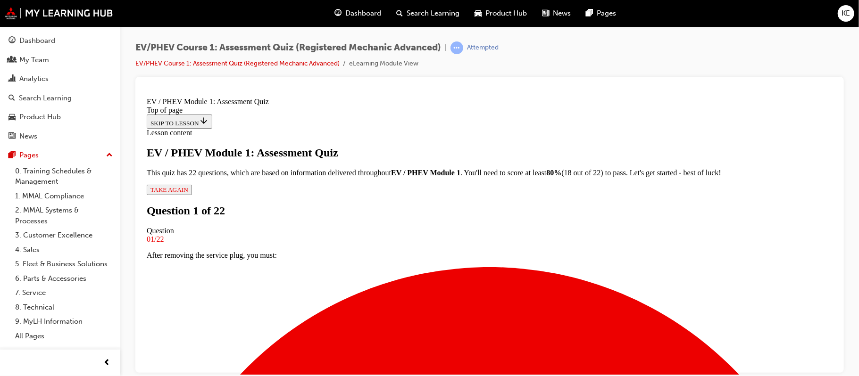
scroll to position [112, 0]
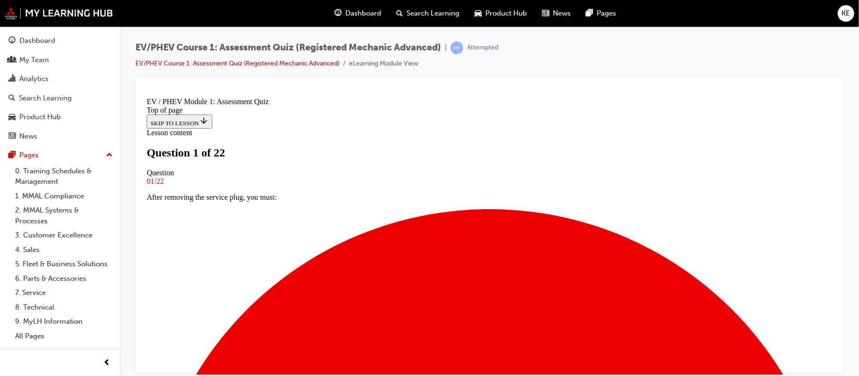
scroll to position [63, 0]
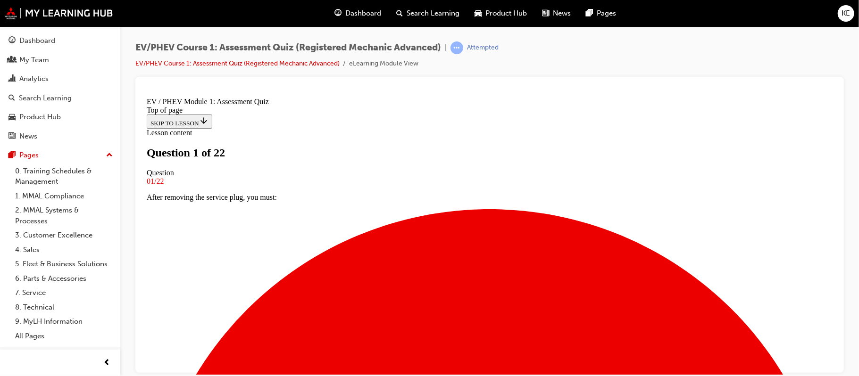
scroll to position [189, 0]
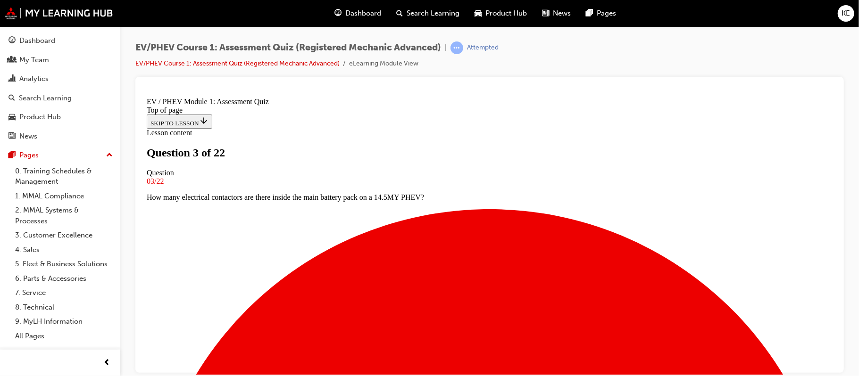
scroll to position [63, 0]
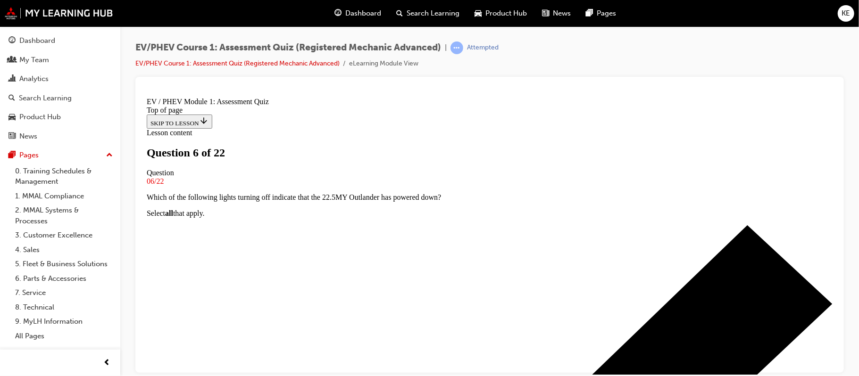
scroll to position [125, 0]
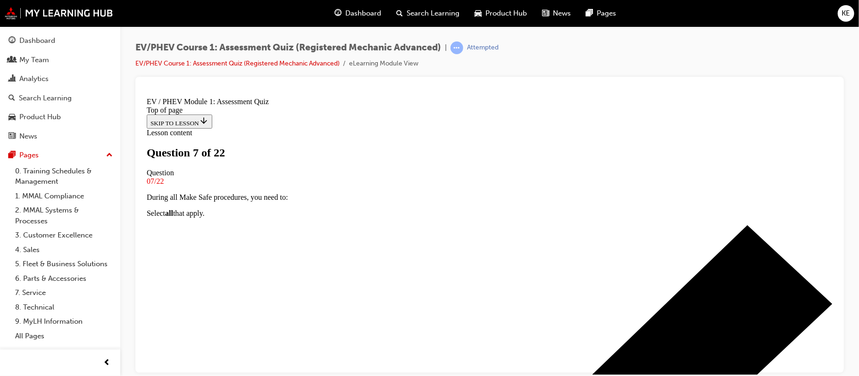
scroll to position [63, 0]
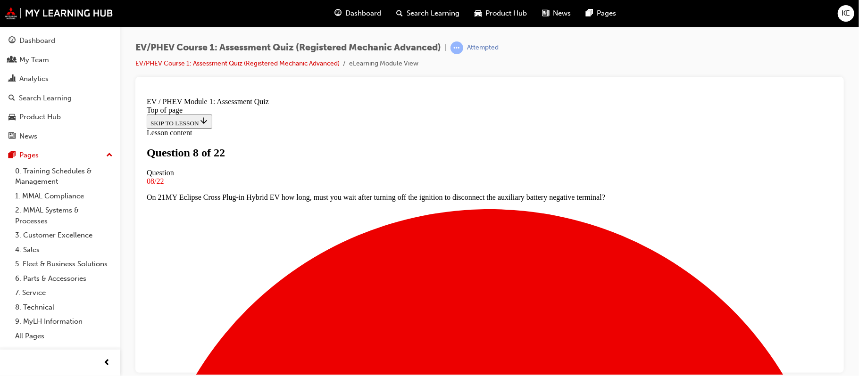
scroll to position [63, 0]
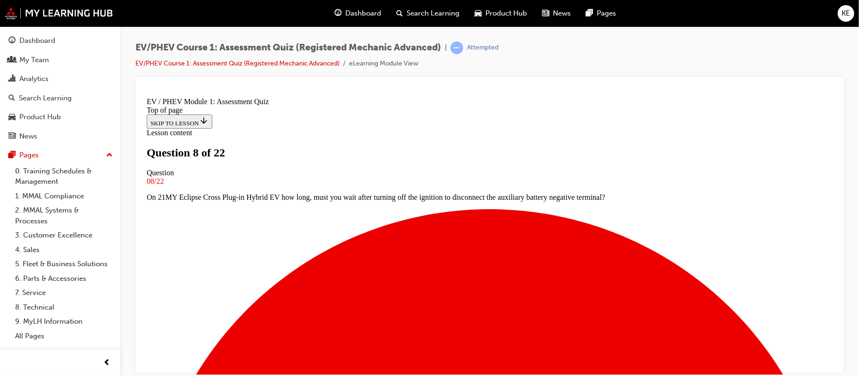
scroll to position [216, 0]
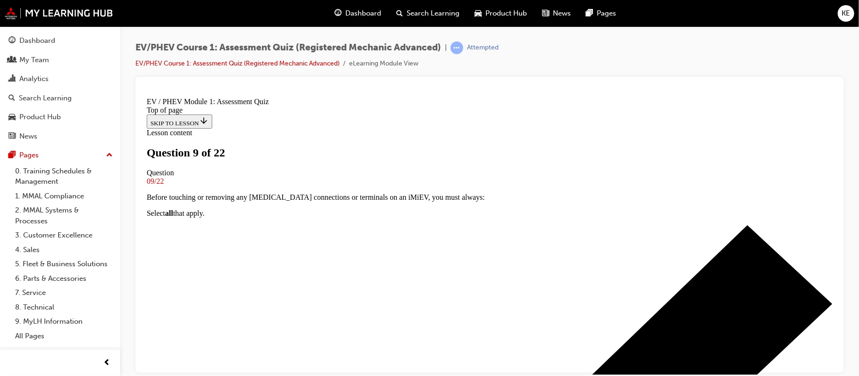
scroll to position [63, 0]
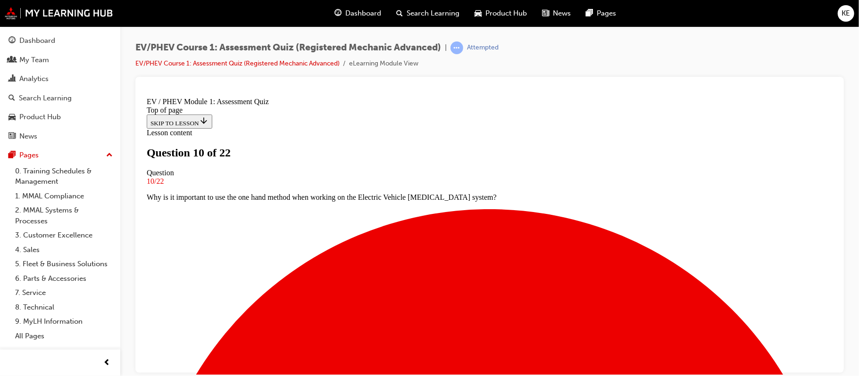
scroll to position [63, 0]
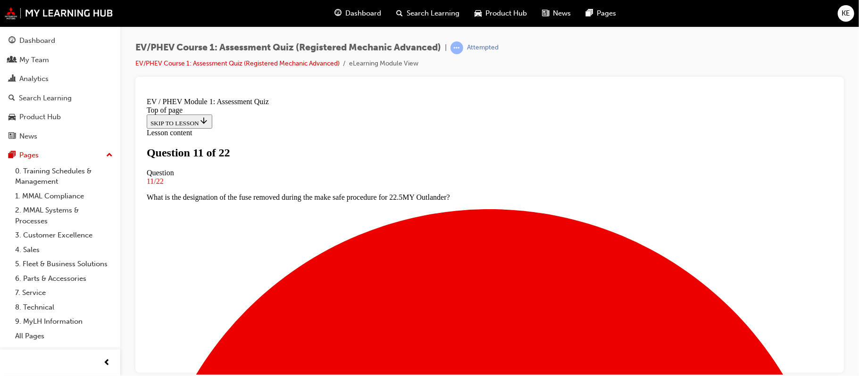
drag, startPoint x: 343, startPoint y: 304, endPoint x: 387, endPoint y: 312, distance: 44.0
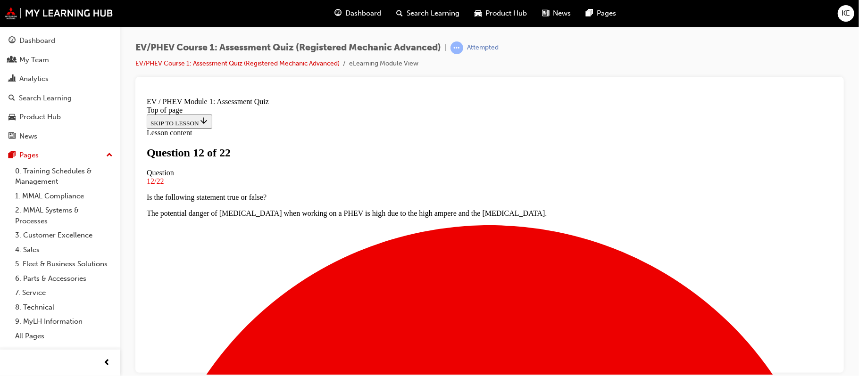
scroll to position [125, 0]
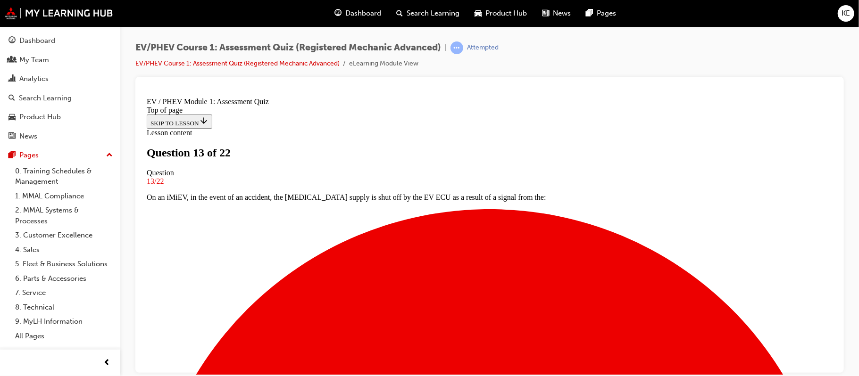
scroll to position [63, 0]
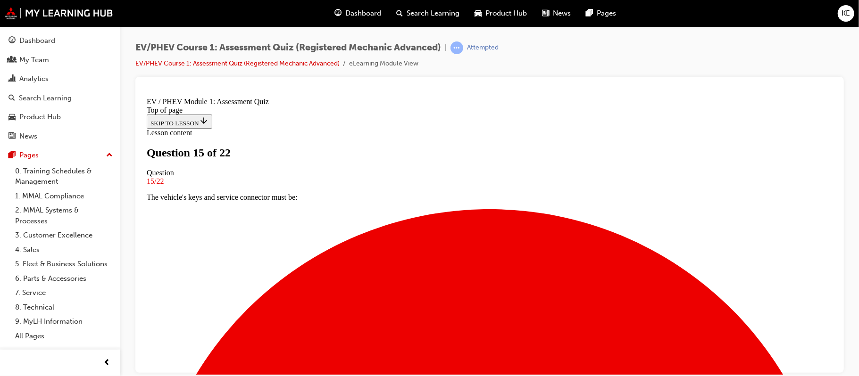
scroll to position [125, 0]
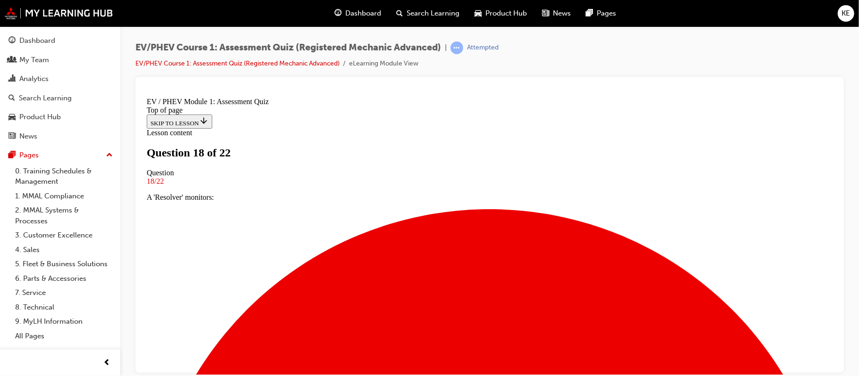
scroll to position [168, 0]
drag, startPoint x: 480, startPoint y: 282, endPoint x: 492, endPoint y: 275, distance: 13.7
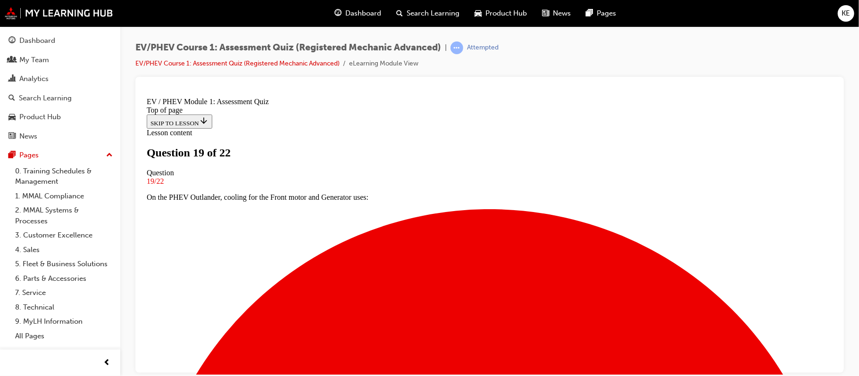
scroll to position [189, 0]
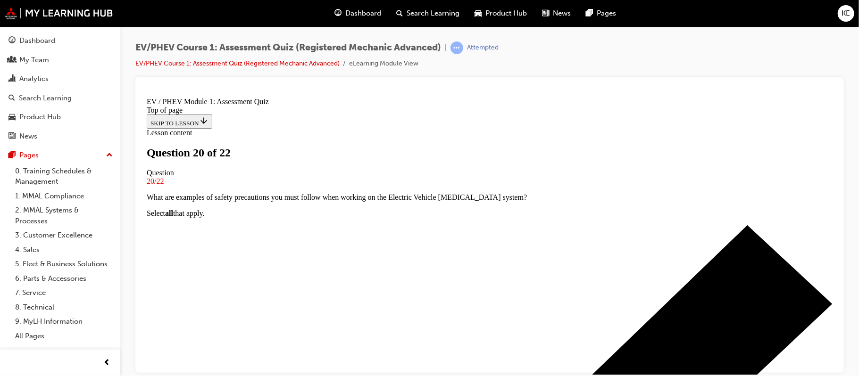
scroll to position [125, 0]
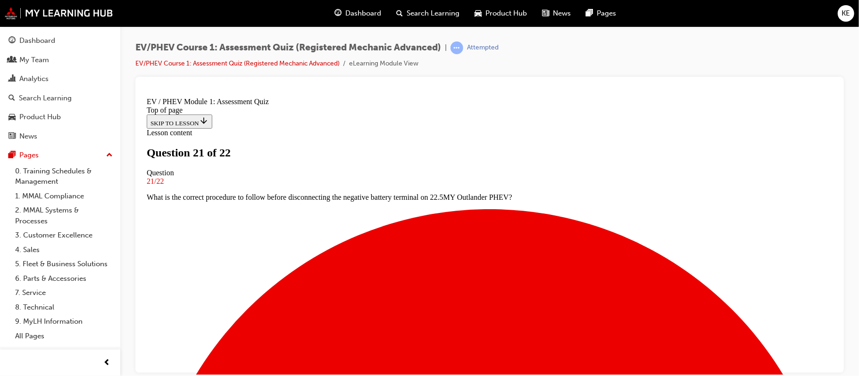
scroll to position [0, 0]
